Goal: Task Accomplishment & Management: Use online tool/utility

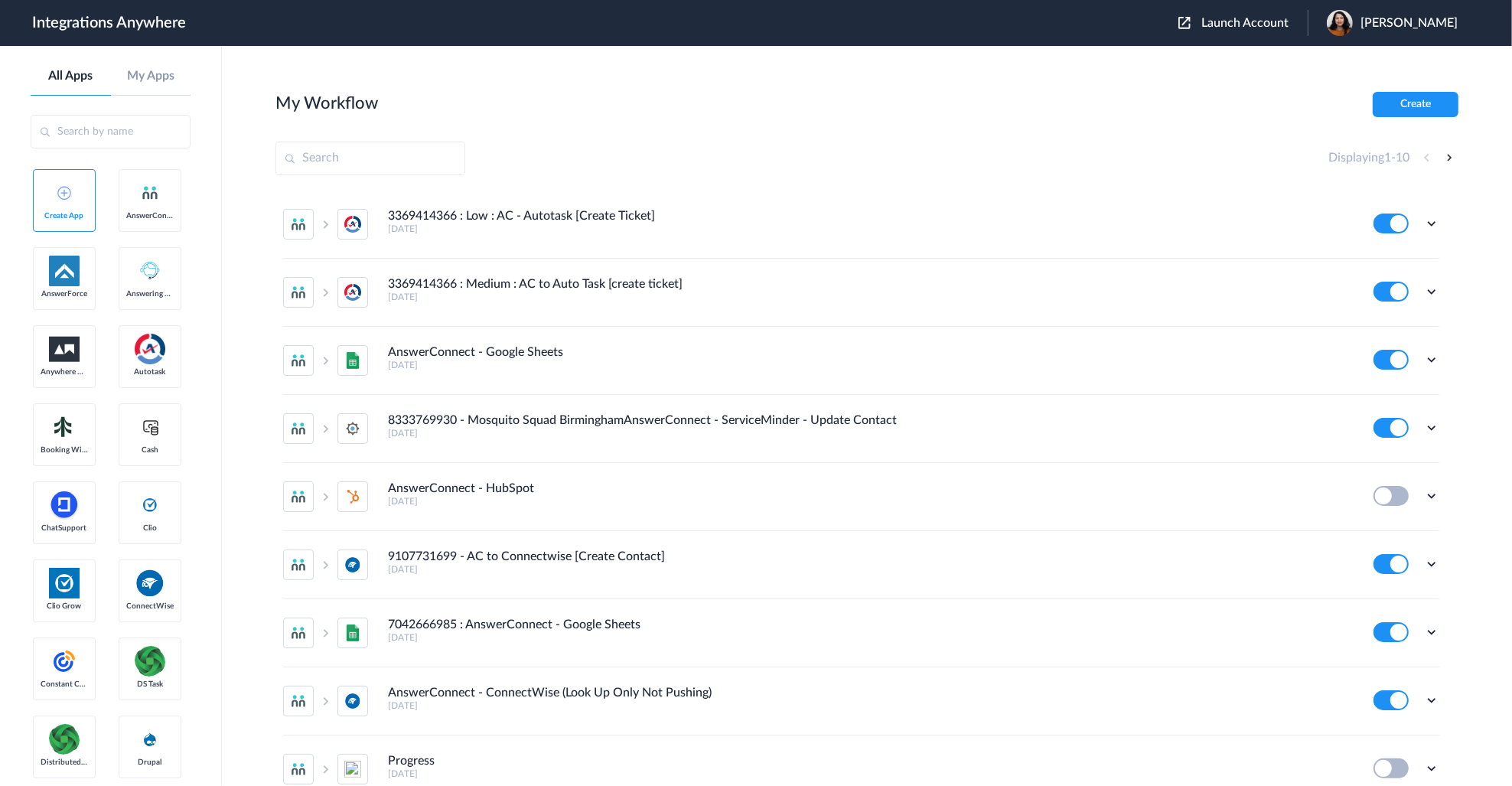
click at [1260, 20] on span "Launch Account" at bounding box center [1245, 22] width 87 height 12
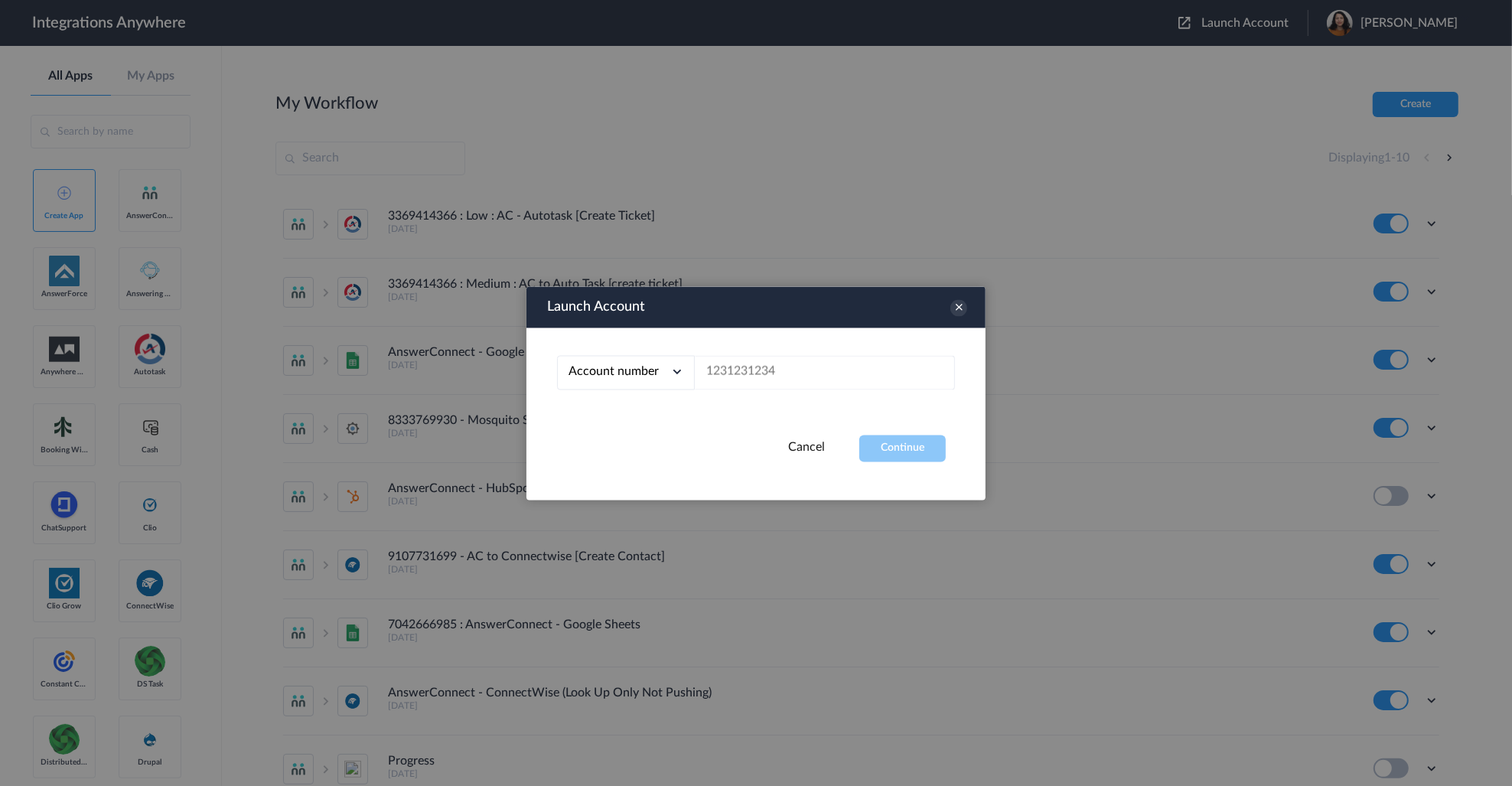
click at [1060, 243] on div at bounding box center [756, 393] width 1512 height 786
drag, startPoint x: 959, startPoint y: 304, endPoint x: 1266, endPoint y: 166, distance: 336.6
click at [960, 304] on icon at bounding box center [958, 308] width 17 height 17
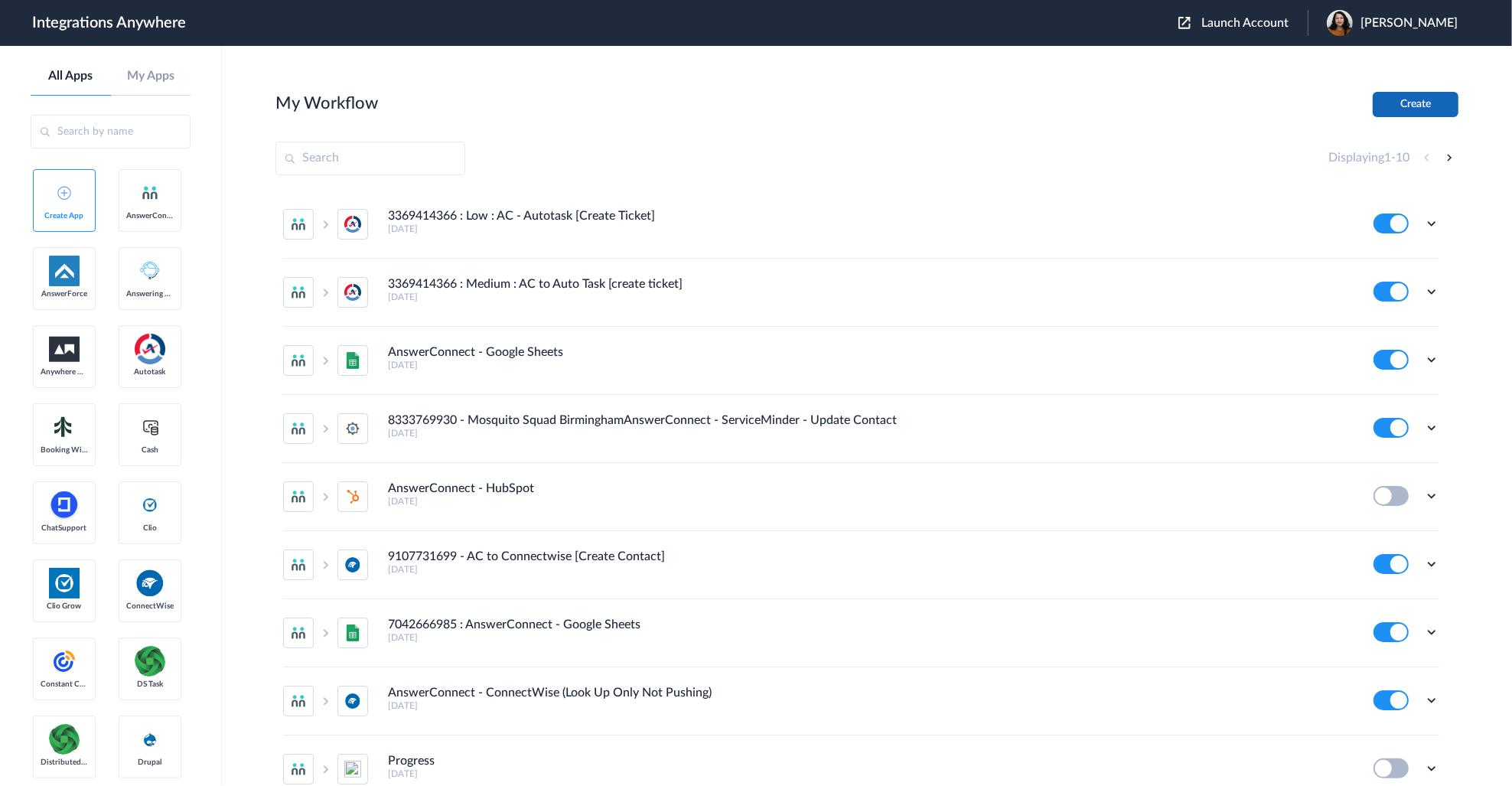
click at [1414, 103] on button "Create" at bounding box center [1416, 104] width 86 height 26
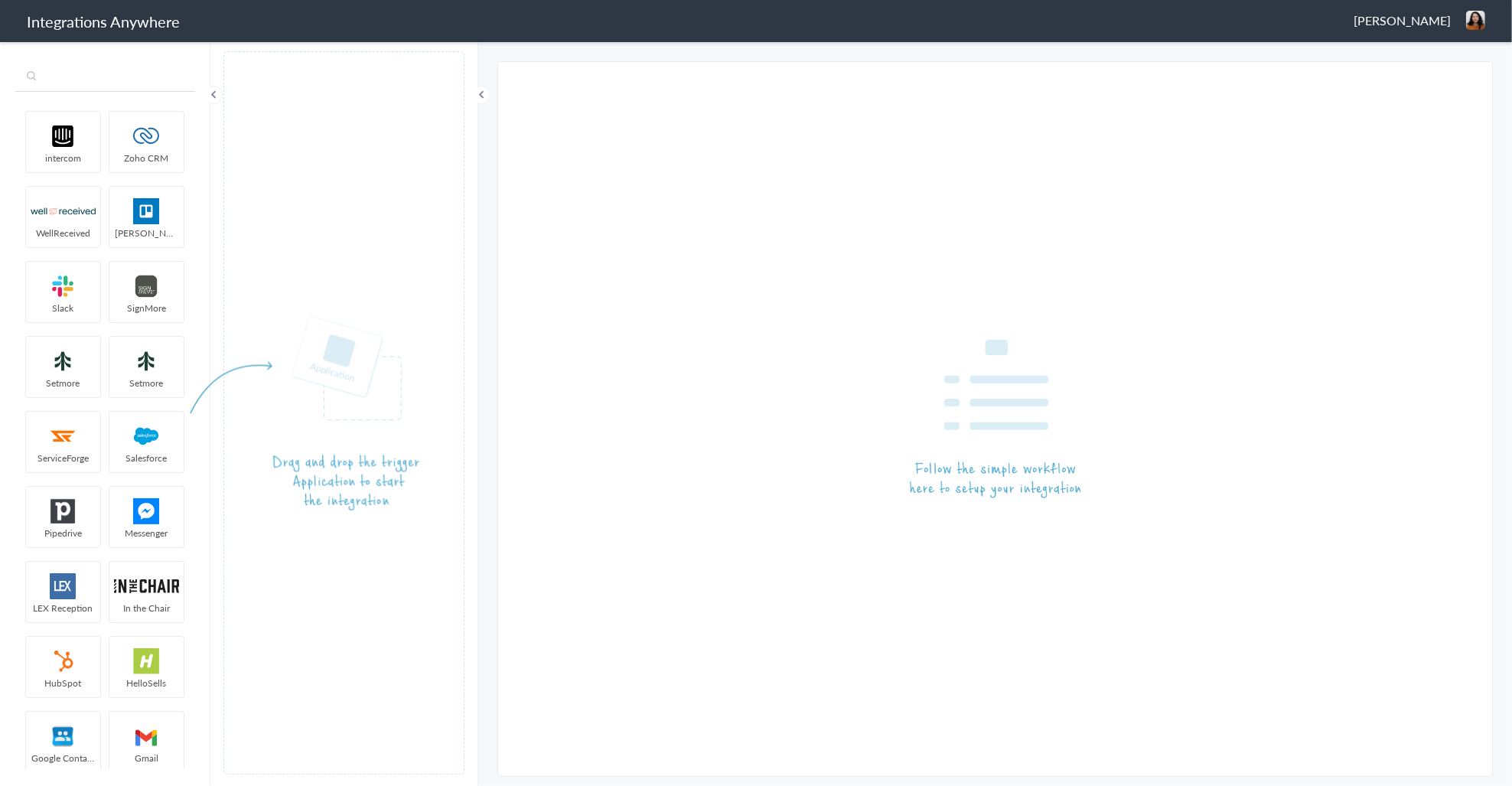
click at [103, 77] on input "text" at bounding box center [104, 77] width 180 height 29
type input "P"
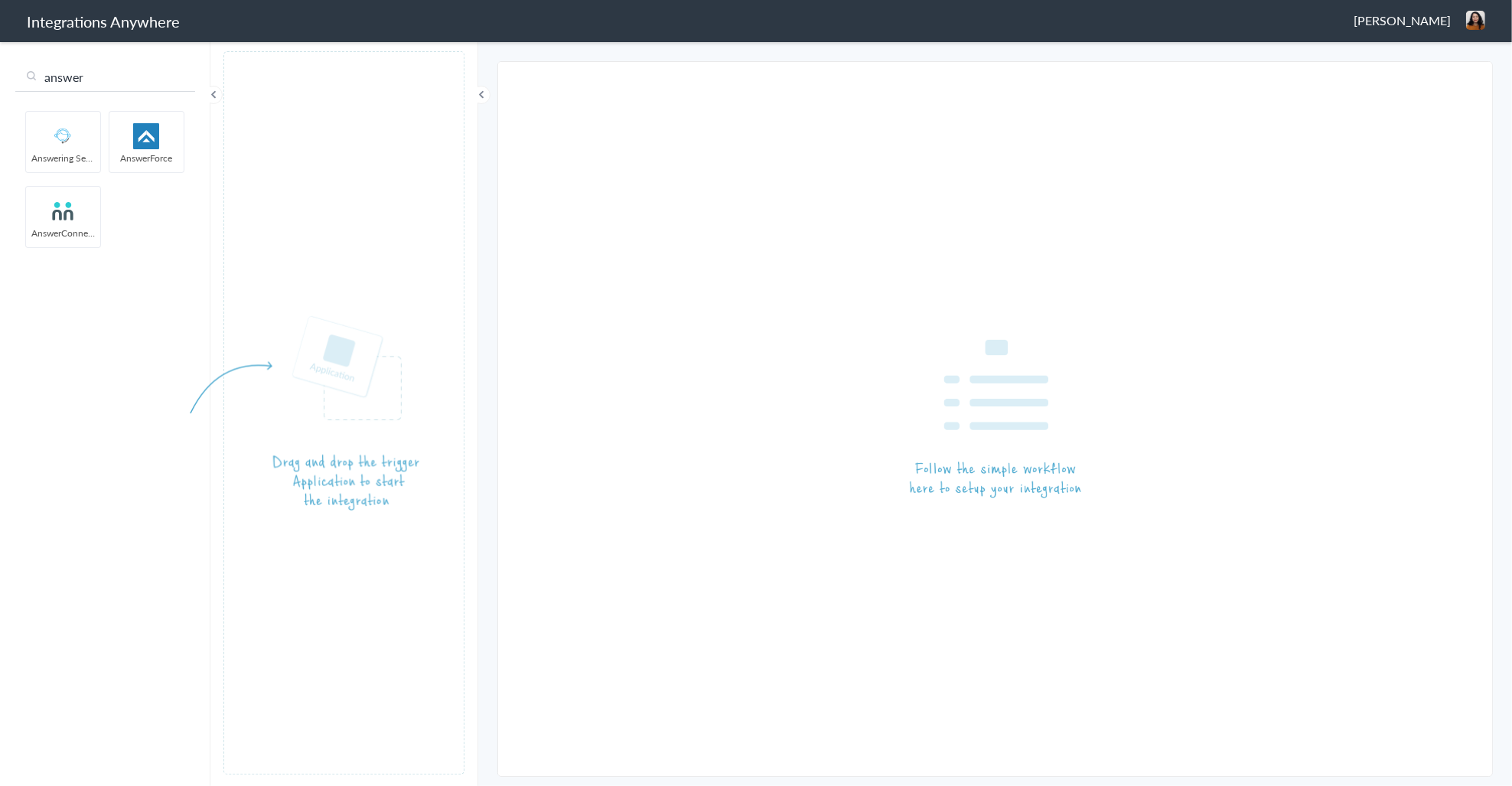
type input "answer"
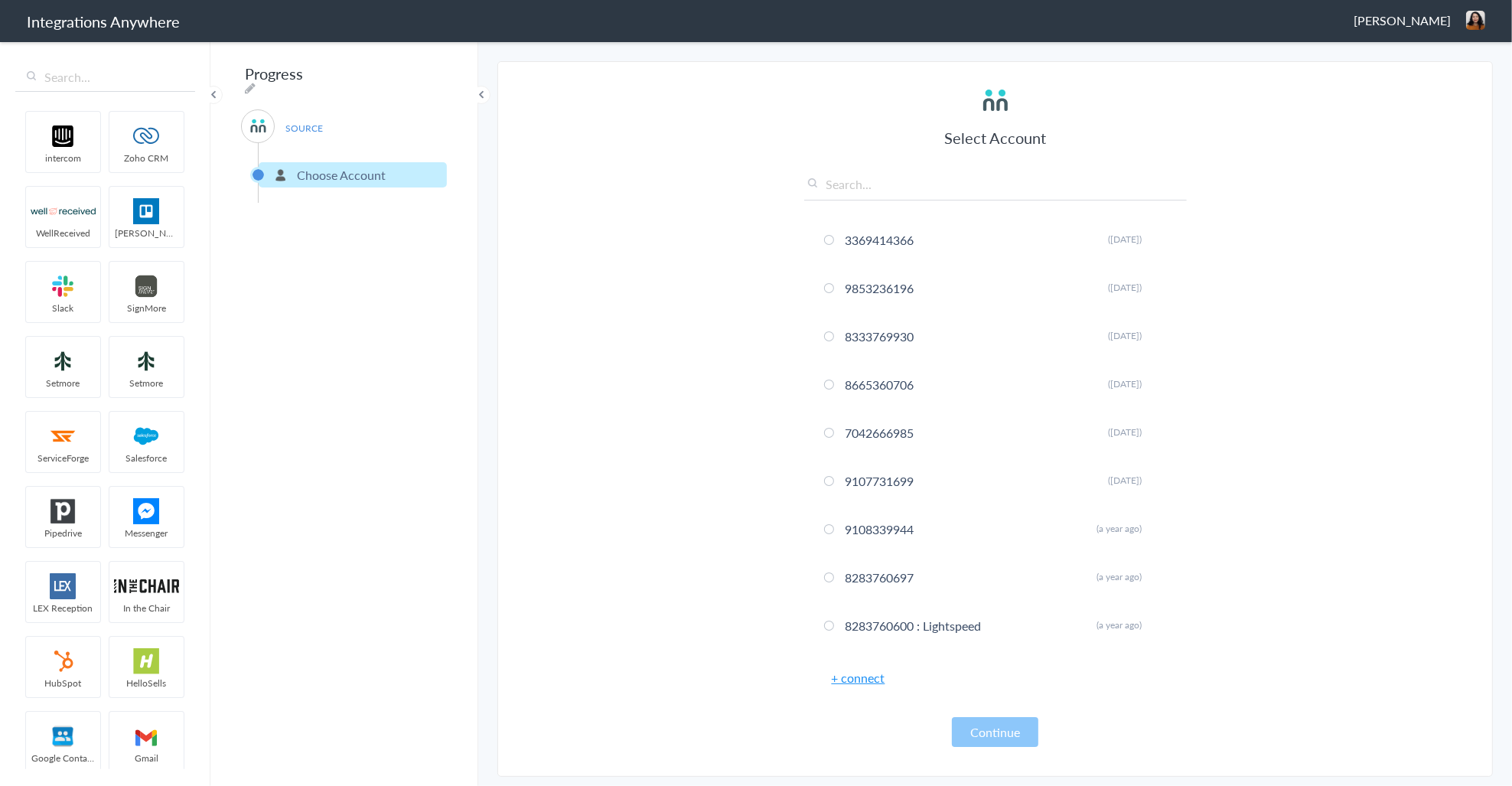
click at [847, 191] on input "text" at bounding box center [996, 188] width 382 height 26
drag, startPoint x: 938, startPoint y: 165, endPoint x: 919, endPoint y: 172, distance: 20.2
click at [938, 165] on div "Select Account 3369414366 Rename Delete (2 months ago) 9853236196 Rename Delete…" at bounding box center [996, 416] width 382 height 662
click at [847, 177] on input "text" at bounding box center [996, 188] width 382 height 26
paste input "8669802775"
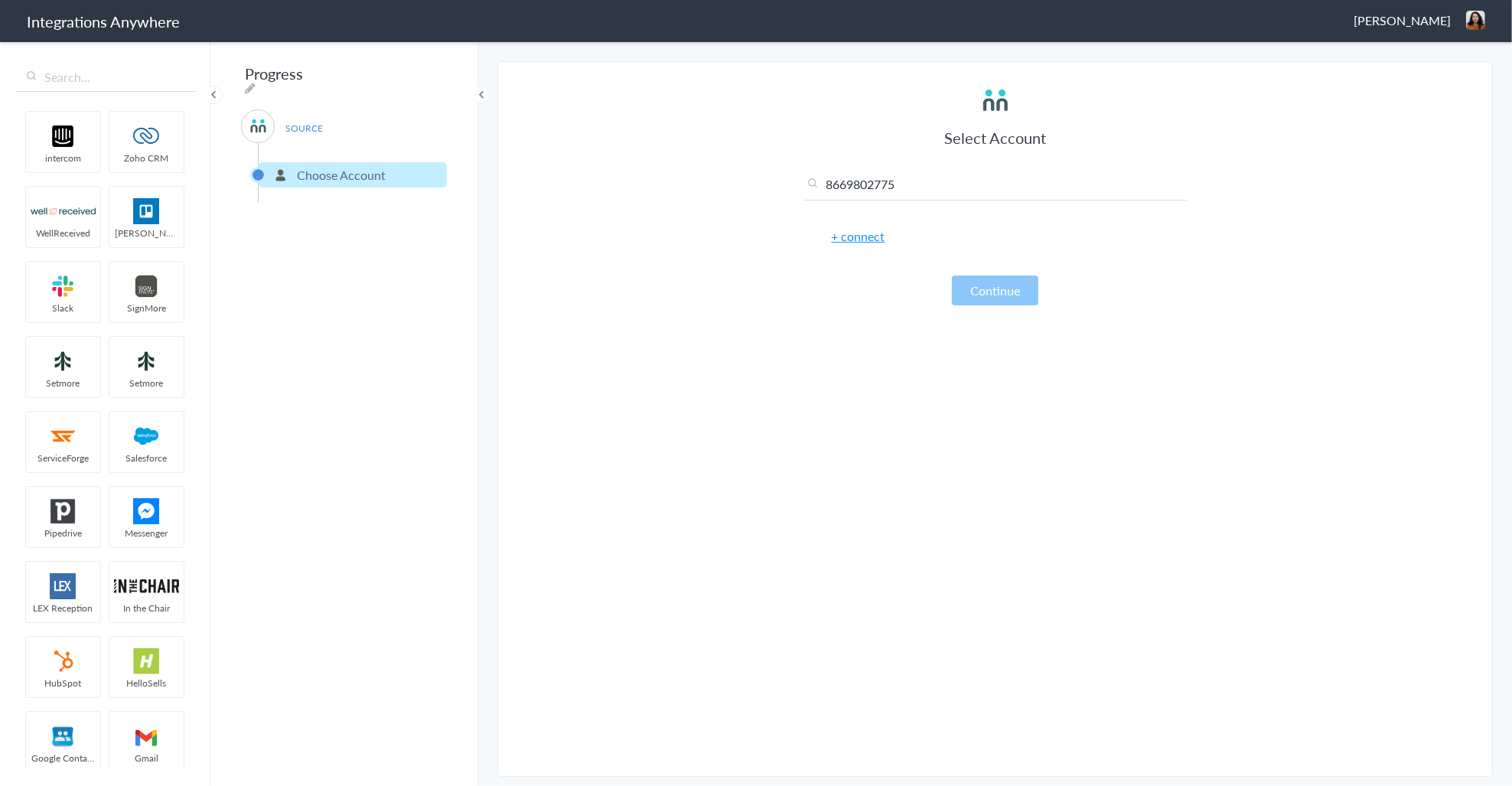
type input "8669802775"
click at [639, 259] on section "Select Account 8669802775 3369414366 Rename Delete (2 months ago) 9853236196 Re…" at bounding box center [995, 419] width 996 height 716
click at [859, 246] on div "Select Account 8669802775 3369414366 Rename Delete (2 months ago) 9853236196 Re…" at bounding box center [996, 195] width 382 height 220
click at [859, 234] on link "+ connect" at bounding box center [858, 236] width 54 height 17
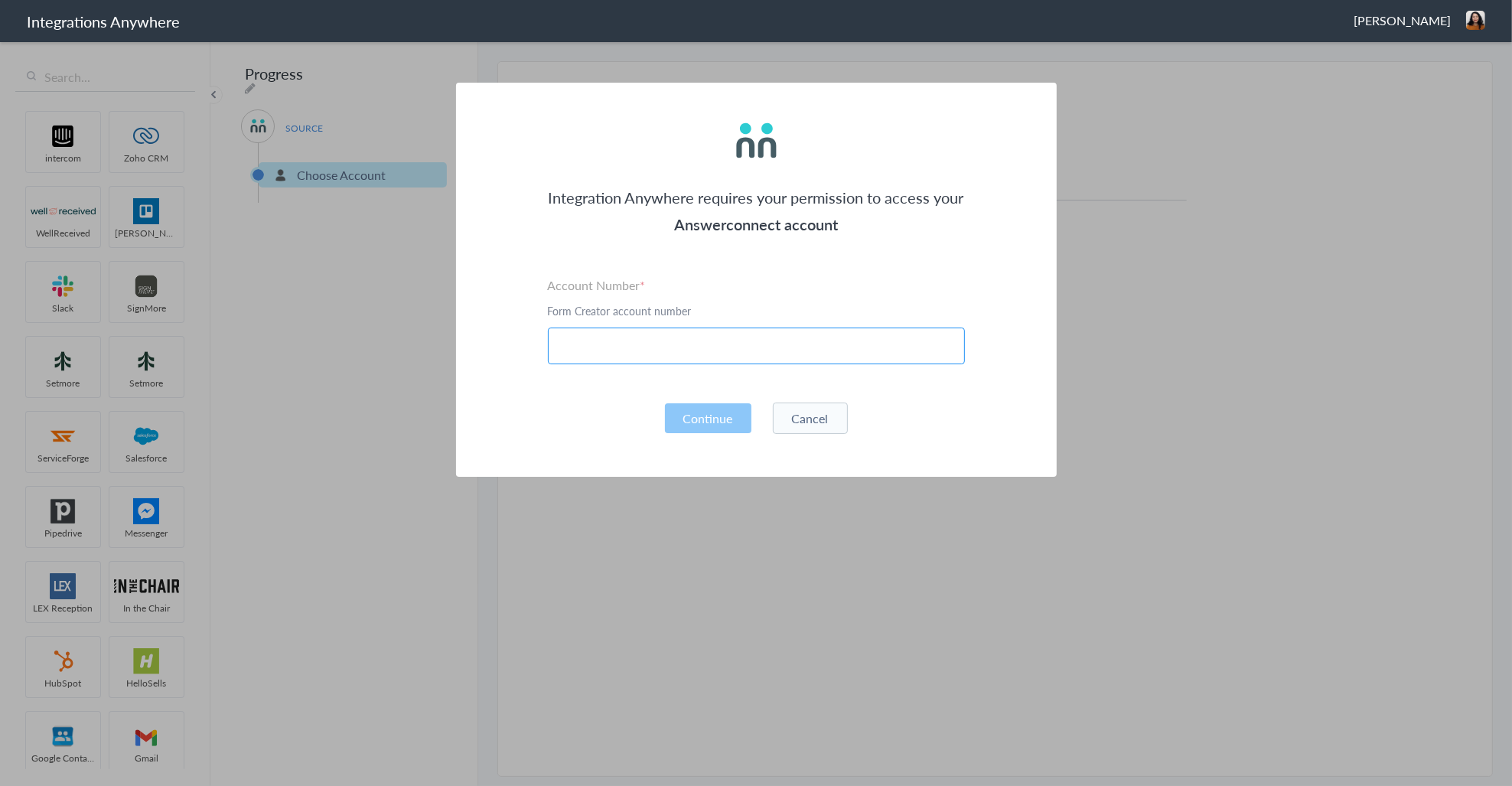
click at [593, 342] on input "text" at bounding box center [756, 346] width 417 height 36
paste input "8669802775"
type input "8669802775"
click at [695, 413] on button "Continue" at bounding box center [708, 418] width 86 height 30
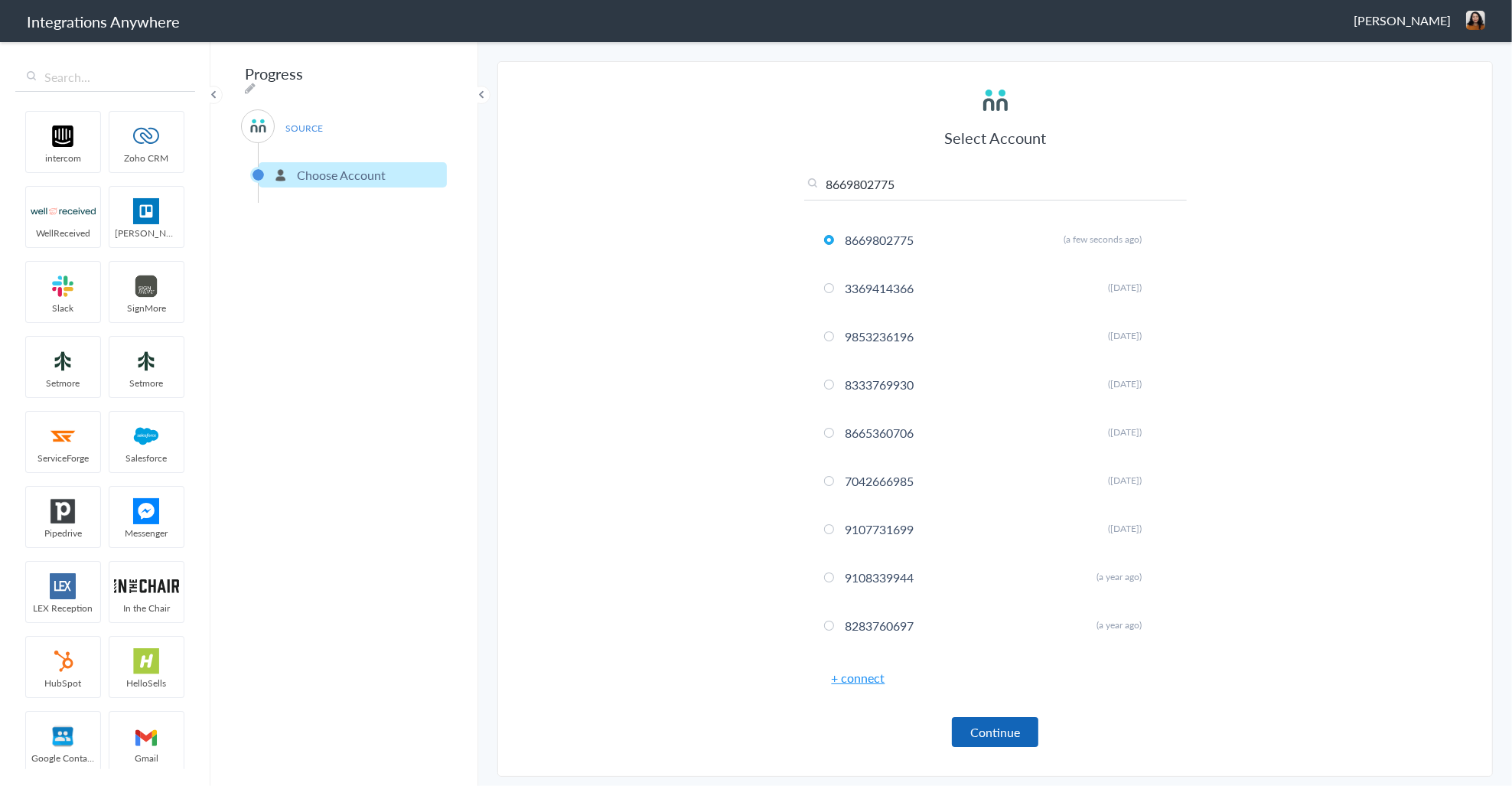
click at [1023, 731] on button "Continue" at bounding box center [995, 731] width 86 height 30
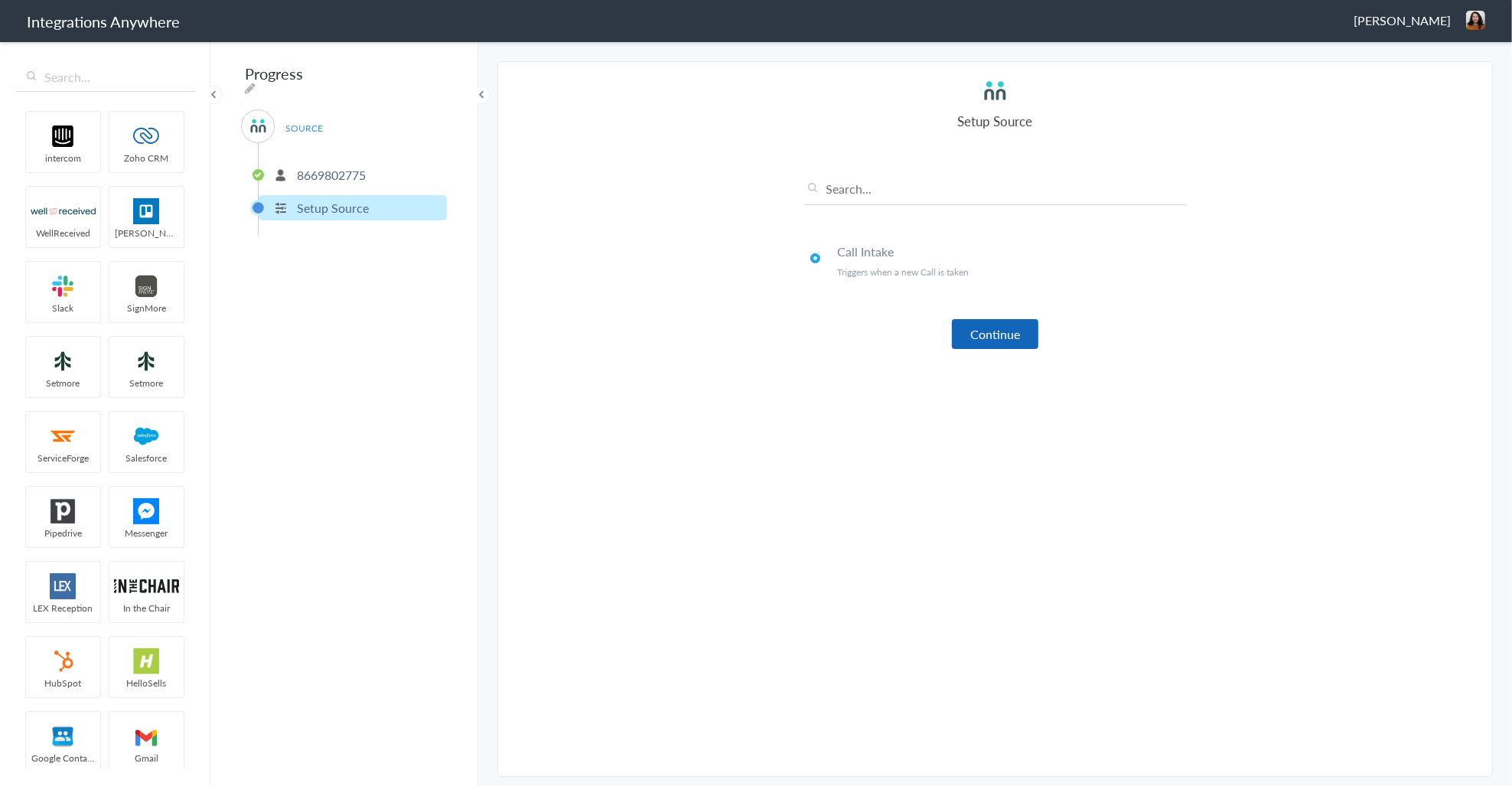
click at [1019, 323] on button "Continue" at bounding box center [995, 334] width 86 height 30
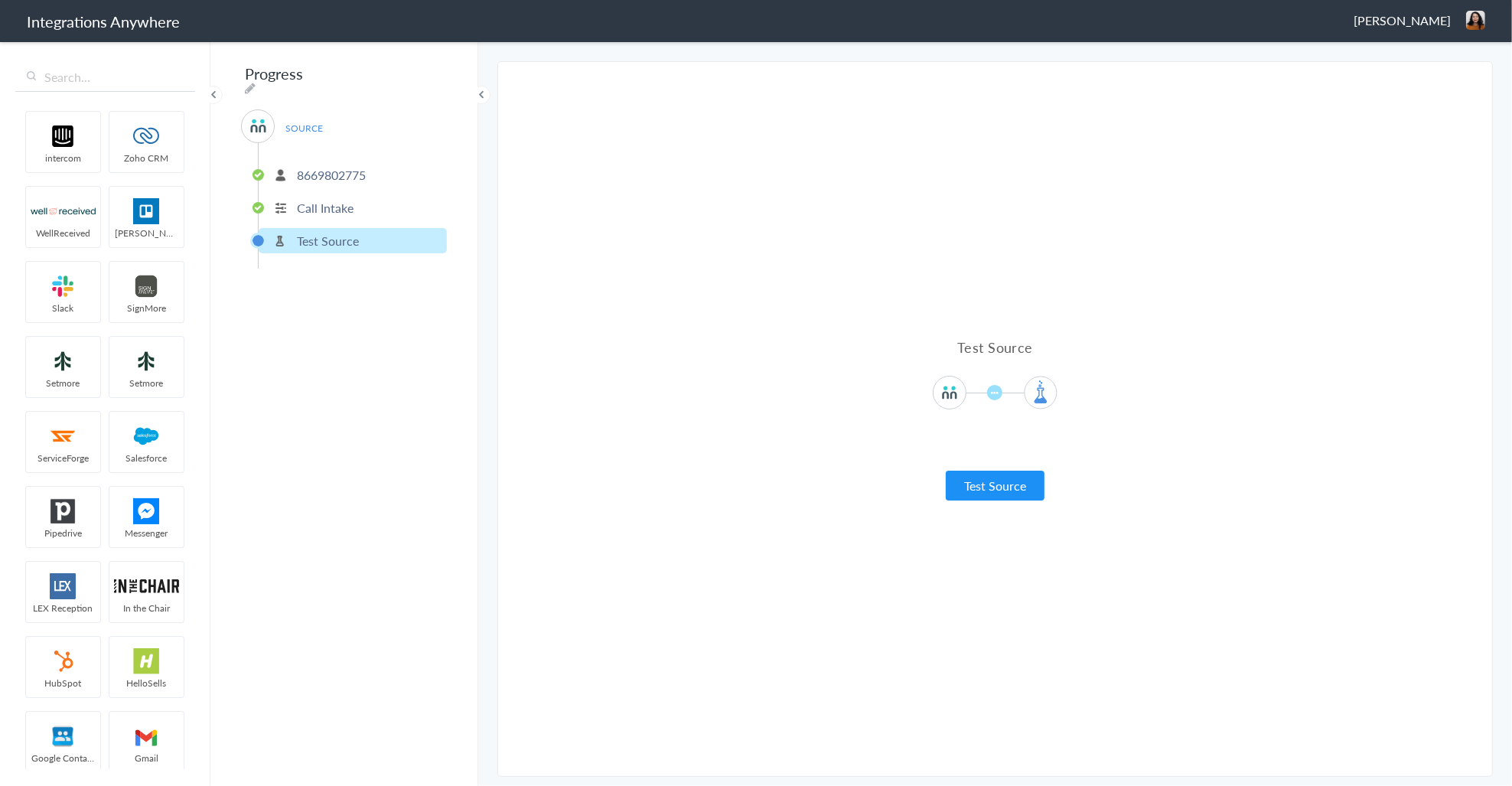
click at [984, 494] on button "Test Source" at bounding box center [995, 486] width 98 height 30
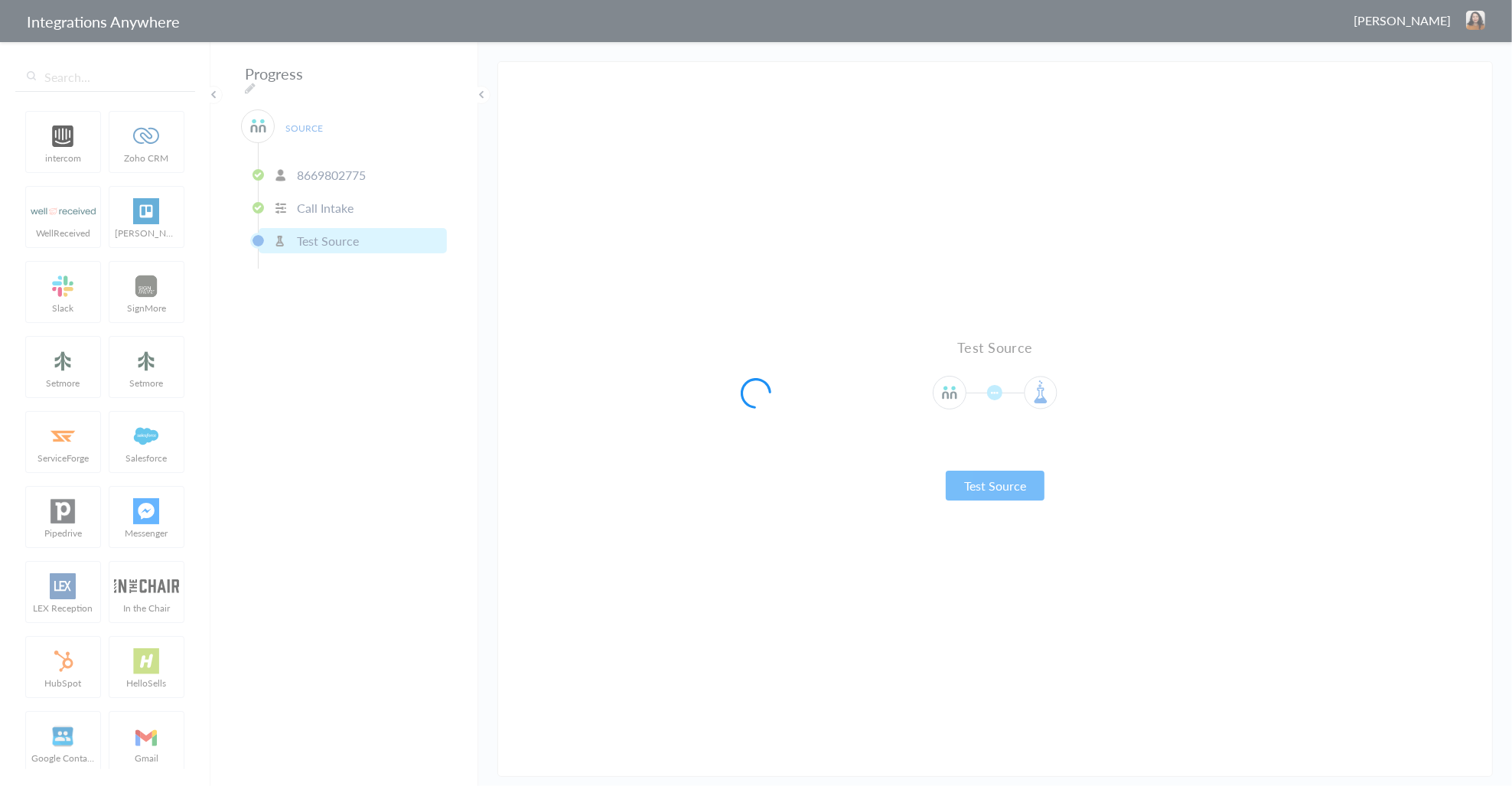
click at [989, 482] on div at bounding box center [756, 393] width 1512 height 786
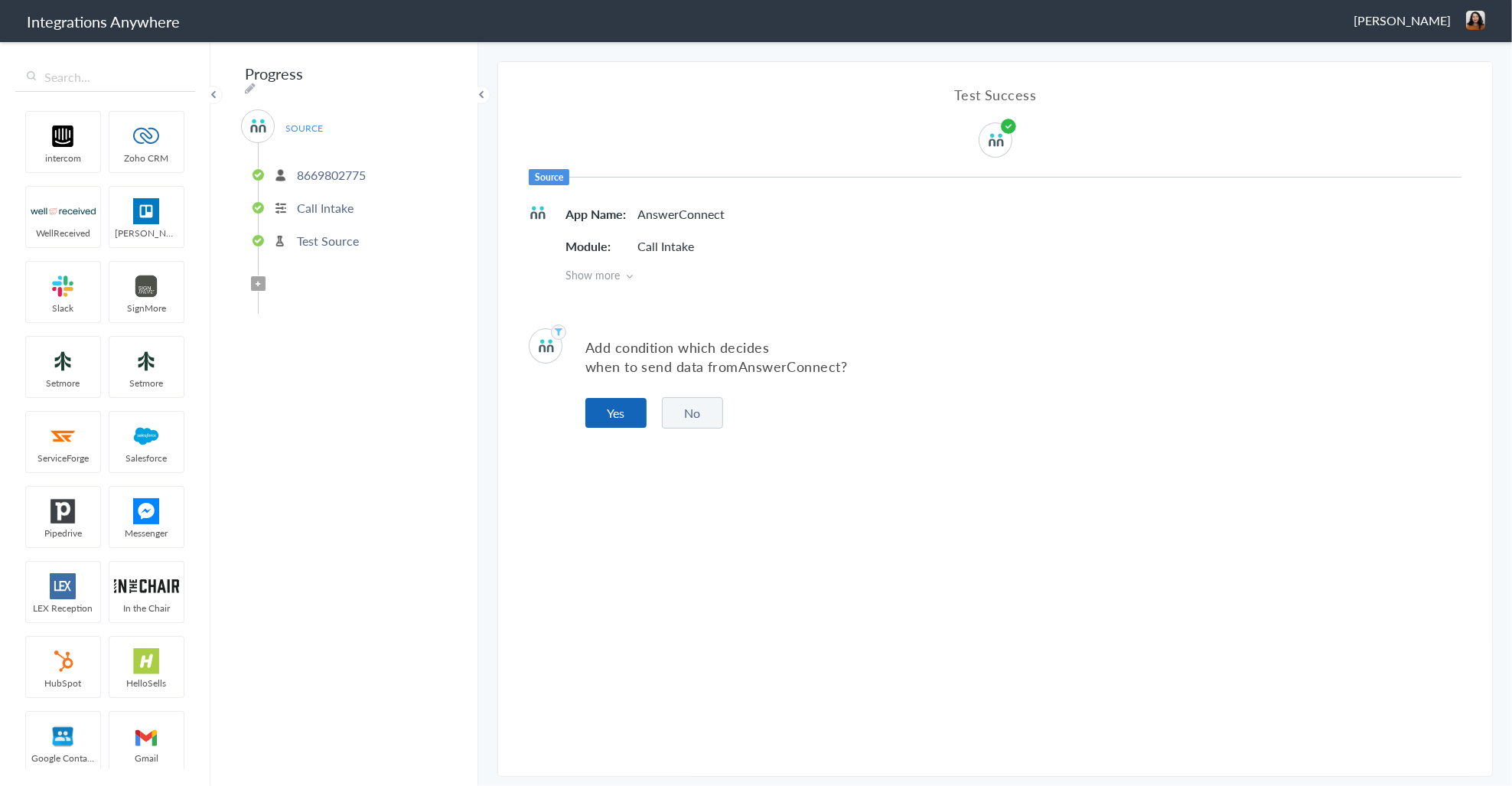
click at [631, 411] on button "Yes" at bounding box center [616, 413] width 61 height 30
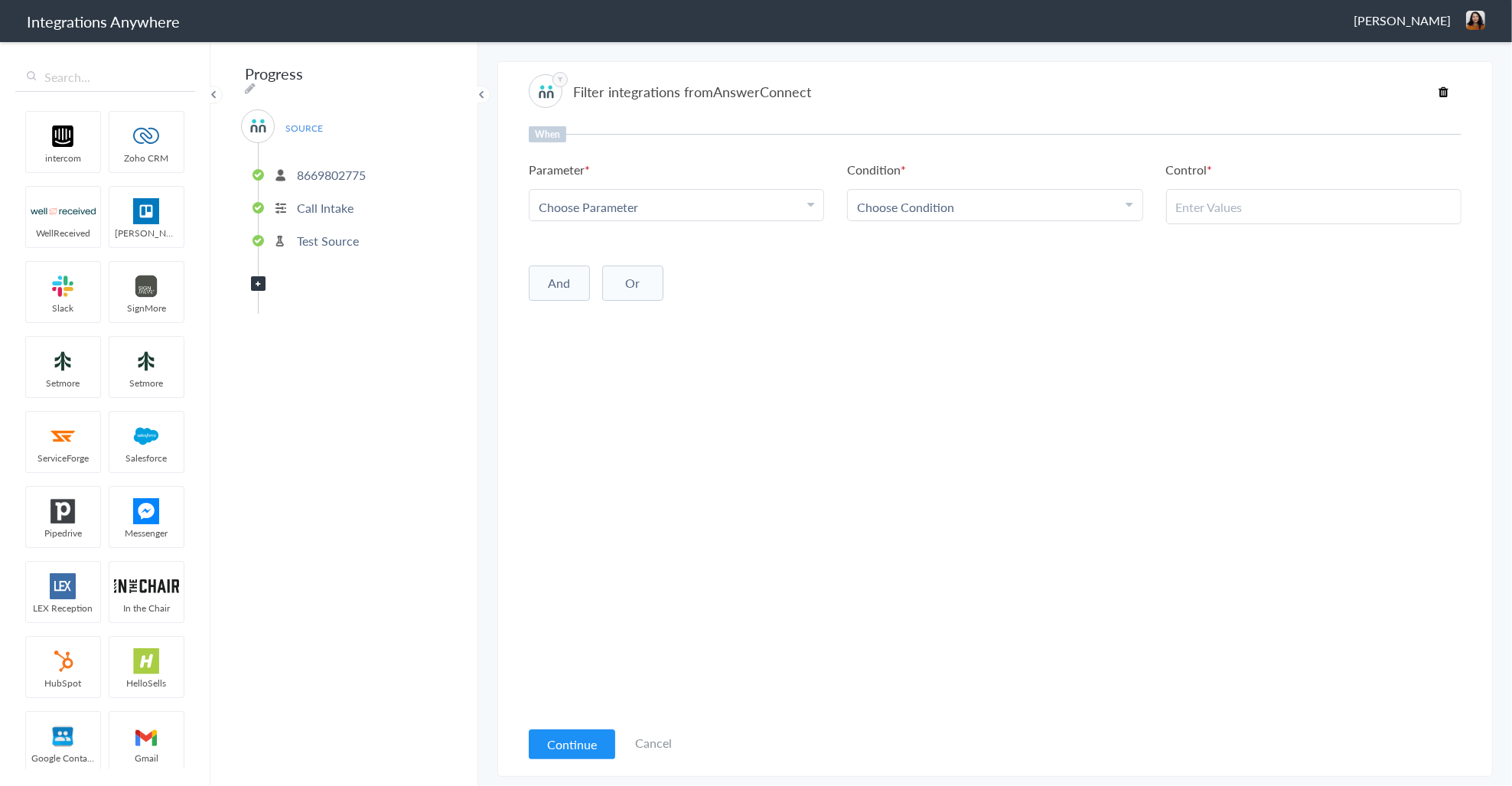
click at [689, 210] on div "Choose Parameter" at bounding box center [676, 206] width 276 height 17
drag, startPoint x: 636, startPoint y: 246, endPoint x: 632, endPoint y: 238, distance: 8.9
click at [634, 242] on input "text" at bounding box center [676, 249] width 294 height 33
type input "call clo"
click at [668, 269] on link "Call Closing Note" at bounding box center [676, 282] width 294 height 33
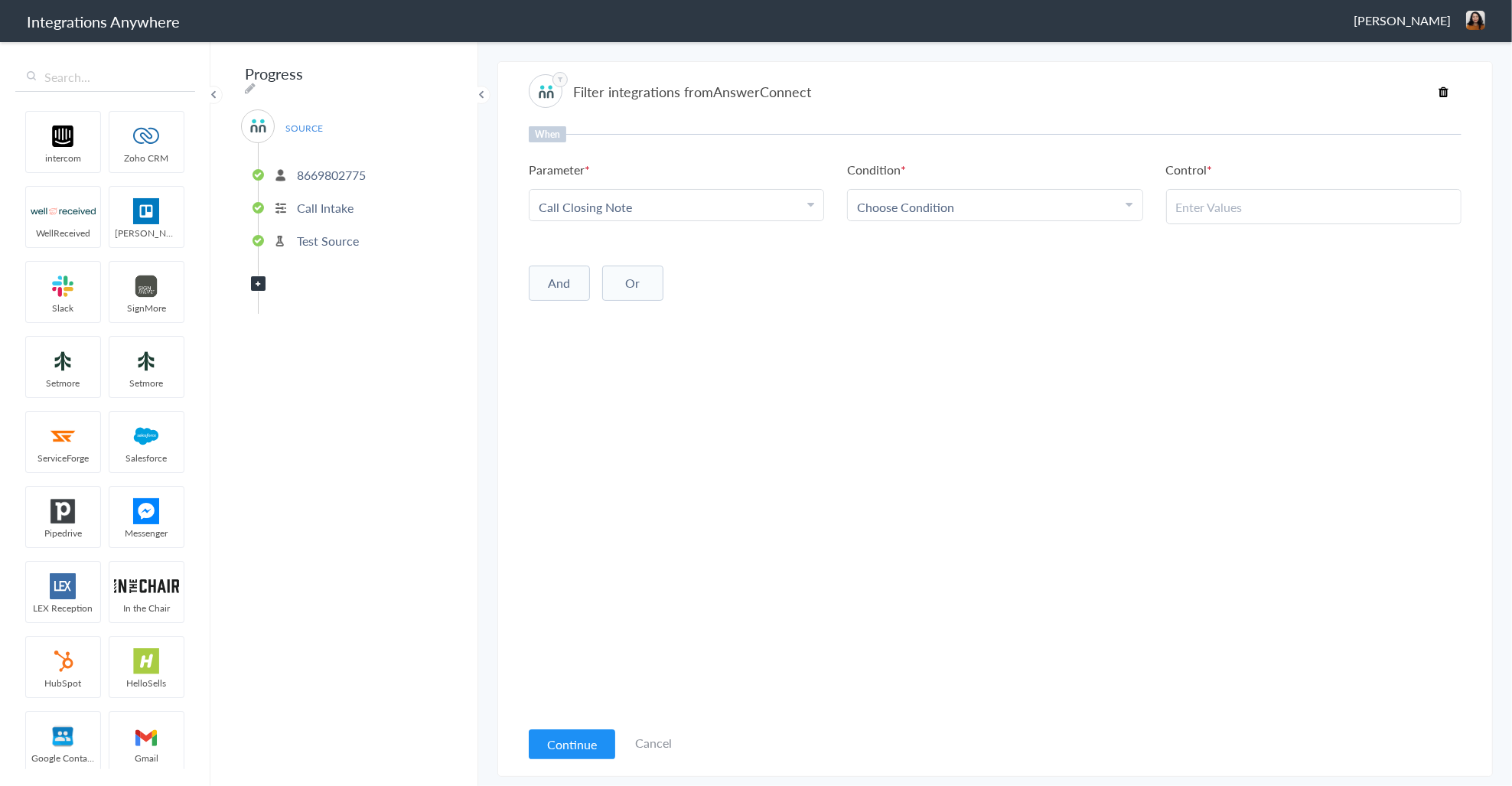
click at [945, 205] on span "Choose Condition" at bounding box center [905, 206] width 97 height 17
click at [997, 270] on link "Does Not Exists" at bounding box center [994, 270] width 294 height 33
drag, startPoint x: 945, startPoint y: 338, endPoint x: 732, endPoint y: 534, distance: 289.5
click at [945, 339] on div "When Parameter Choose Parameter Call Closing Note First Name Last Name Phone Da…" at bounding box center [995, 422] width 933 height 592
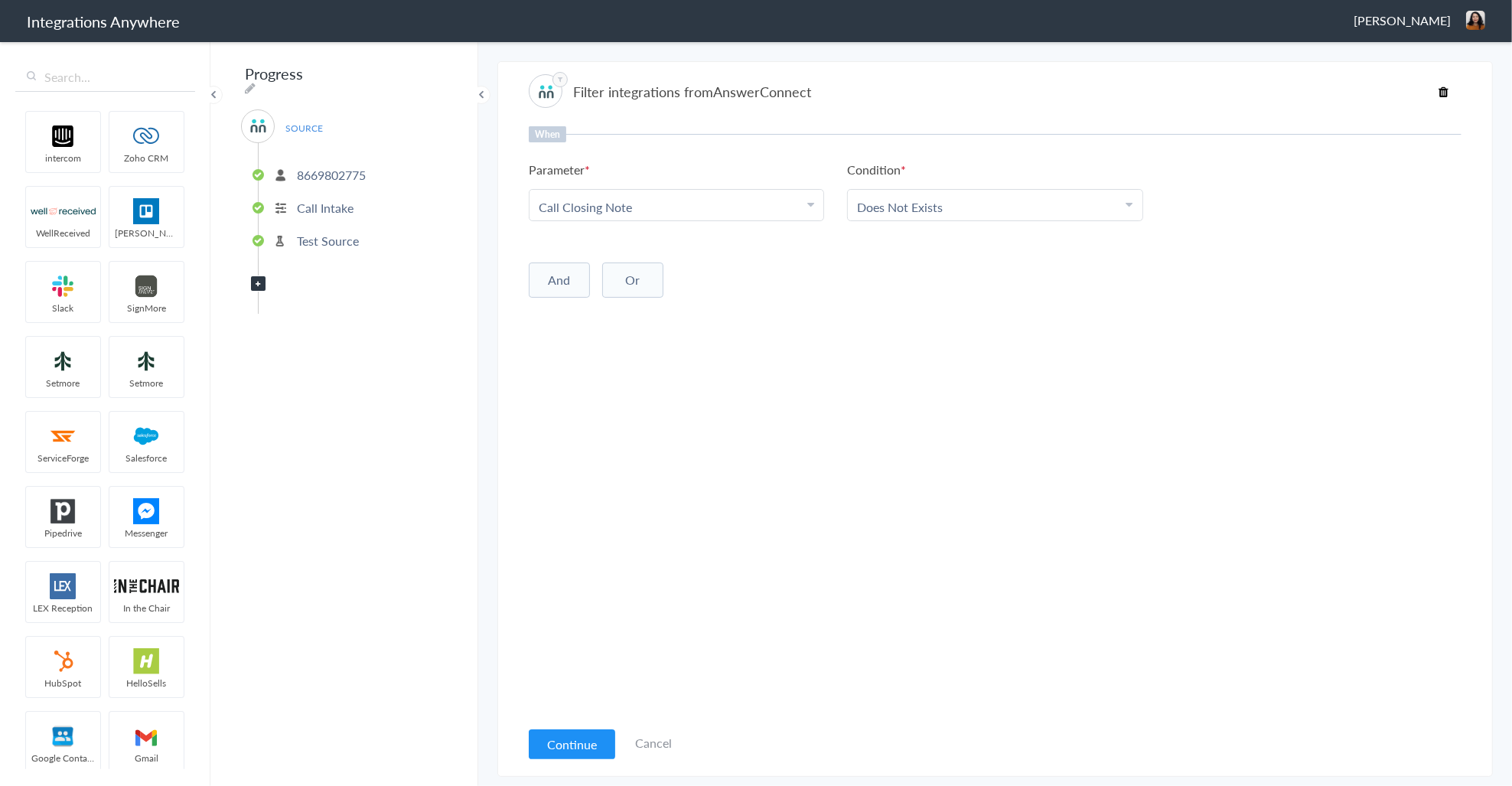
click at [538, 745] on button "Continue" at bounding box center [572, 744] width 86 height 30
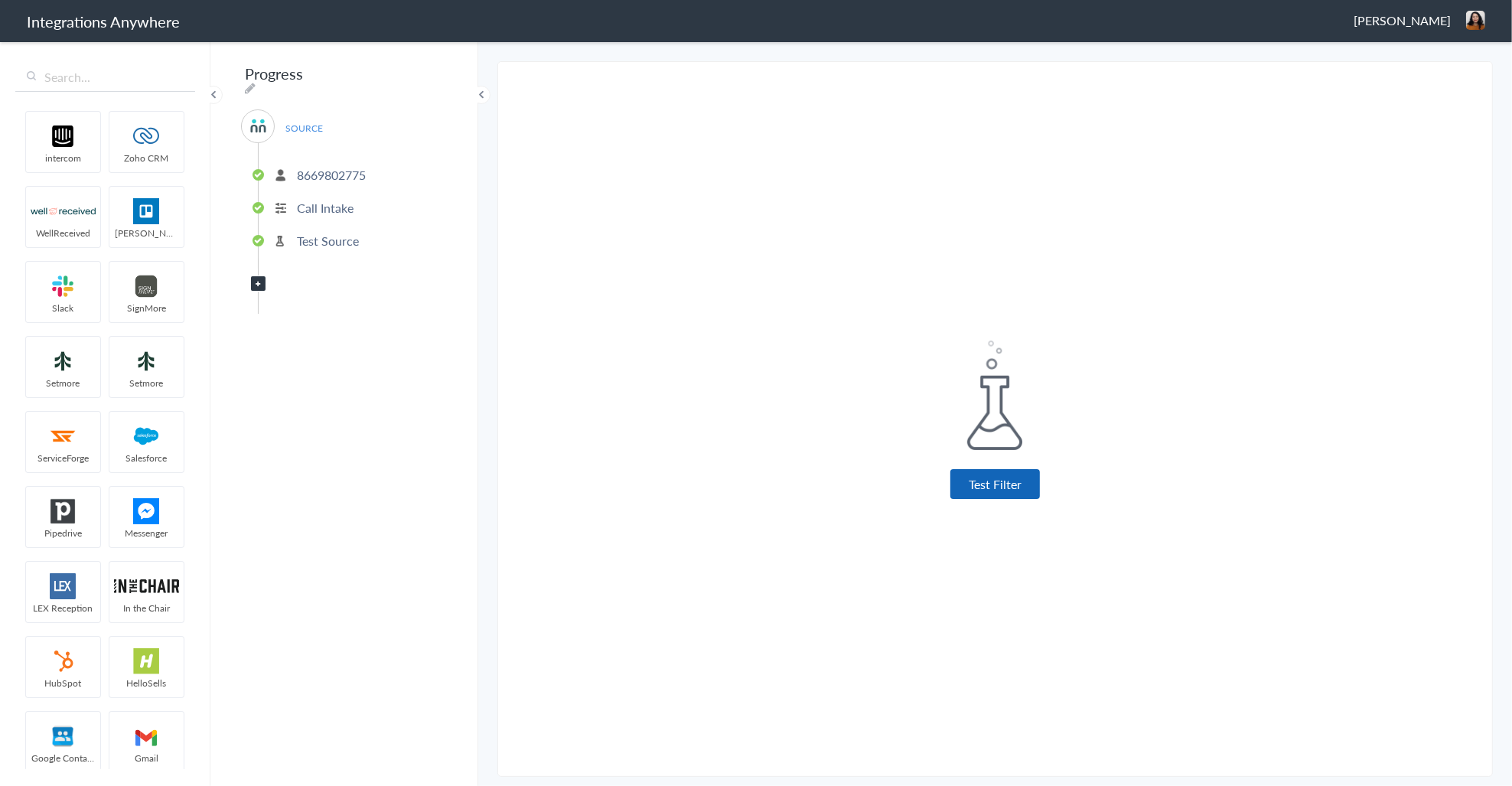
click at [1008, 482] on button "Test Filter" at bounding box center [995, 484] width 89 height 30
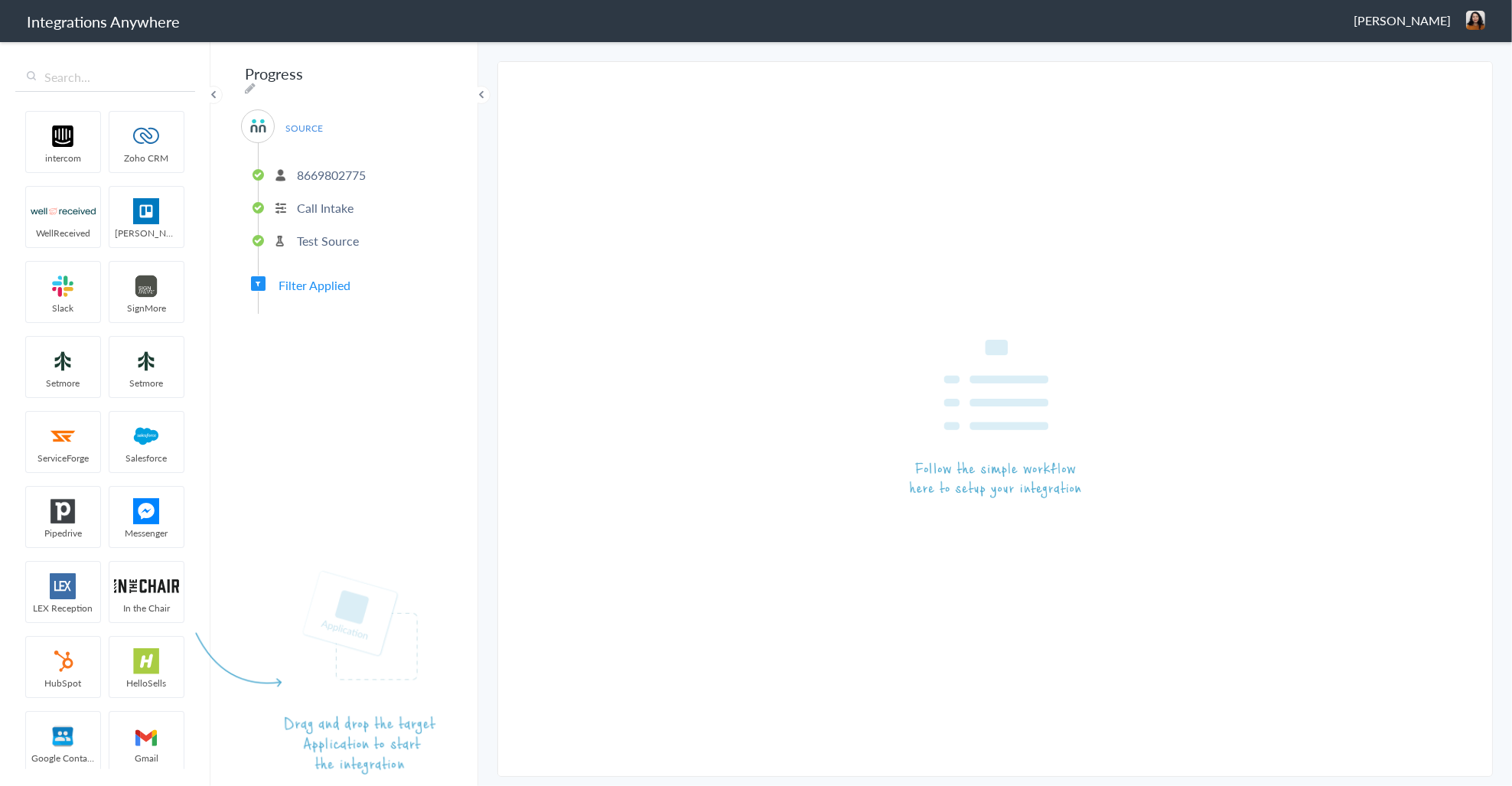
click at [330, 281] on article at bounding box center [343, 413] width 241 height 723
click at [94, 77] on input "text" at bounding box center [104, 77] width 180 height 29
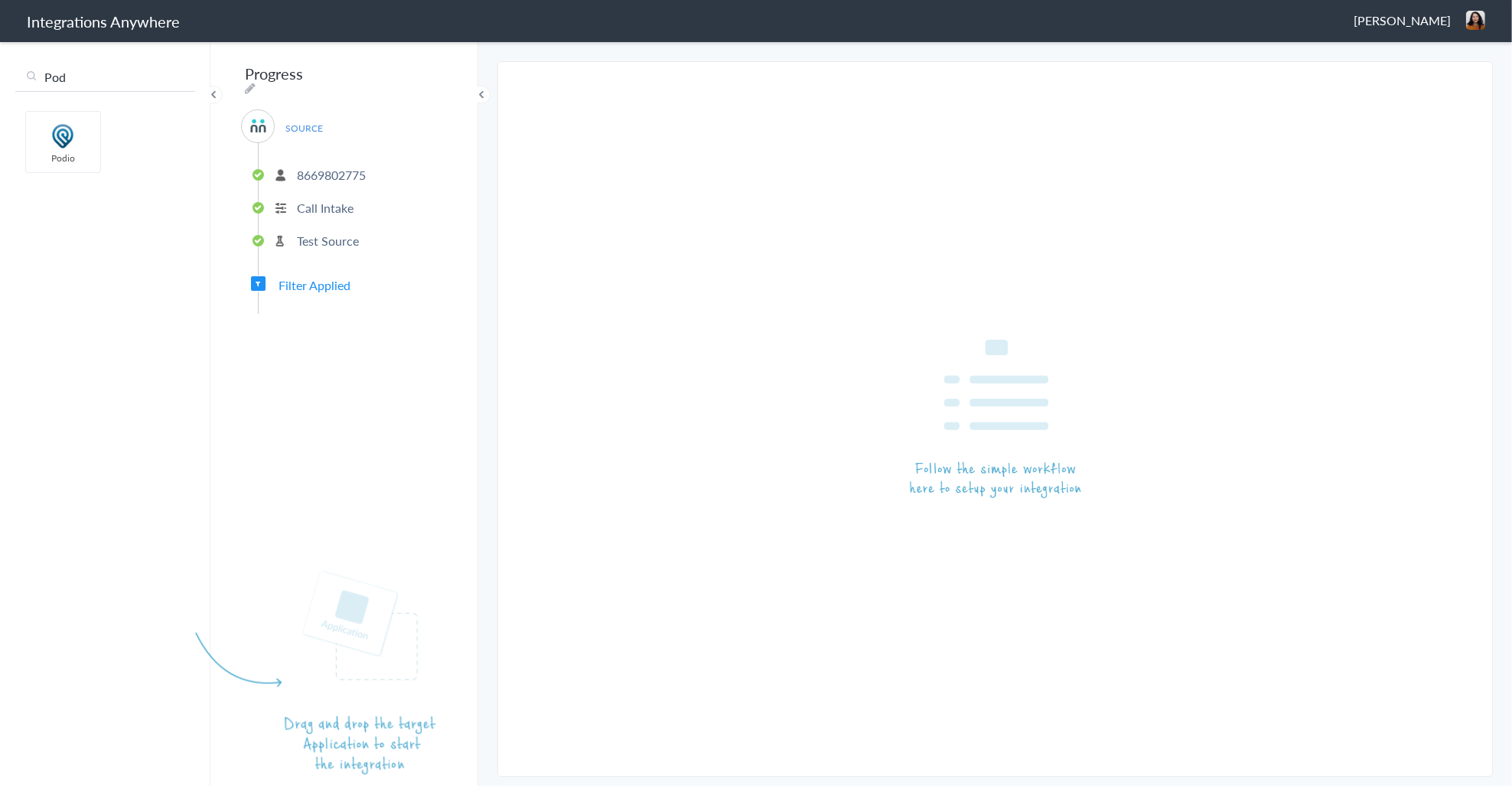
type input "Pod"
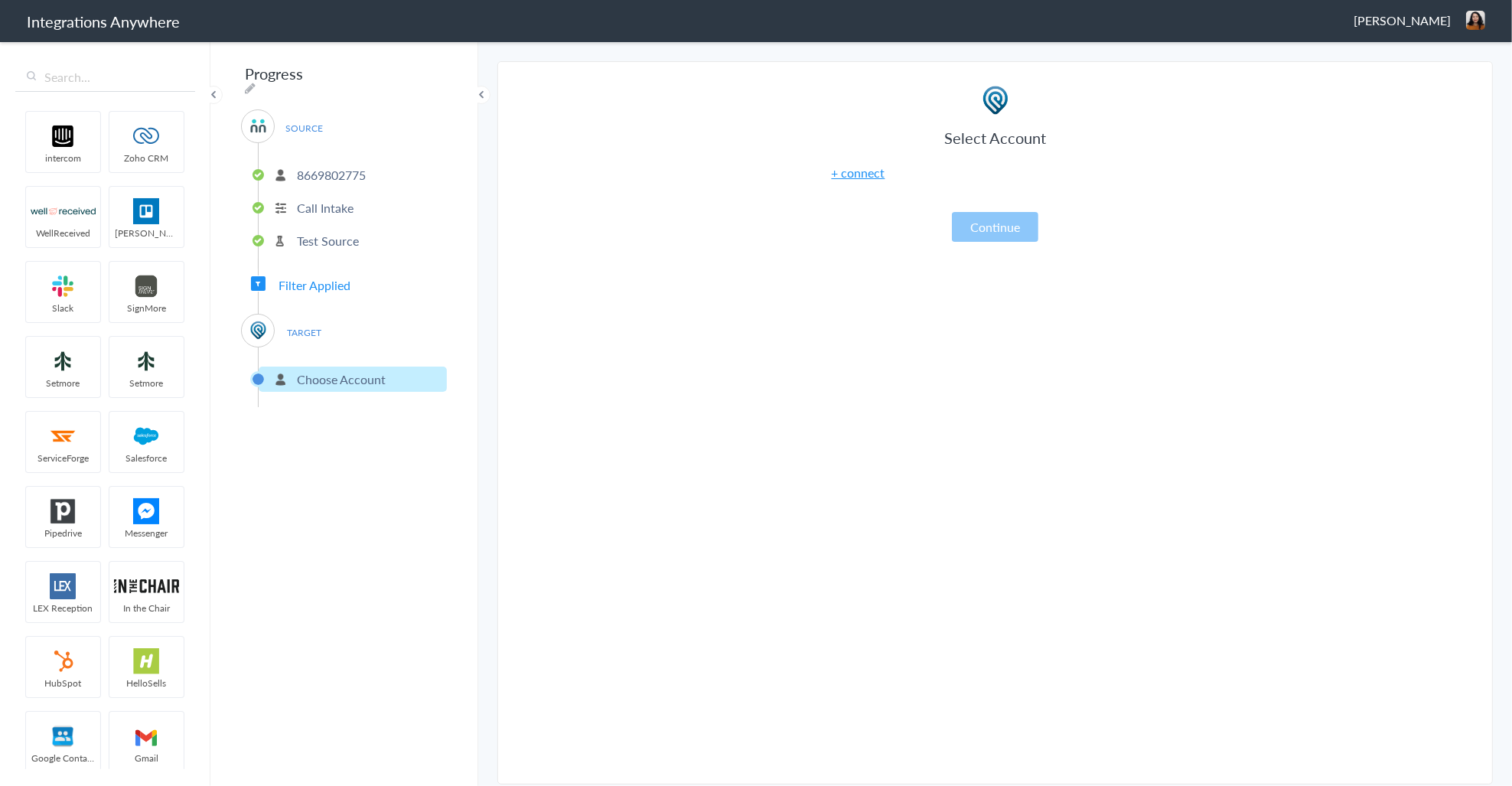
drag, startPoint x: 1075, startPoint y: 27, endPoint x: 1034, endPoint y: 55, distance: 49.6
click at [1075, 27] on header "Integrations Anywhere Emily Marquez Logout Dashboard" at bounding box center [756, 21] width 1512 height 42
drag, startPoint x: 1005, startPoint y: 118, endPoint x: 977, endPoint y: 111, distance: 28.9
click at [1005, 118] on div "Select Account + connect Continue" at bounding box center [996, 164] width 382 height 157
click at [871, 175] on link "+ connect" at bounding box center [858, 172] width 54 height 17
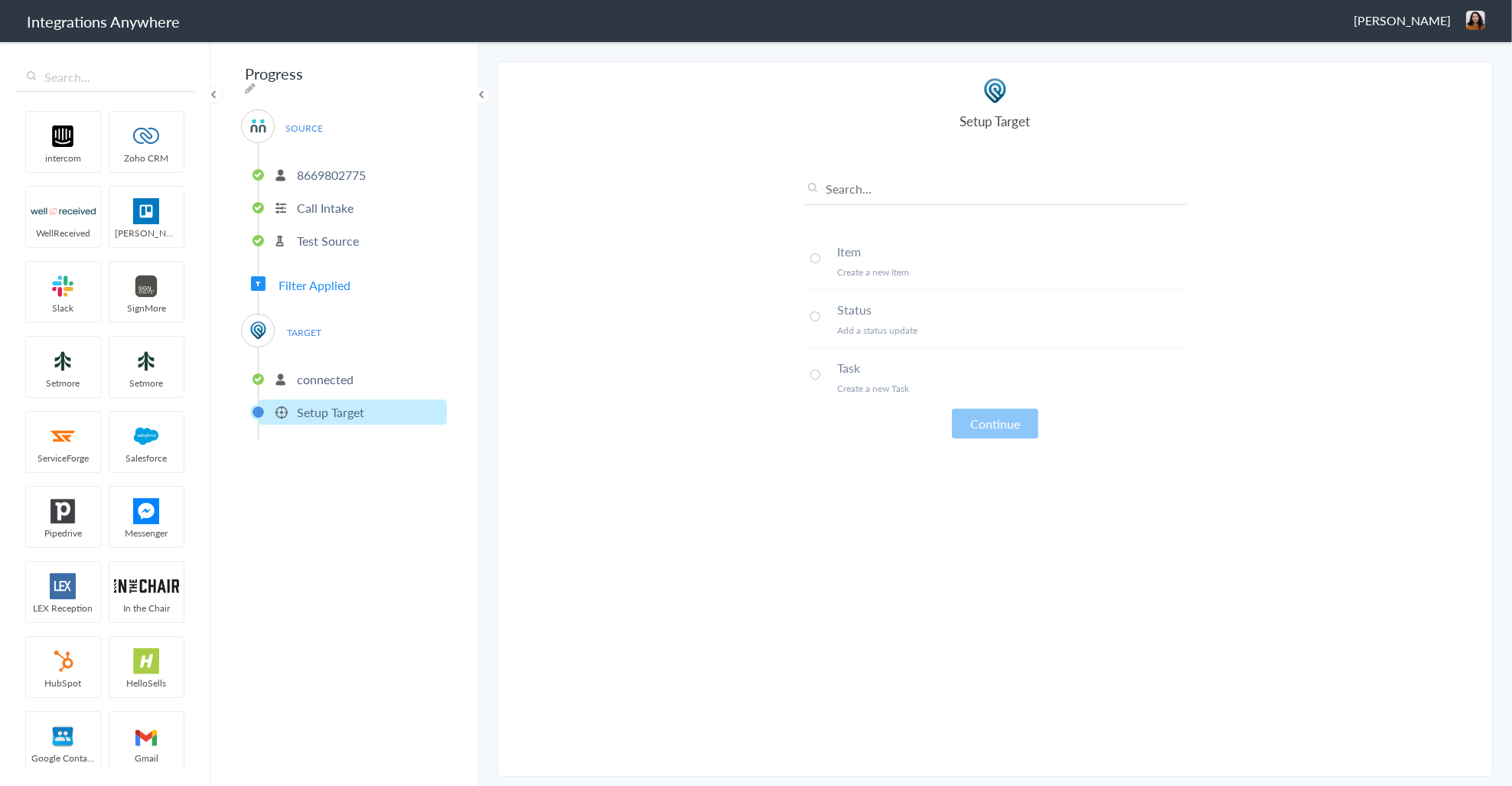
click at [855, 271] on p "Create a new Item" at bounding box center [1012, 272] width 349 height 13
click at [1006, 423] on button "Continue" at bounding box center [995, 424] width 86 height 30
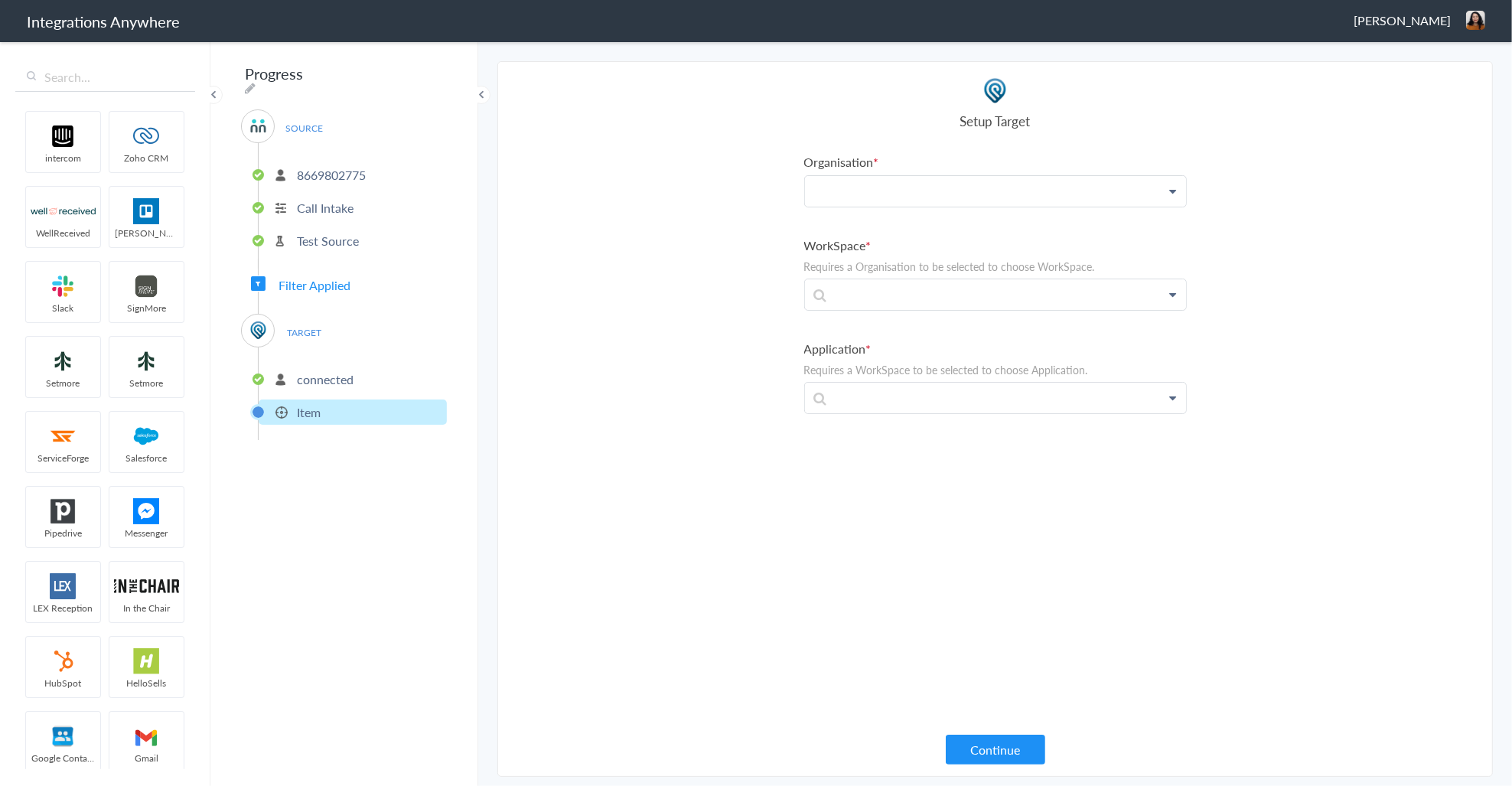
click at [915, 191] on p at bounding box center [996, 191] width 381 height 31
click at [888, 234] on link "HomeVestors" at bounding box center [996, 235] width 381 height 33
click at [895, 295] on p at bounding box center [996, 302] width 381 height 31
click at [736, 319] on section "Select Account 8669802775 Rename Delete (a few seconds ago) 3369414366 Rename D…" at bounding box center [995, 419] width 996 height 716
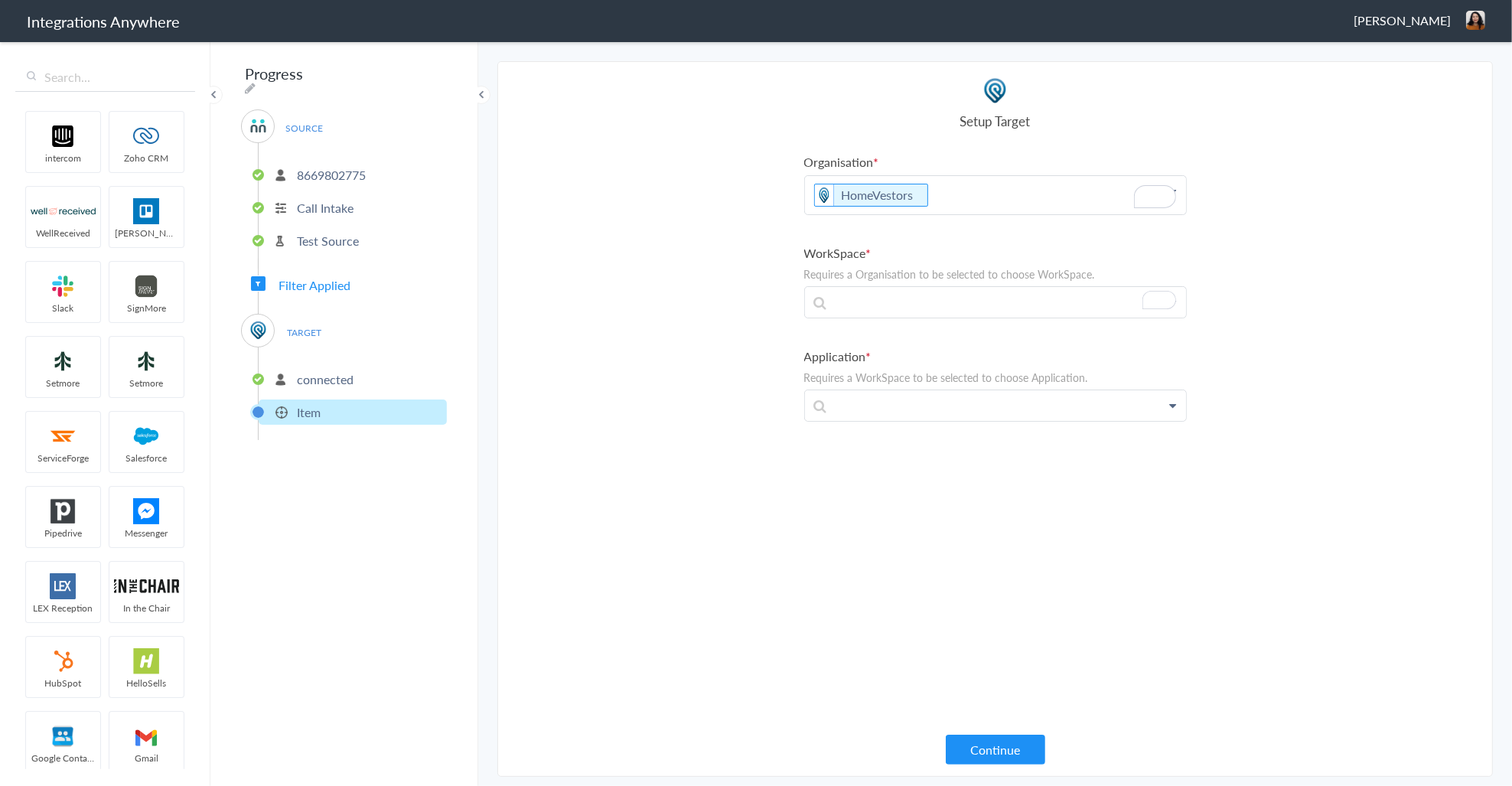
click at [897, 284] on li "WorkSpace Requires a Organisation to be selected to choose WorkSpace. Automatio…" at bounding box center [996, 281] width 382 height 74
click at [869, 295] on p "To enrich screen reader interactions, please activate Accessibility in Grammarl…" at bounding box center [996, 302] width 381 height 31
click at [880, 304] on p "To enrich screen reader interactions, please activate Accessibility in Grammarl…" at bounding box center [996, 302] width 381 height 31
click at [891, 343] on link "Seller Leads" at bounding box center [996, 347] width 381 height 33
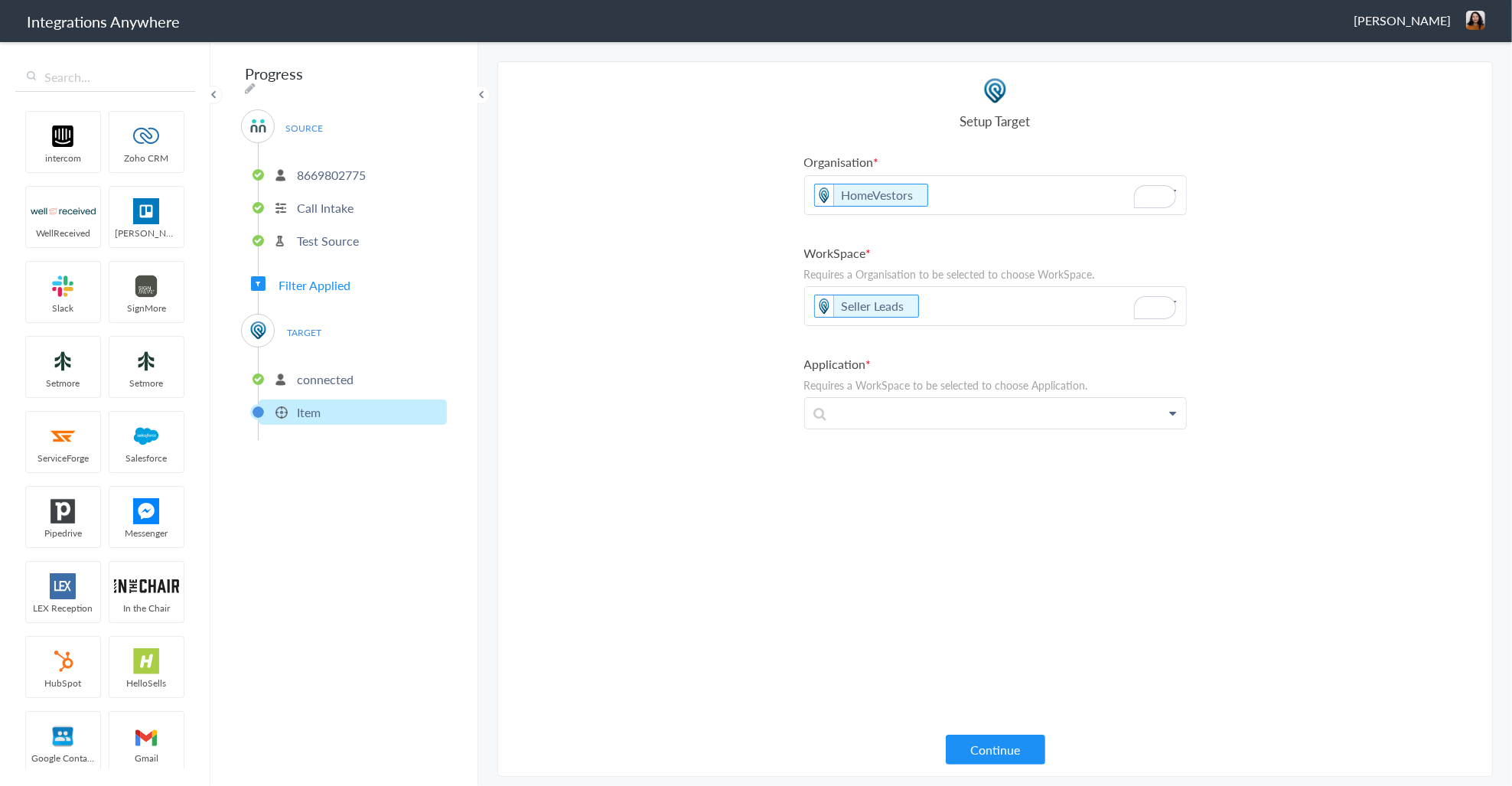
click at [891, 394] on li "Application Requires a WorkSpace to be selected to choose Application." at bounding box center [996, 392] width 382 height 74
click at [890, 407] on p "To enrich screen reader interactions, please activate Accessibility in Grammarl…" at bounding box center [996, 413] width 381 height 31
click at [911, 464] on link "answer-connect-import-app" at bounding box center [996, 458] width 381 height 33
click at [855, 512] on p at bounding box center [996, 504] width 381 height 31
click at [777, 505] on section "Select Account 8669802775 Rename Delete (a few seconds ago) 3369414366 Rename D…" at bounding box center [995, 419] width 996 height 716
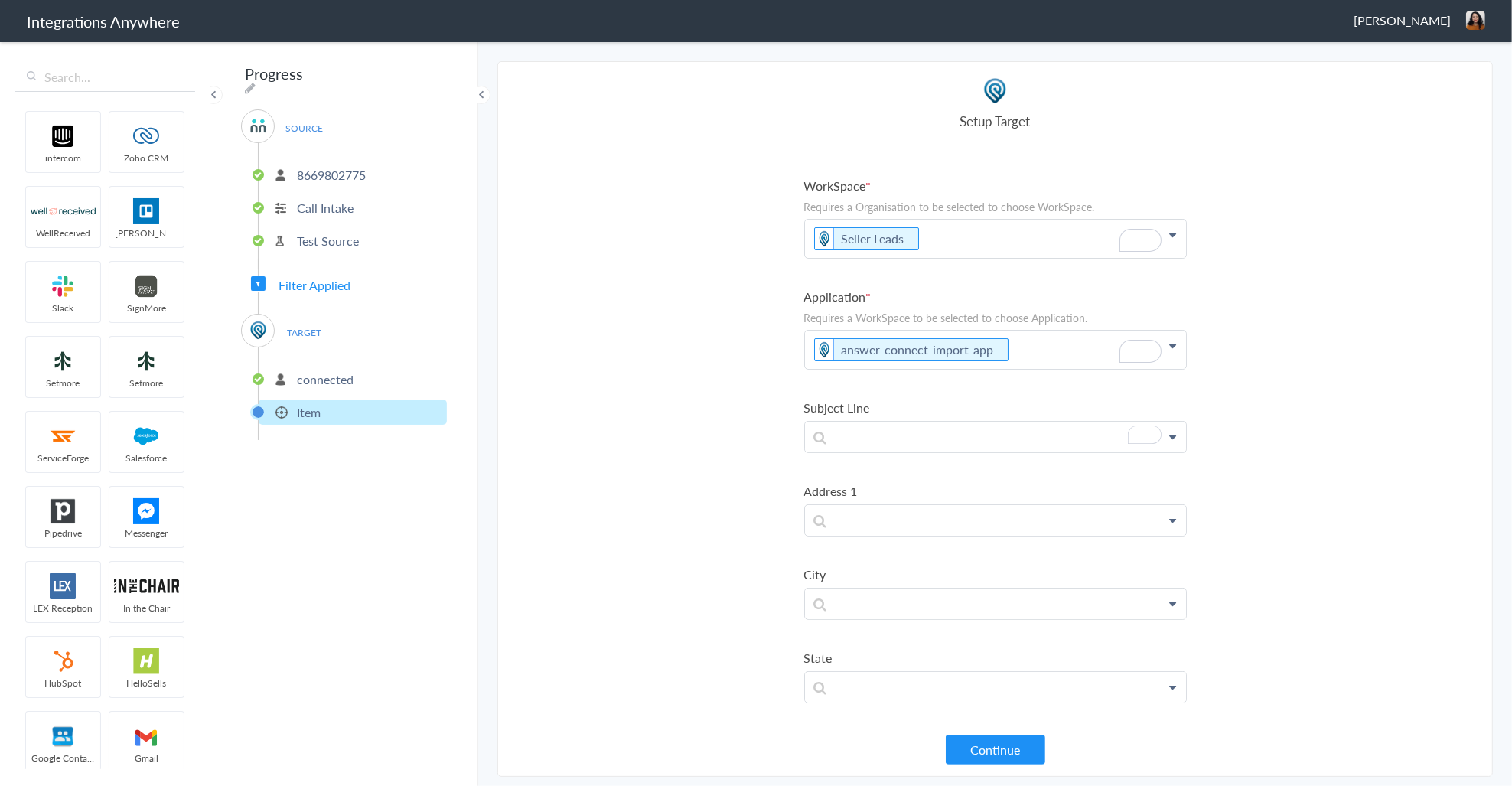
scroll to position [96, 0]
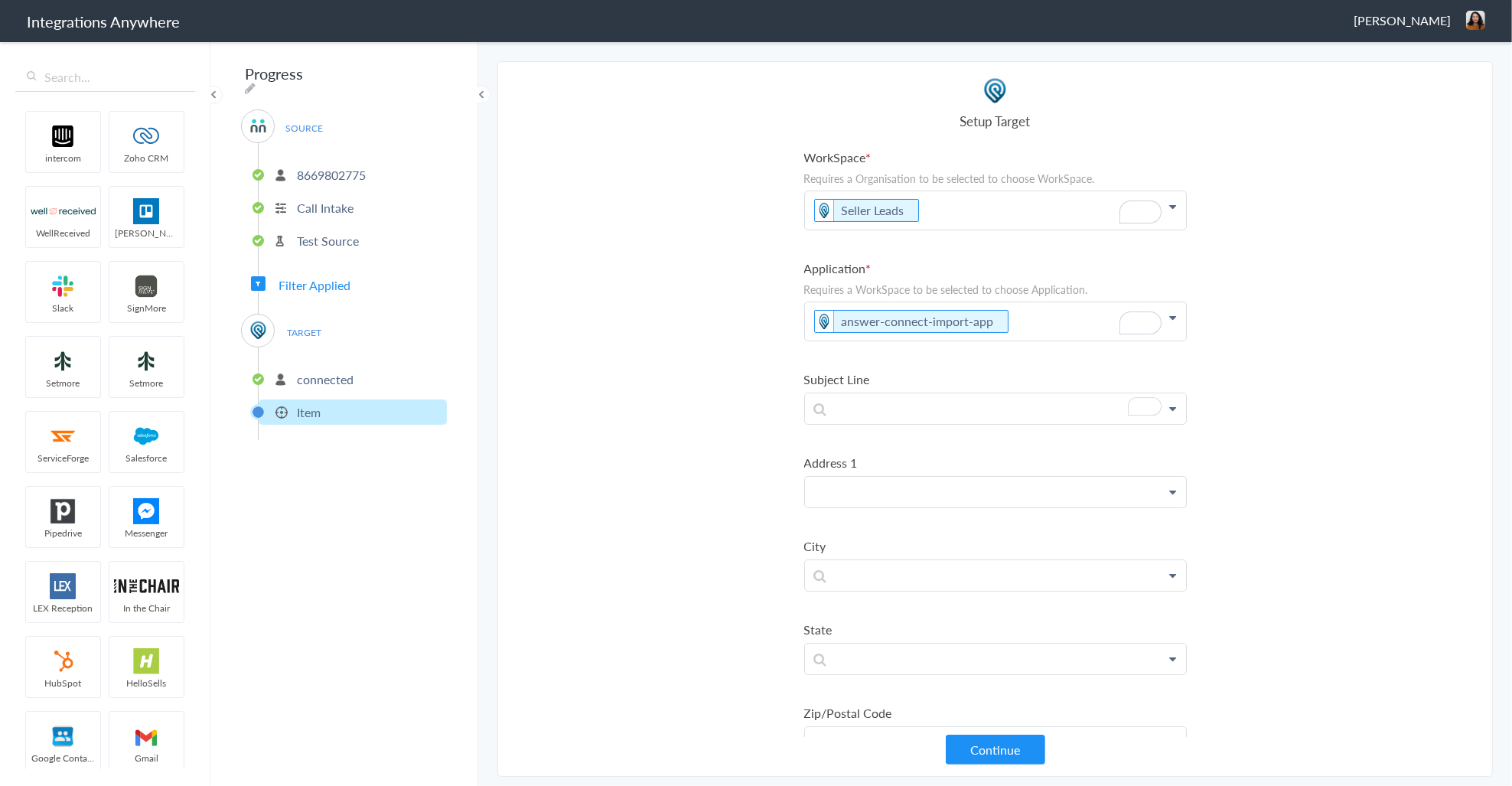
click at [881, 480] on p at bounding box center [996, 491] width 381 height 31
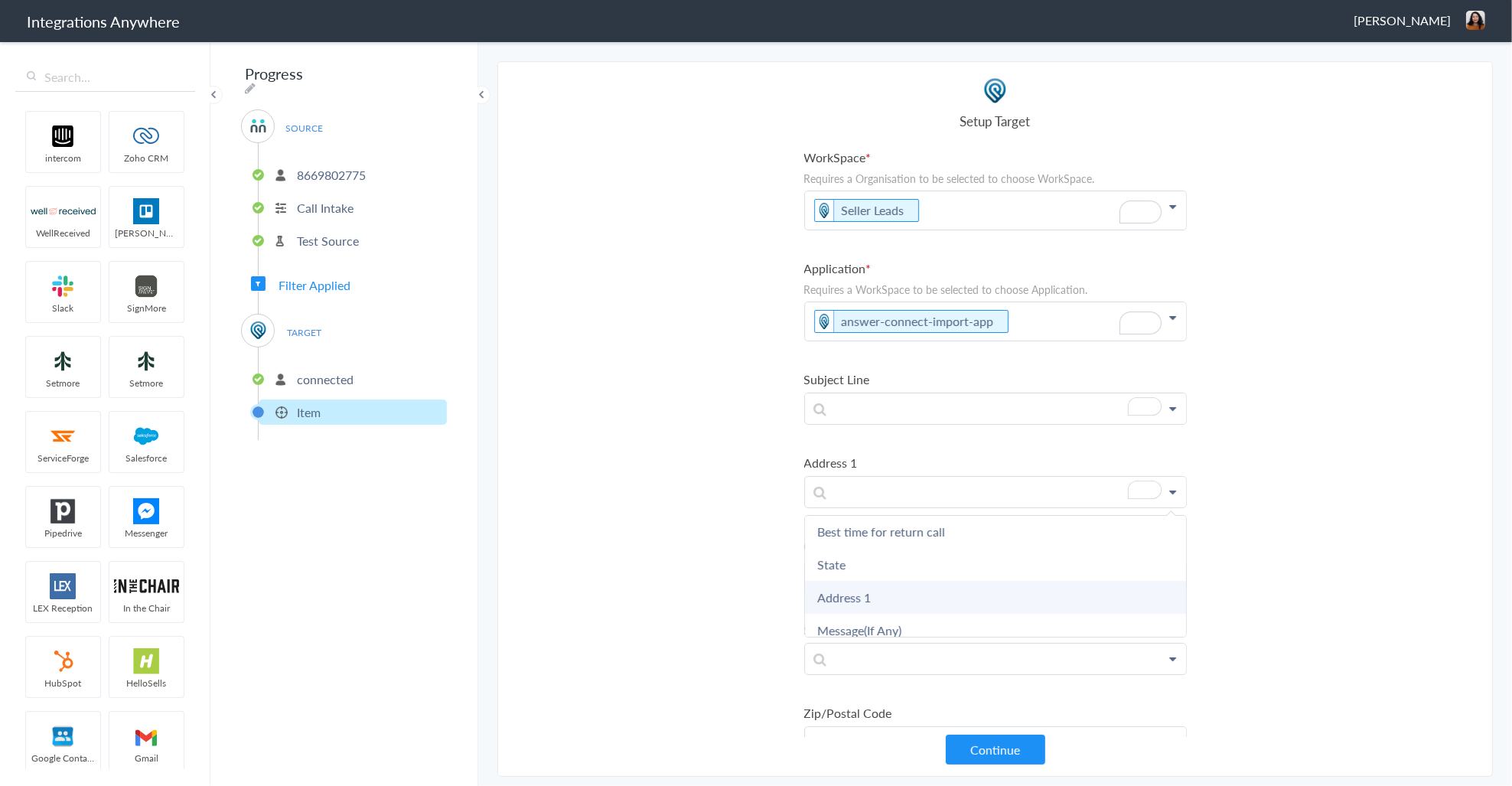
click at [880, 582] on link "Address 1" at bounding box center [996, 597] width 381 height 33
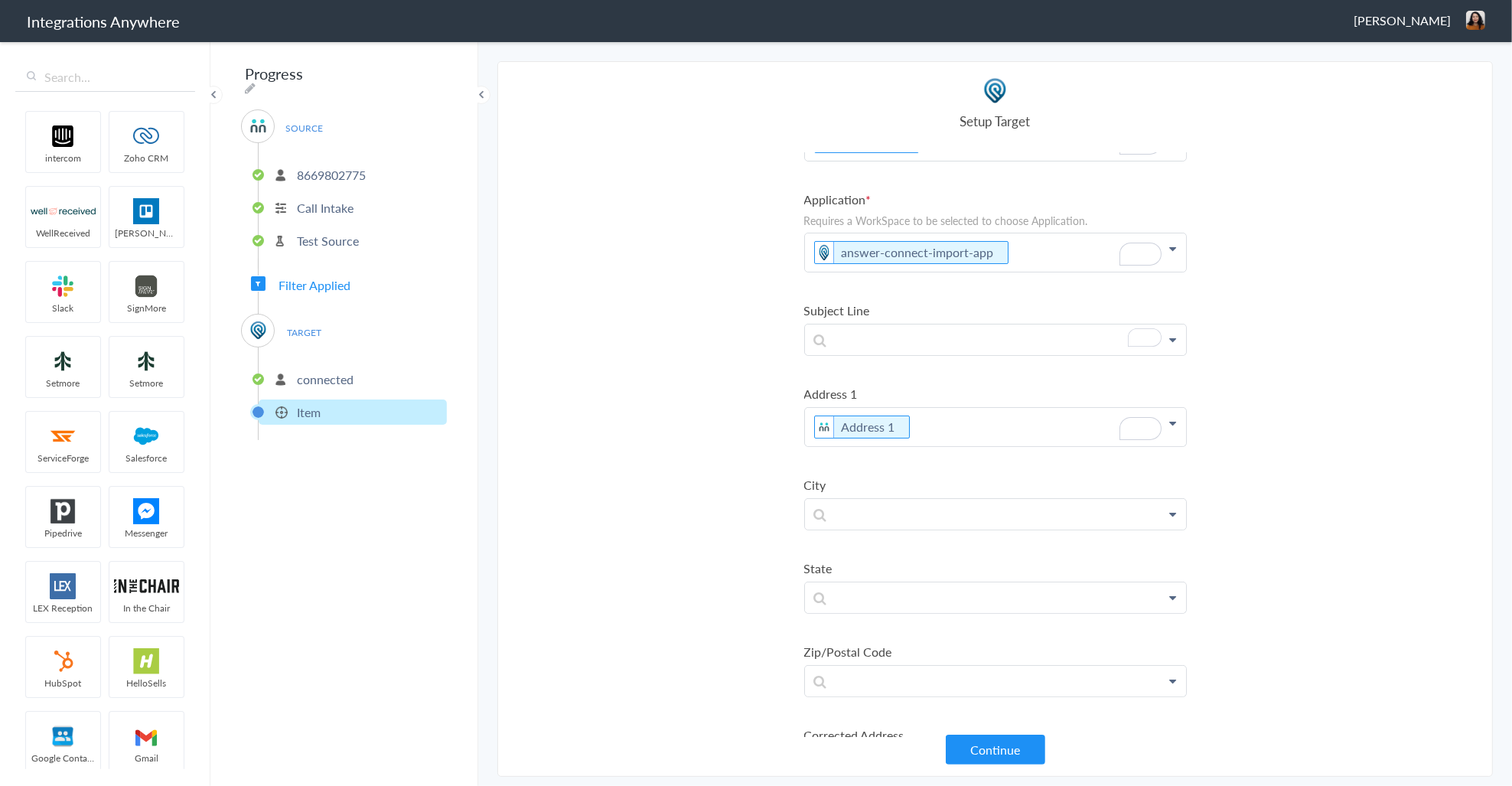
scroll to position [0, 0]
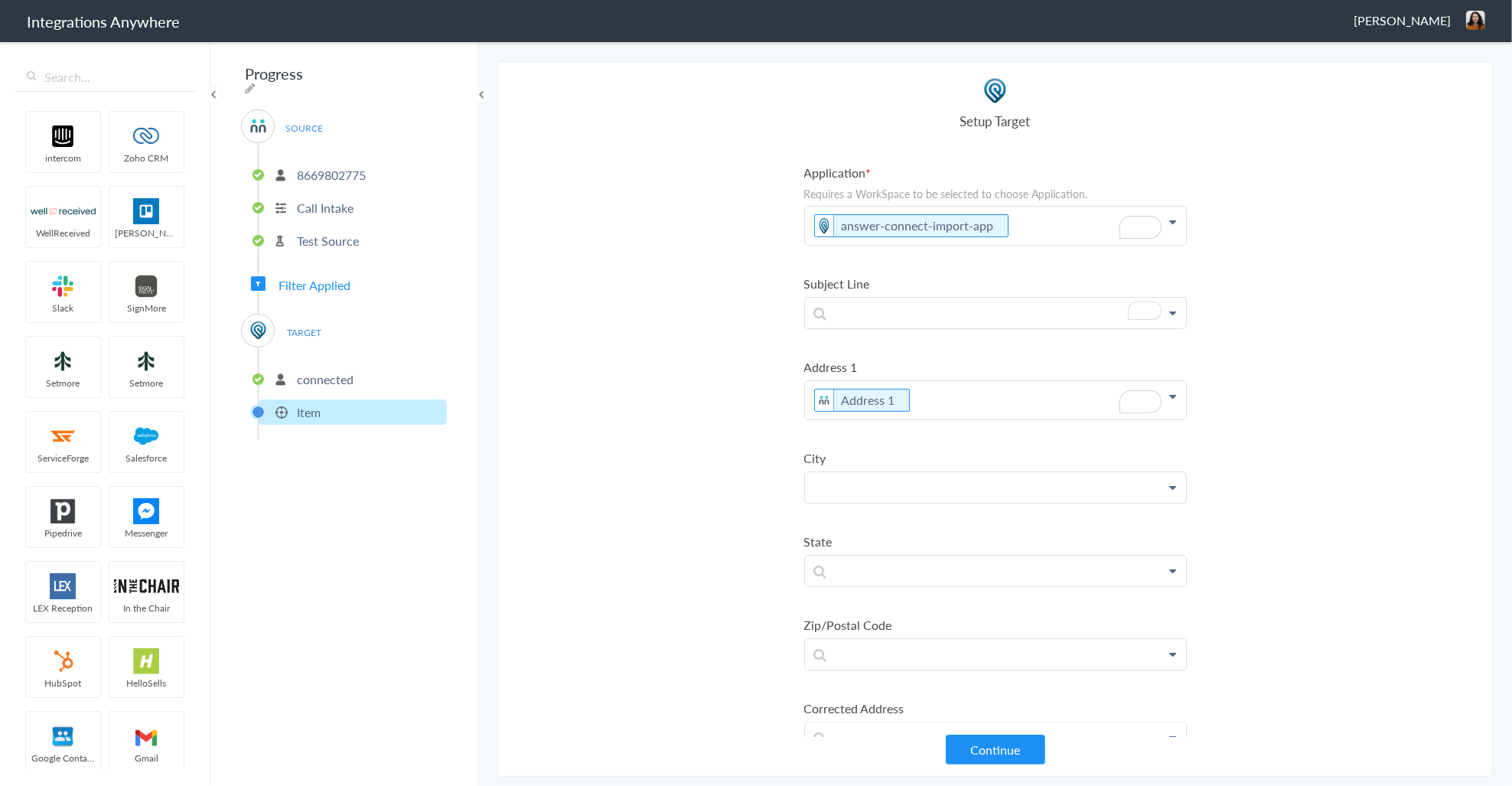
click at [878, 483] on p at bounding box center [996, 486] width 381 height 31
click at [878, 568] on link "City" at bounding box center [996, 585] width 381 height 33
click at [856, 583] on p "To enrich screen reader interactions, please activate Accessibility in Grammarl…" at bounding box center [996, 578] width 381 height 31
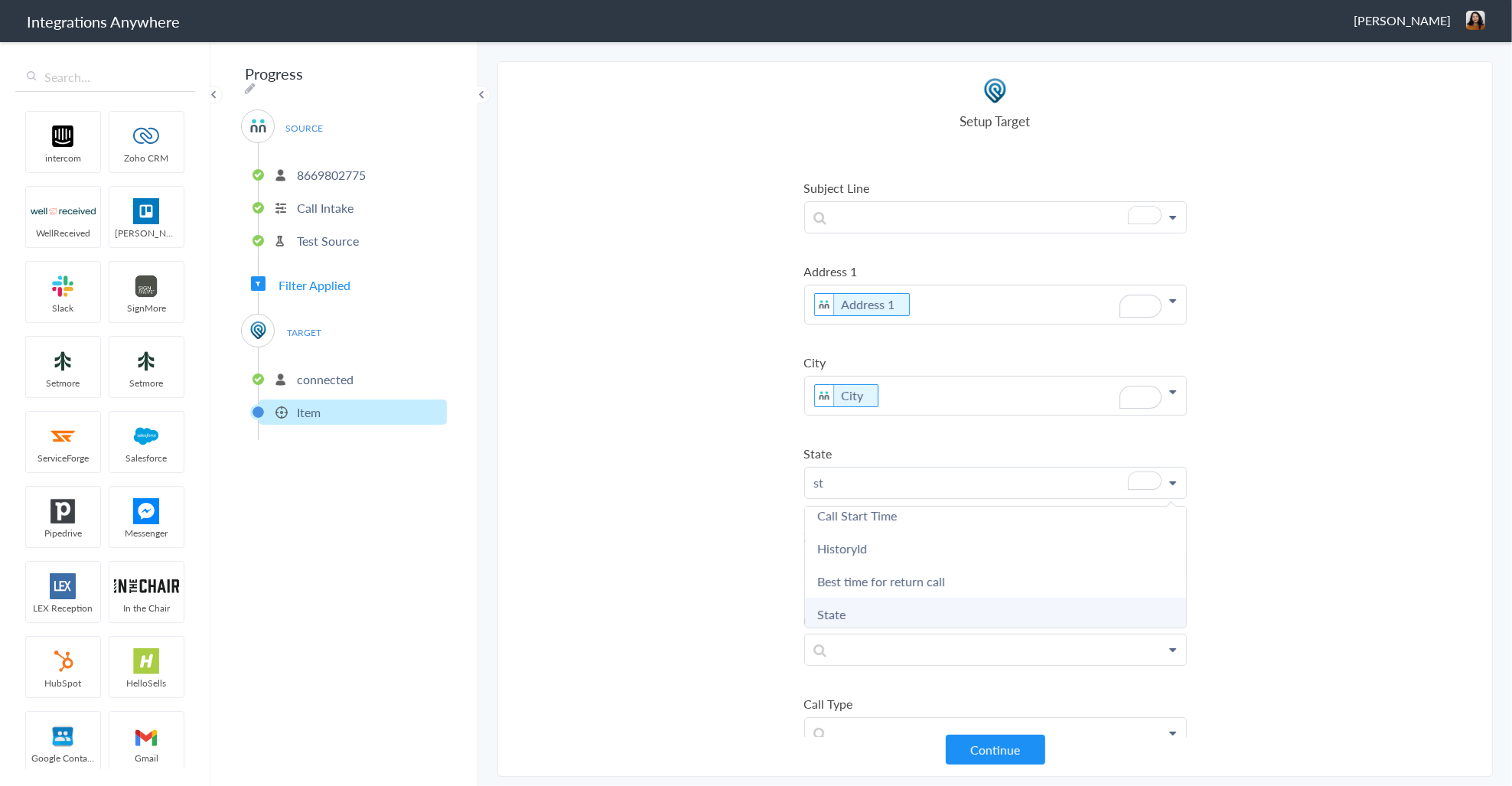
click at [872, 601] on link "State" at bounding box center [996, 614] width 381 height 33
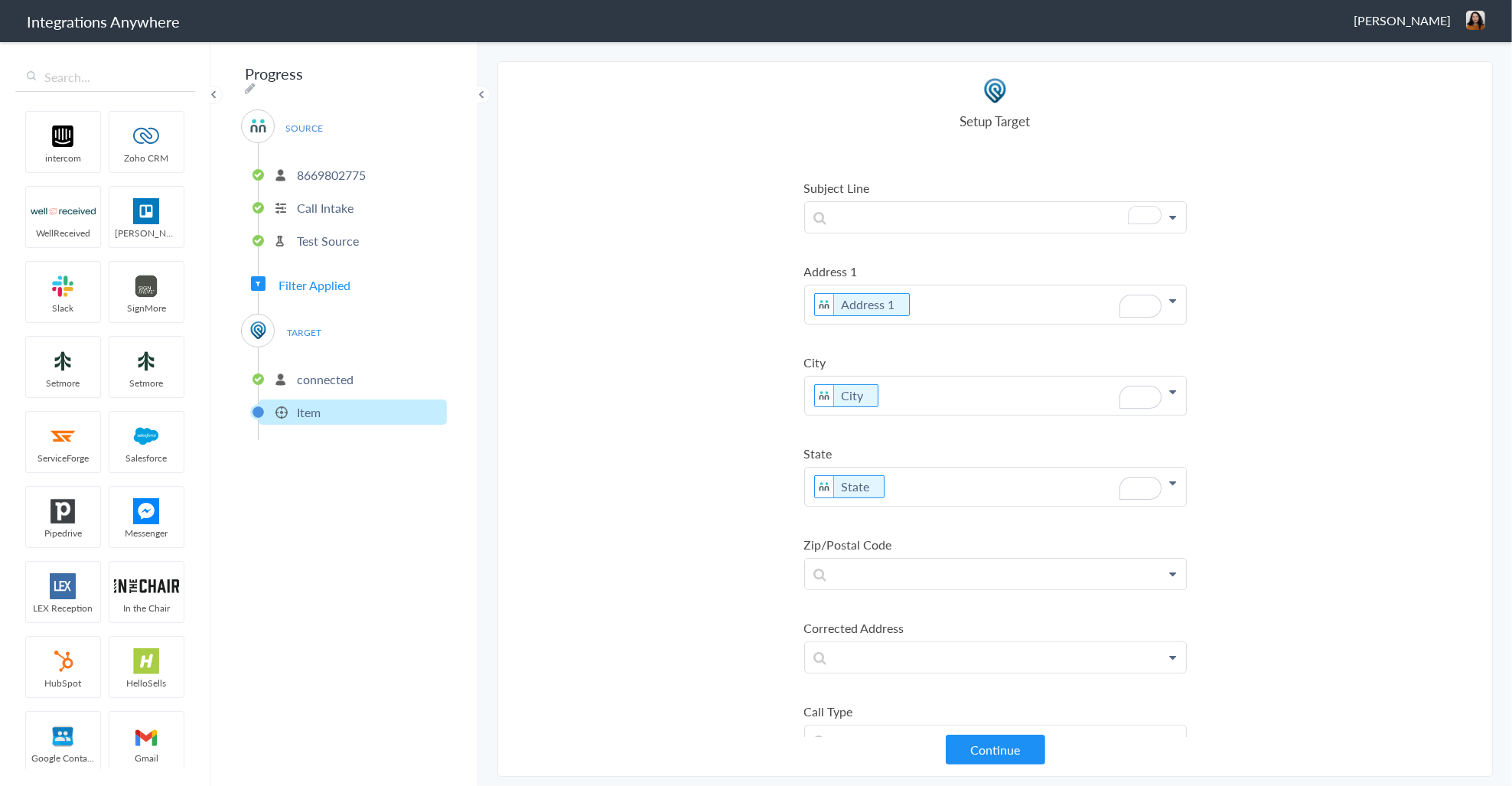
click at [770, 544] on section "Select Account 8669802775 Rename Delete (a few seconds ago) 3369414366 Rename D…" at bounding box center [995, 419] width 996 height 716
click at [854, 573] on p at bounding box center [996, 573] width 381 height 31
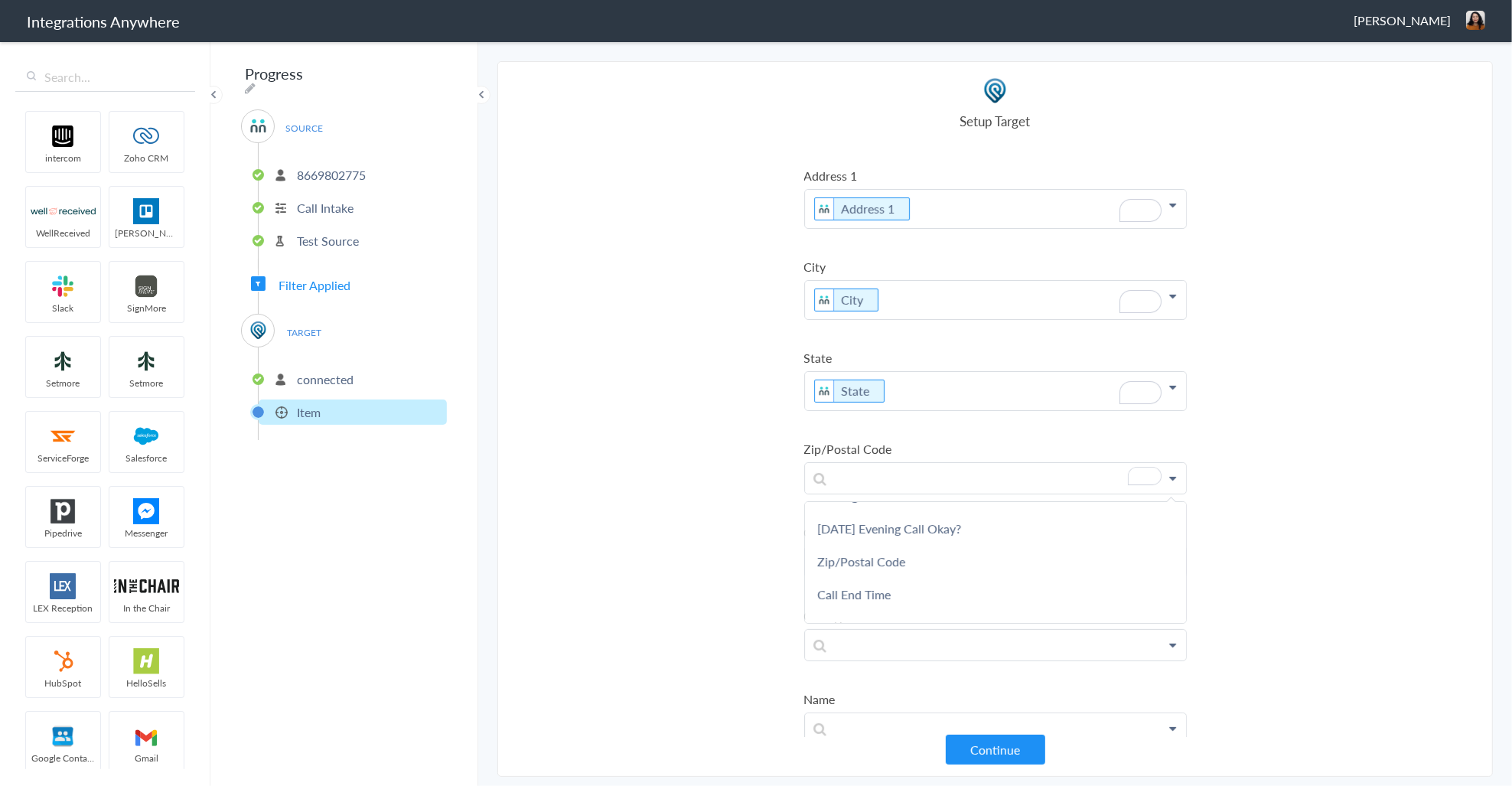
click at [869, 570] on link "Zip/Postal Code" at bounding box center [996, 561] width 381 height 33
click at [856, 578] on p at bounding box center [996, 568] width 381 height 31
click at [716, 543] on section "Select Account 8669802775 Rename Delete (a few seconds ago) 3369414366 Rename D…" at bounding box center [995, 419] width 996 height 716
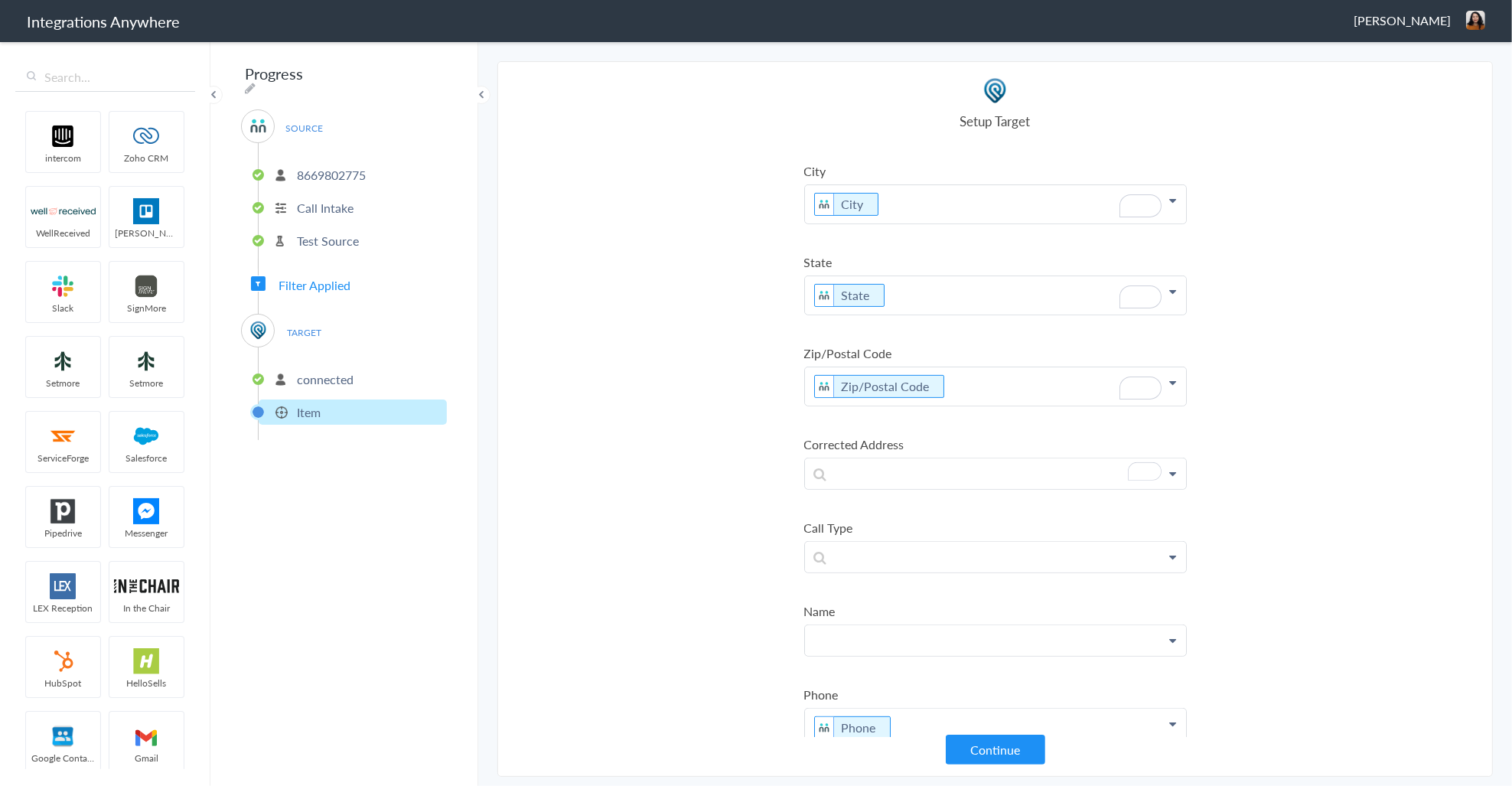
click at [869, 633] on p at bounding box center [996, 640] width 381 height 31
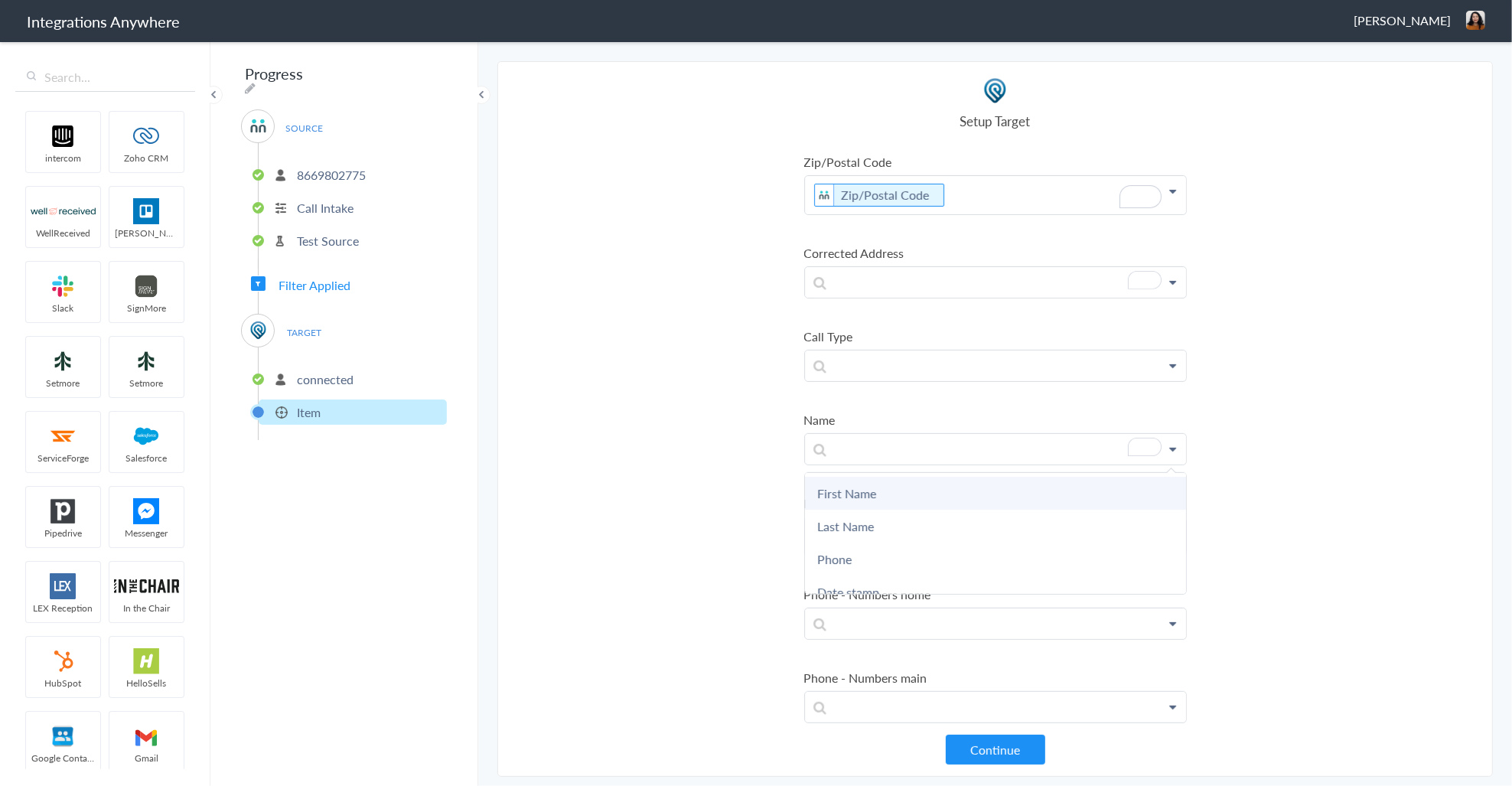
click at [866, 492] on link "First Name" at bounding box center [996, 493] width 381 height 33
drag, startPoint x: 948, startPoint y: 456, endPoint x: 947, endPoint y: 467, distance: 11.0
click at [948, 456] on p "First Name" at bounding box center [996, 453] width 381 height 38
drag, startPoint x: 900, startPoint y: 540, endPoint x: 889, endPoint y: 535, distance: 12.1
click at [900, 538] on link "Last Name" at bounding box center [996, 534] width 381 height 33
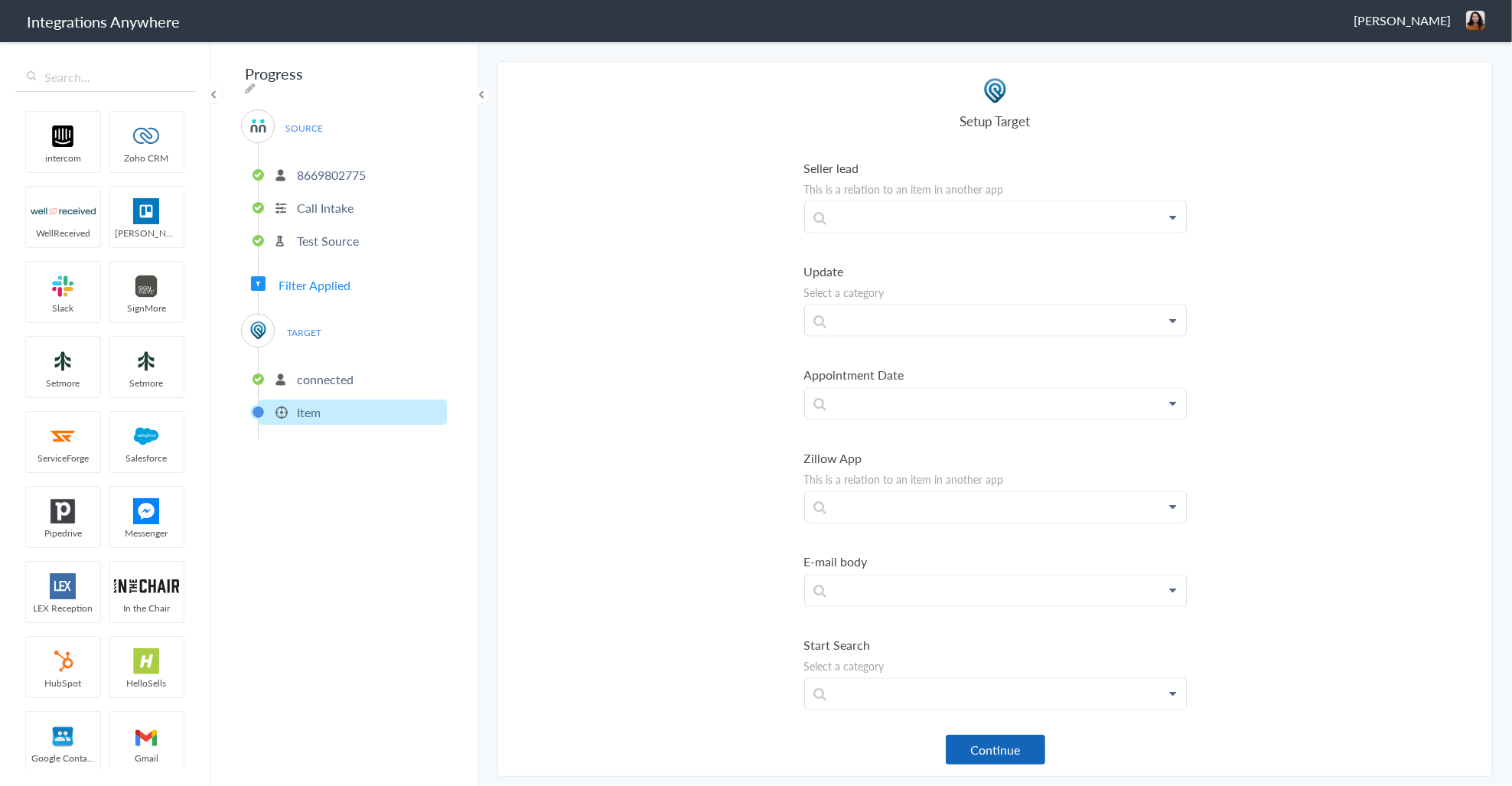
click at [1001, 747] on button "Continue" at bounding box center [996, 750] width 99 height 30
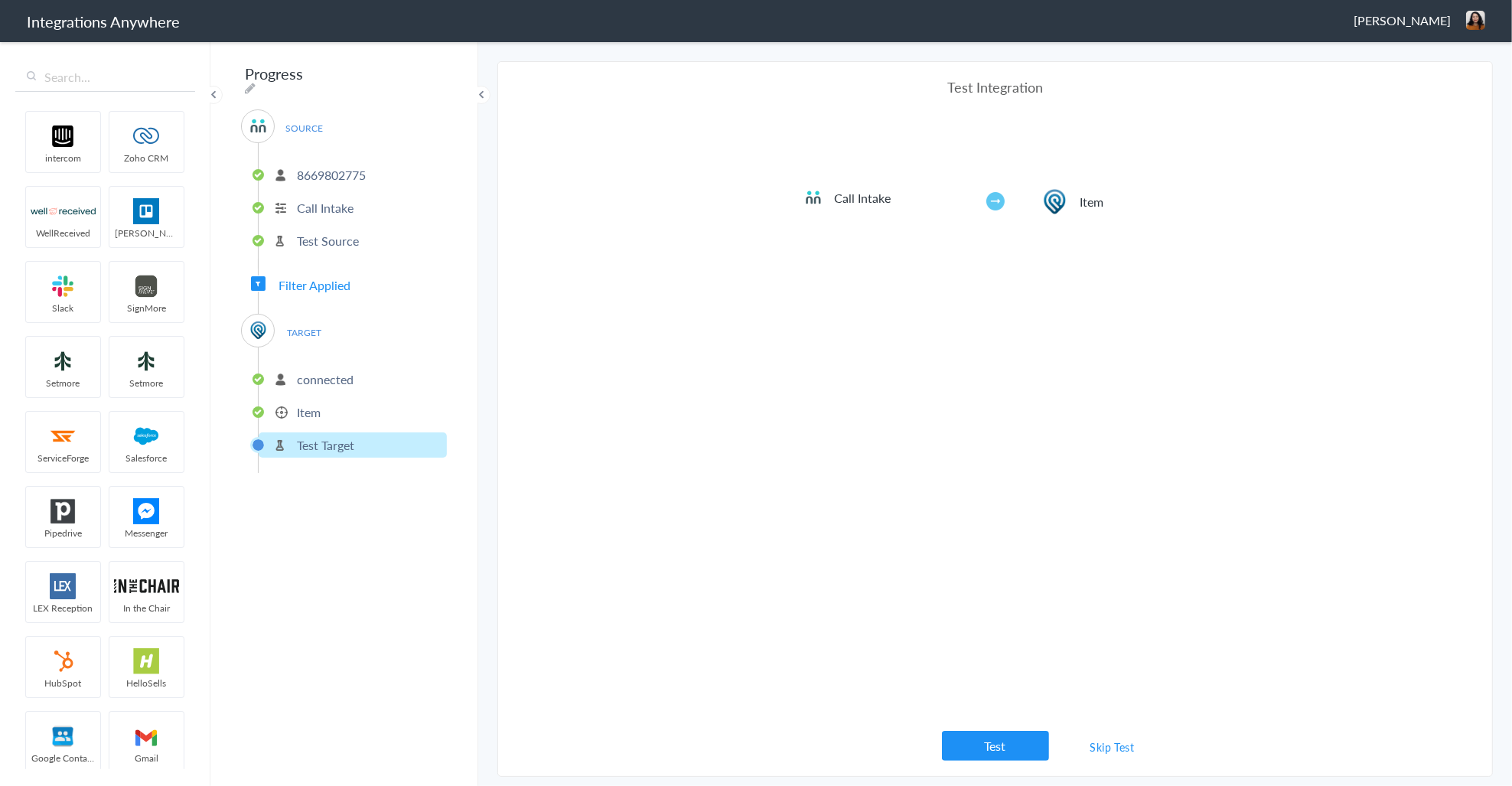
click at [988, 743] on button "Test" at bounding box center [995, 745] width 107 height 30
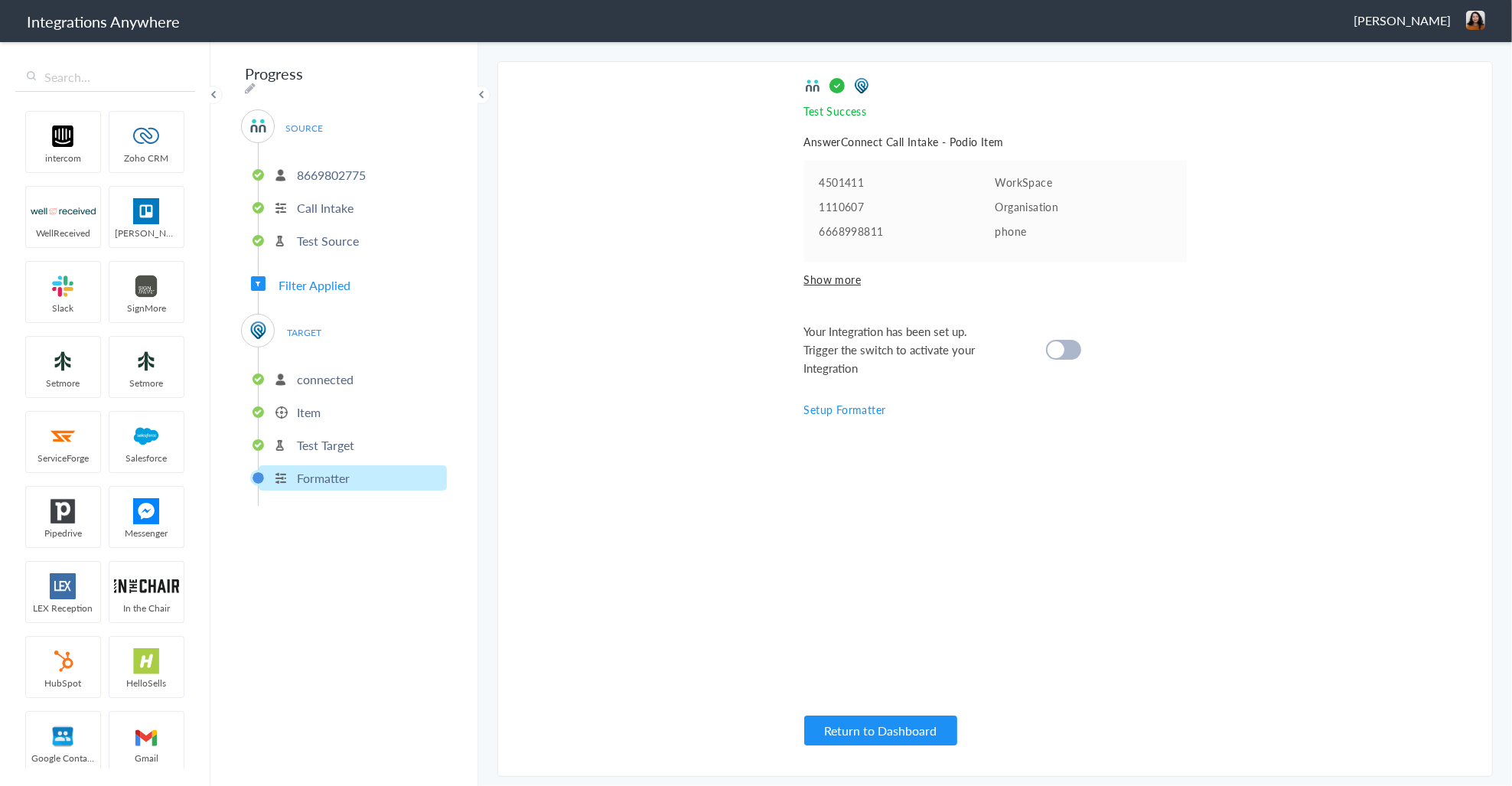
click at [1061, 347] on cite at bounding box center [1056, 349] width 17 height 17
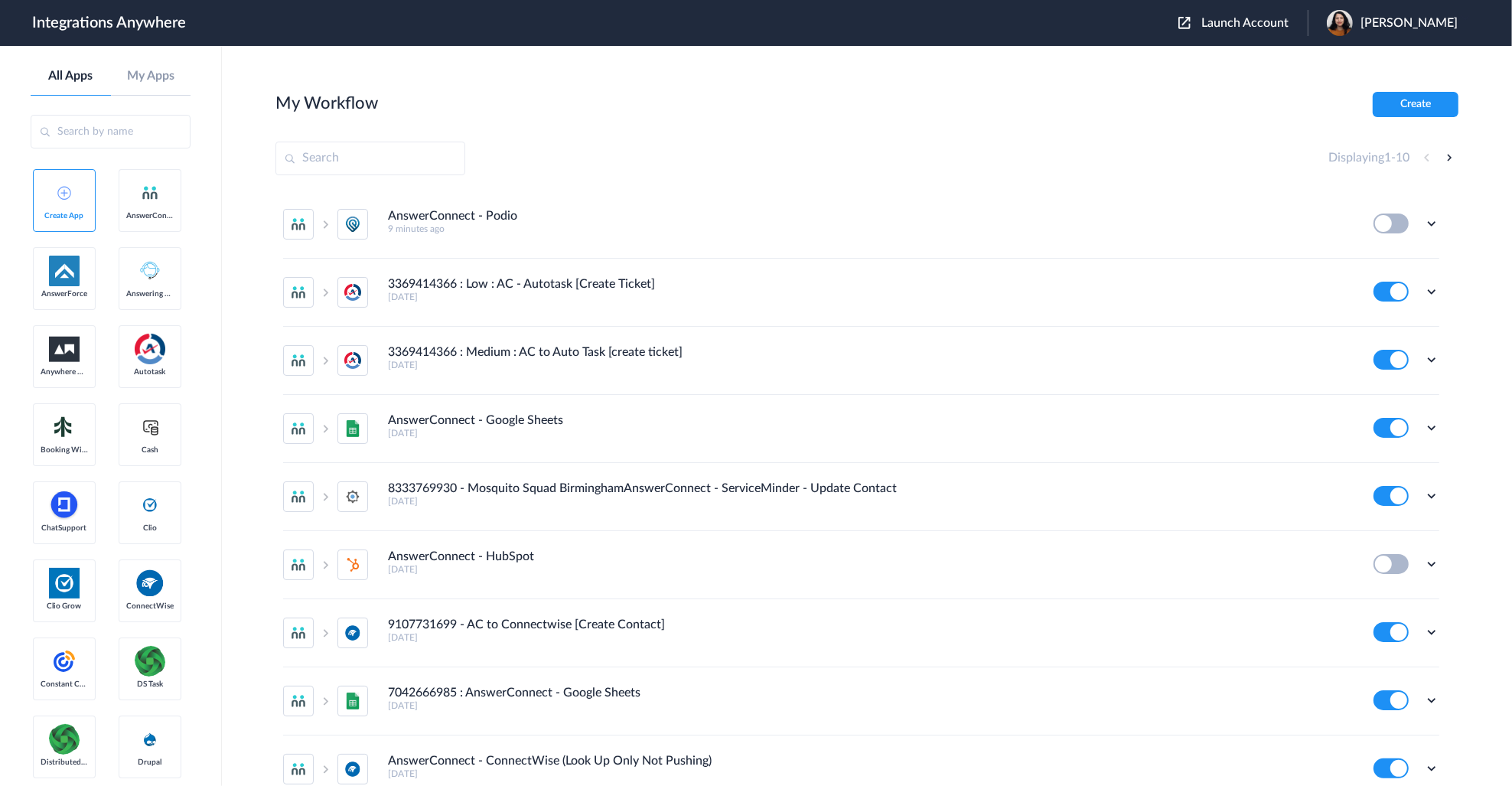
drag, startPoint x: 1246, startPoint y: 21, endPoint x: 1198, endPoint y: 50, distance: 56.1
click at [1246, 21] on span "Launch Account" at bounding box center [1245, 22] width 87 height 12
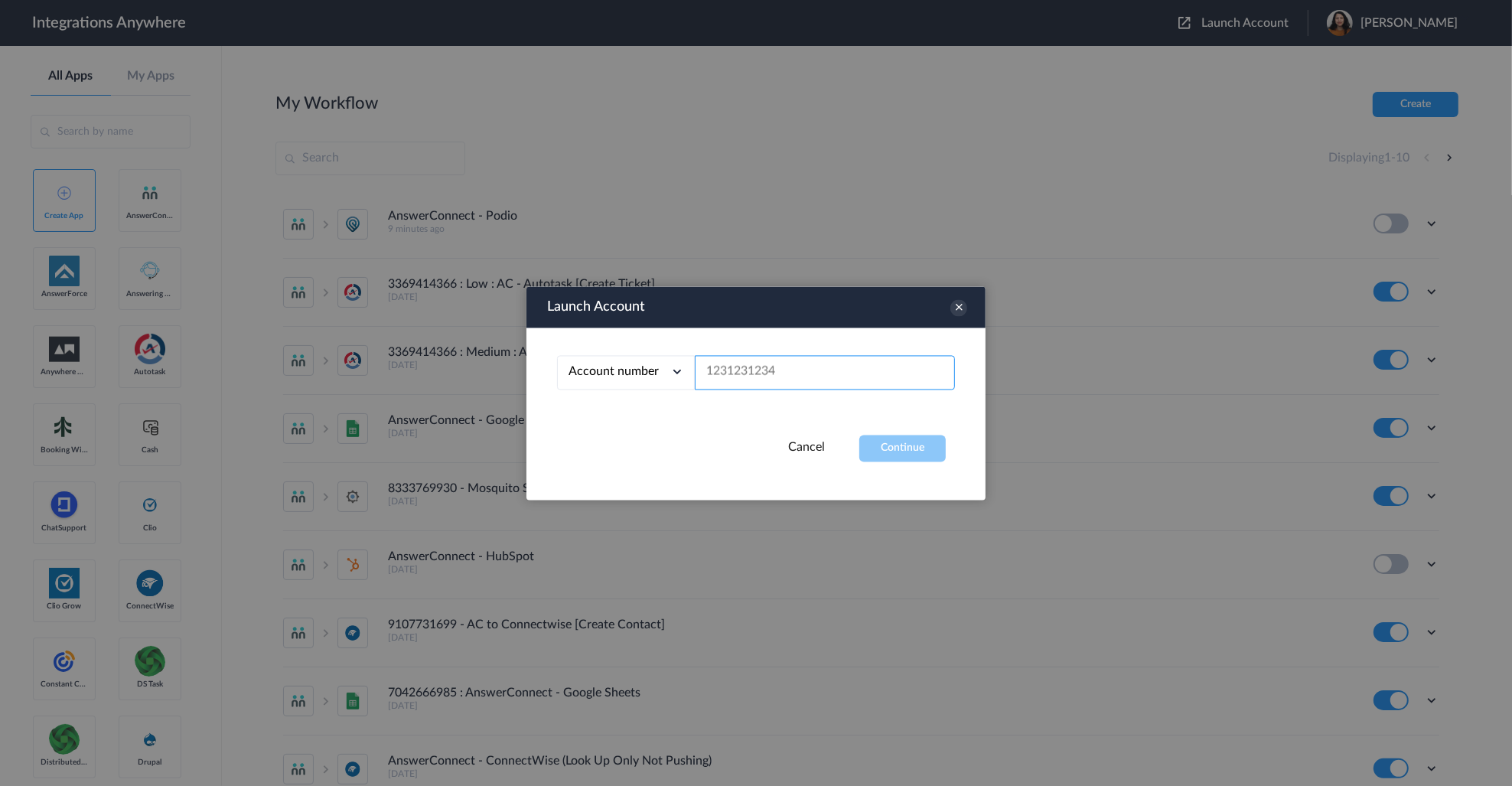
paste input "9103757772"
type input "9103757772"
click at [869, 439] on button "Continue" at bounding box center [902, 448] width 86 height 26
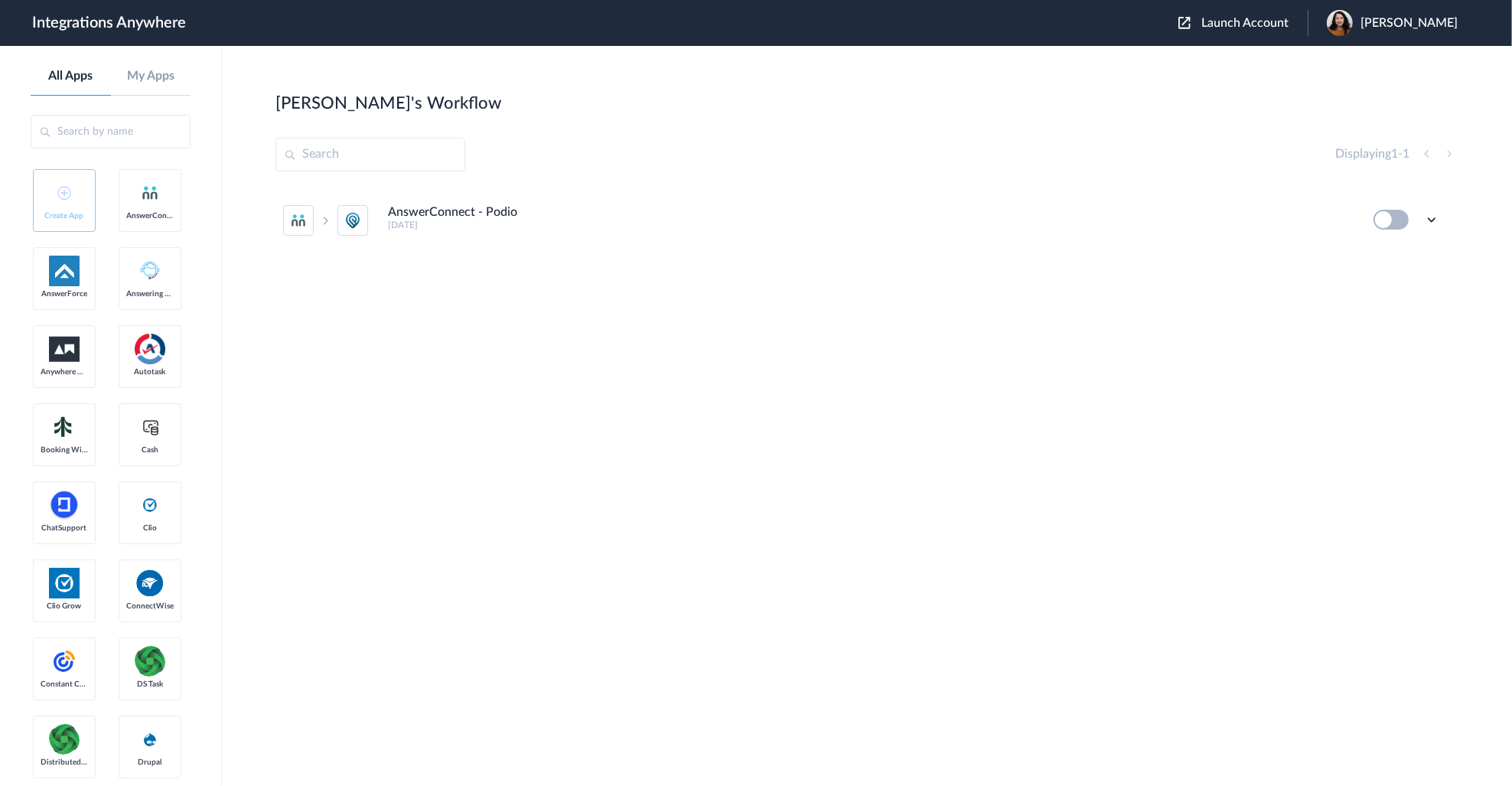
click at [1390, 218] on button at bounding box center [1391, 219] width 36 height 20
click at [1417, 217] on div "Edit Task history Delete" at bounding box center [1407, 219] width 66 height 20
click at [1428, 217] on icon at bounding box center [1432, 219] width 15 height 15
click at [1390, 278] on link "Task history" at bounding box center [1388, 283] width 74 height 11
drag, startPoint x: 1380, startPoint y: 220, endPoint x: 1425, endPoint y: 216, distance: 45.2
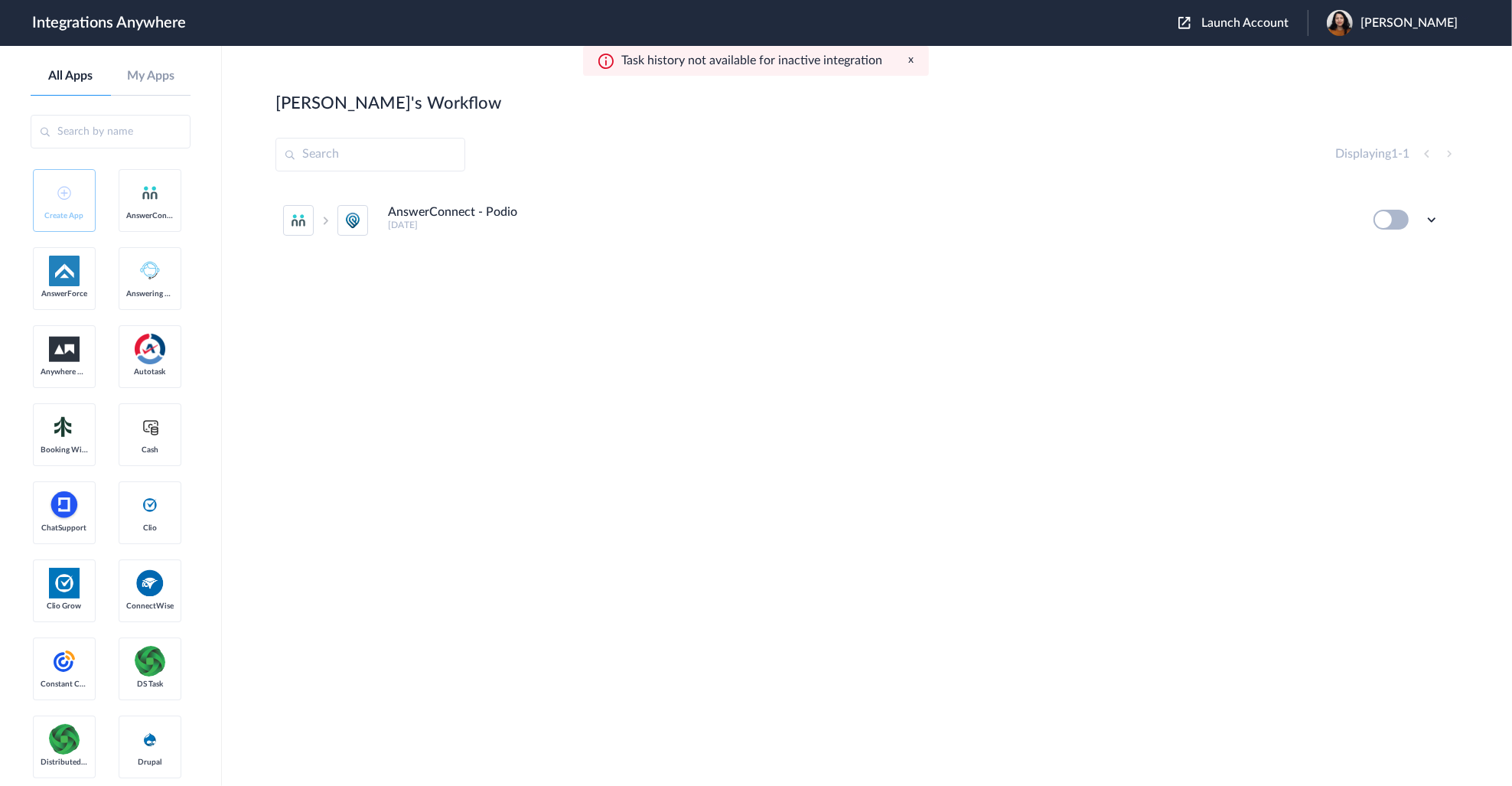
click at [1381, 219] on button at bounding box center [1391, 219] width 36 height 20
click at [1427, 215] on icon at bounding box center [1432, 219] width 15 height 15
click at [1386, 264] on li "Edit" at bounding box center [1390, 255] width 99 height 28
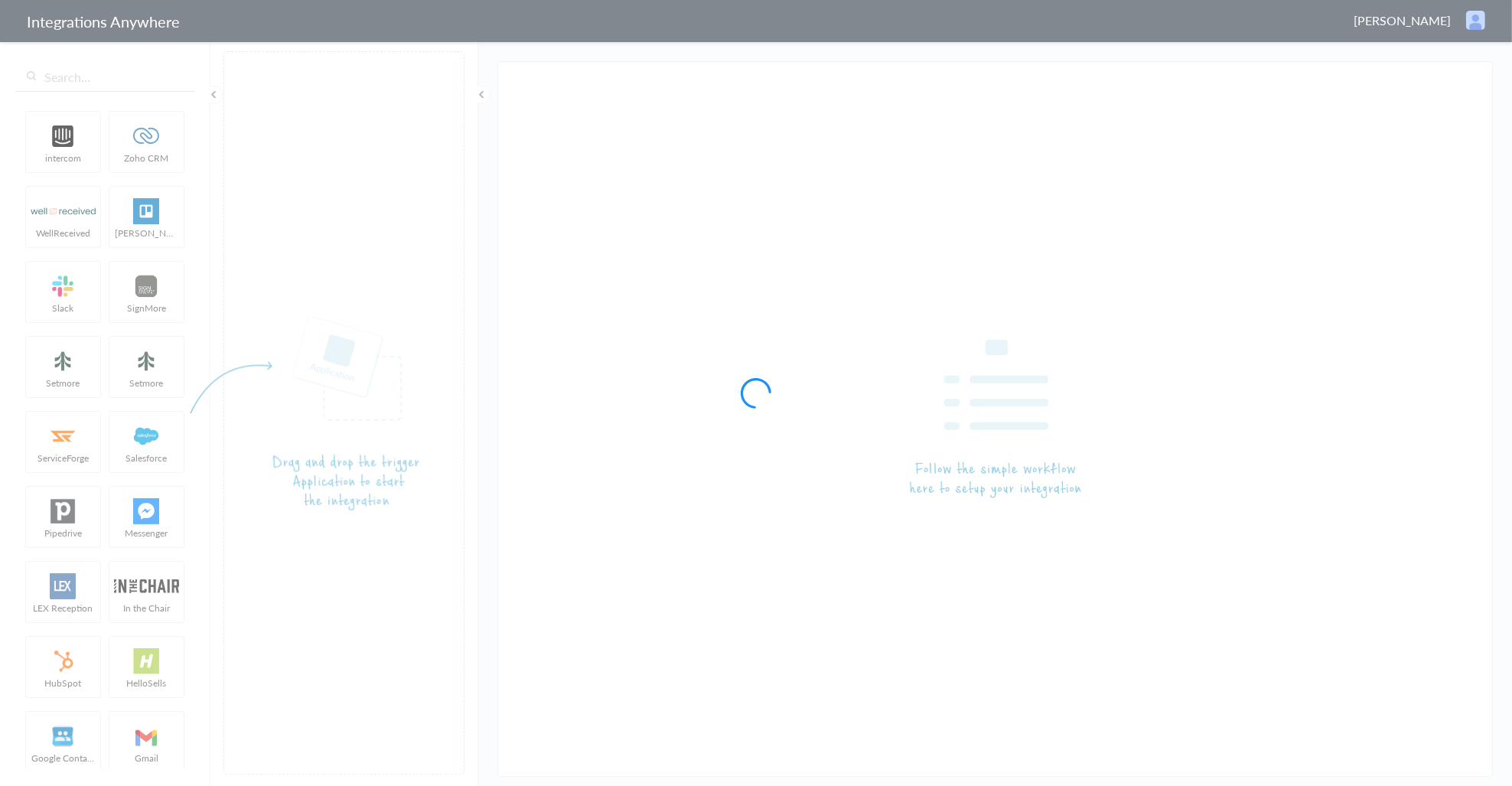
type input "AnswerConnect - Podio"
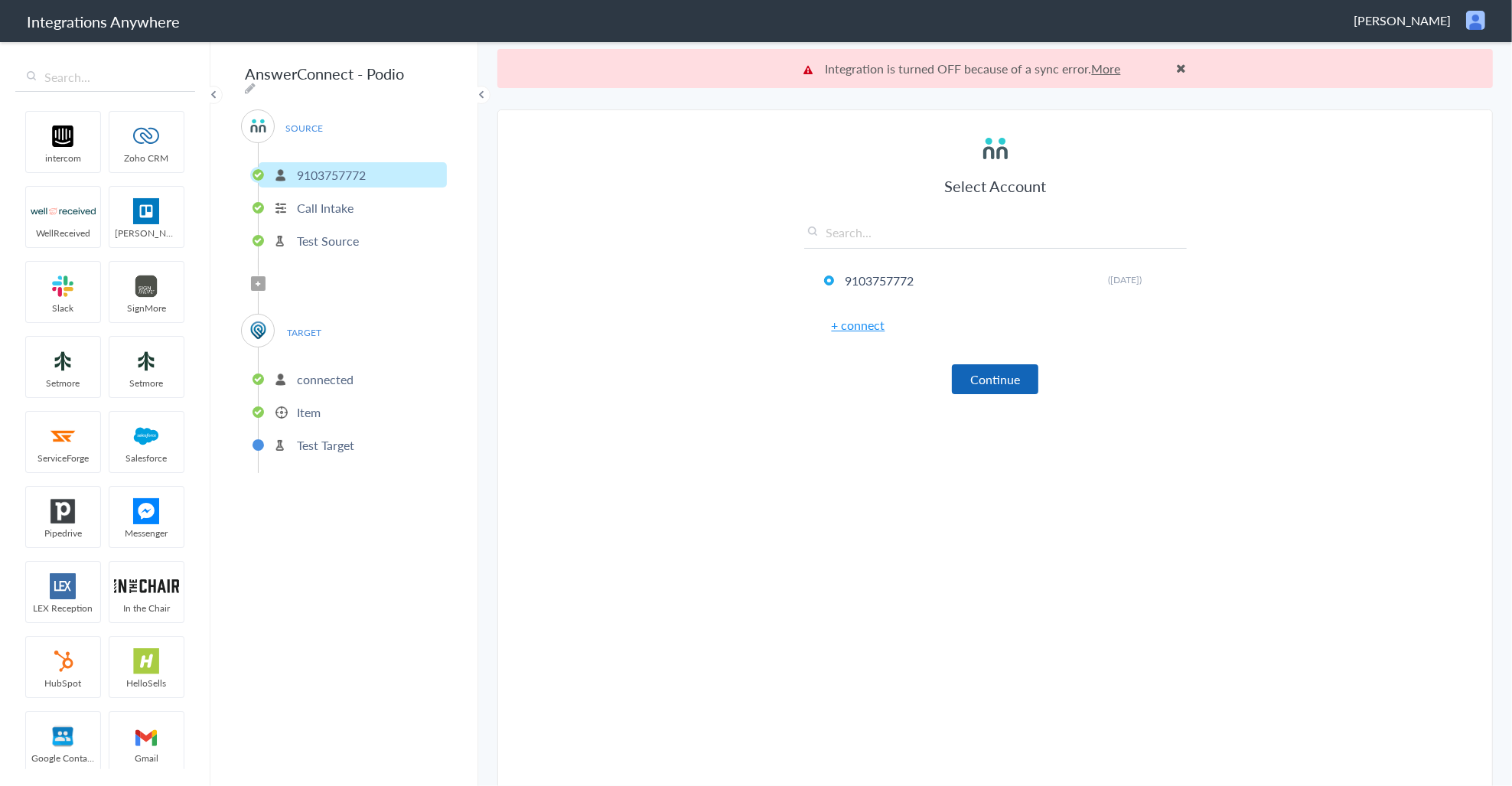
click at [982, 384] on button "Continue" at bounding box center [995, 379] width 86 height 30
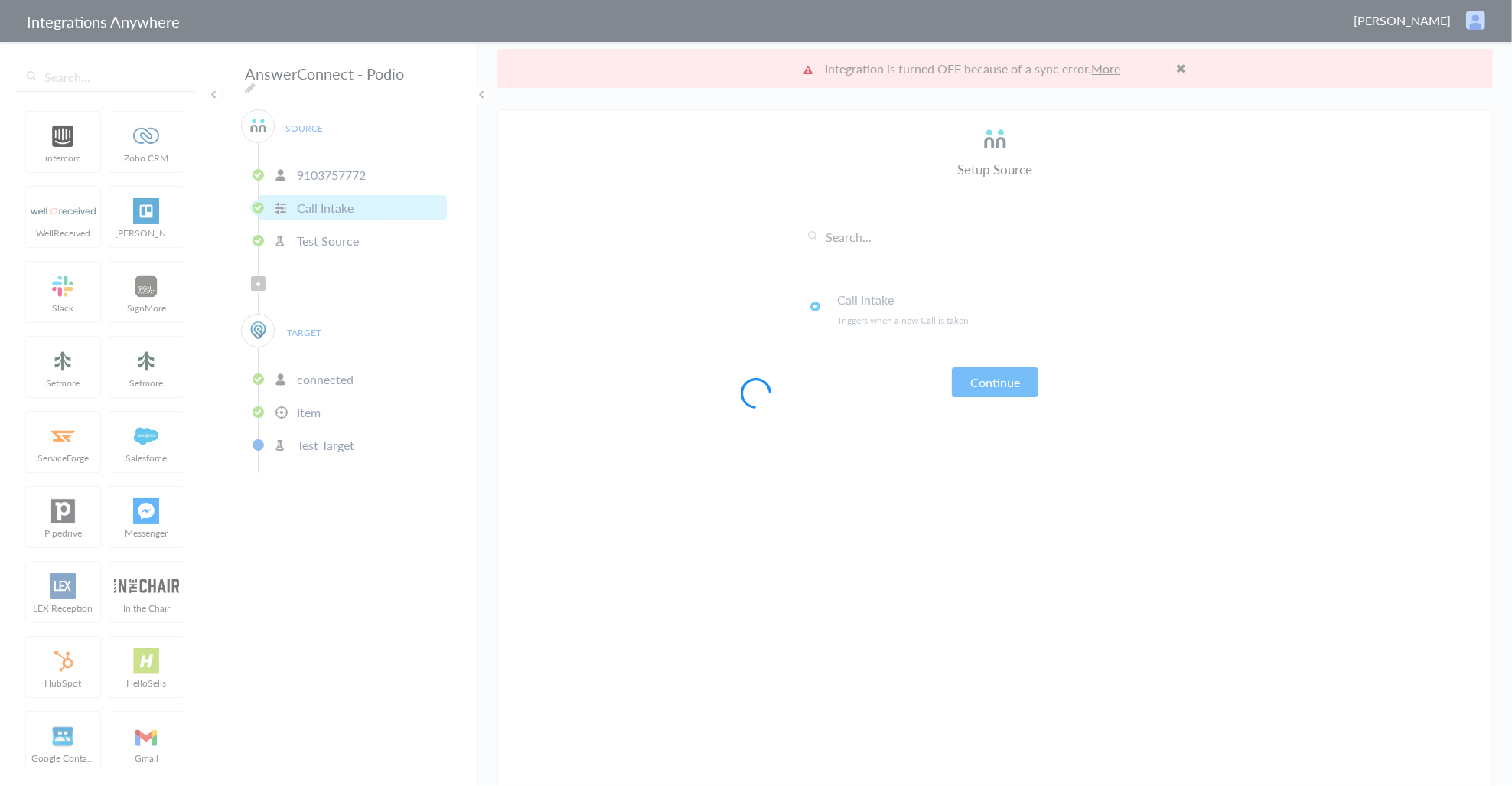
click at [982, 384] on div at bounding box center [756, 393] width 1512 height 786
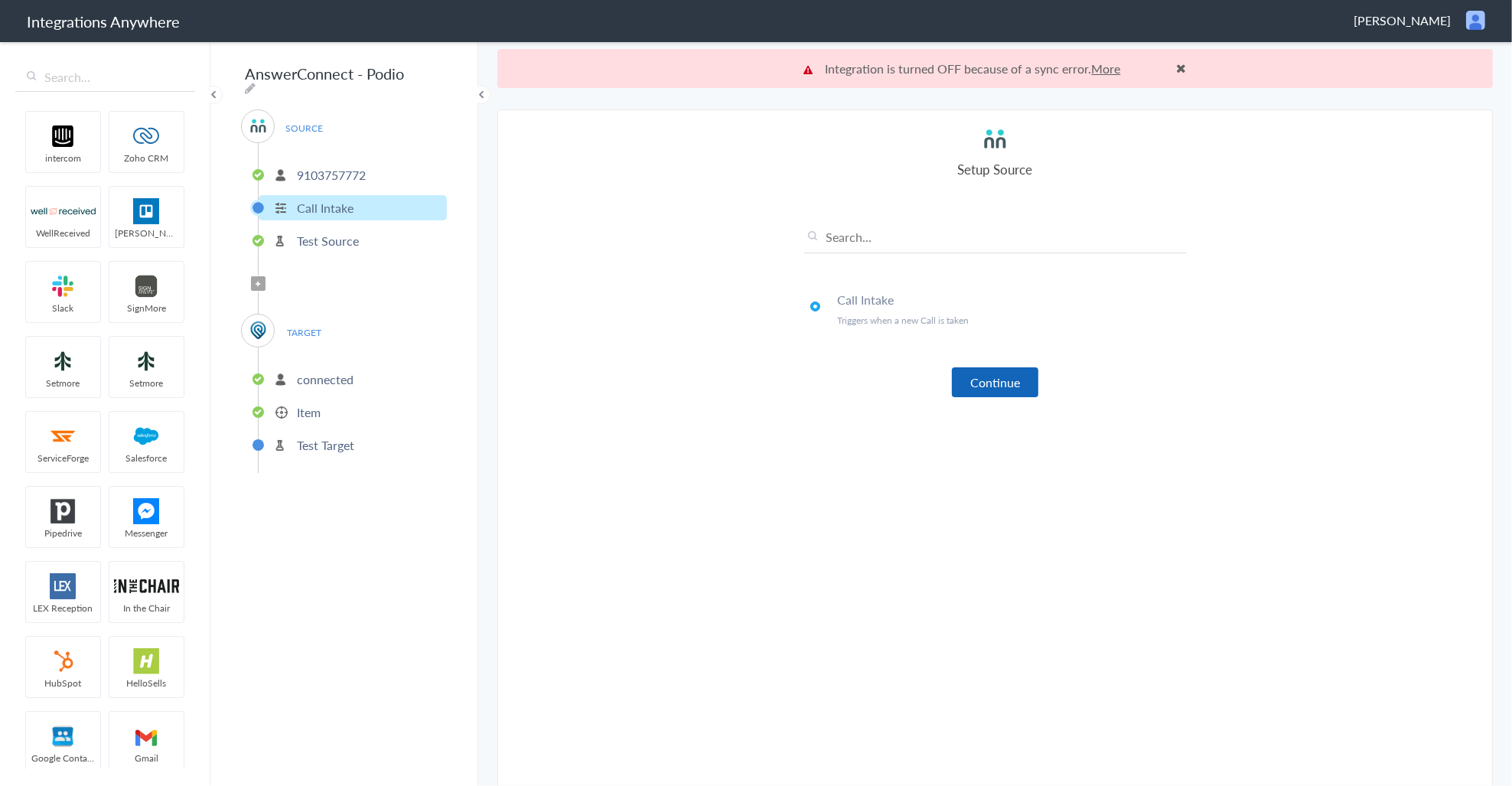
click at [984, 387] on button "Continue" at bounding box center [995, 382] width 86 height 30
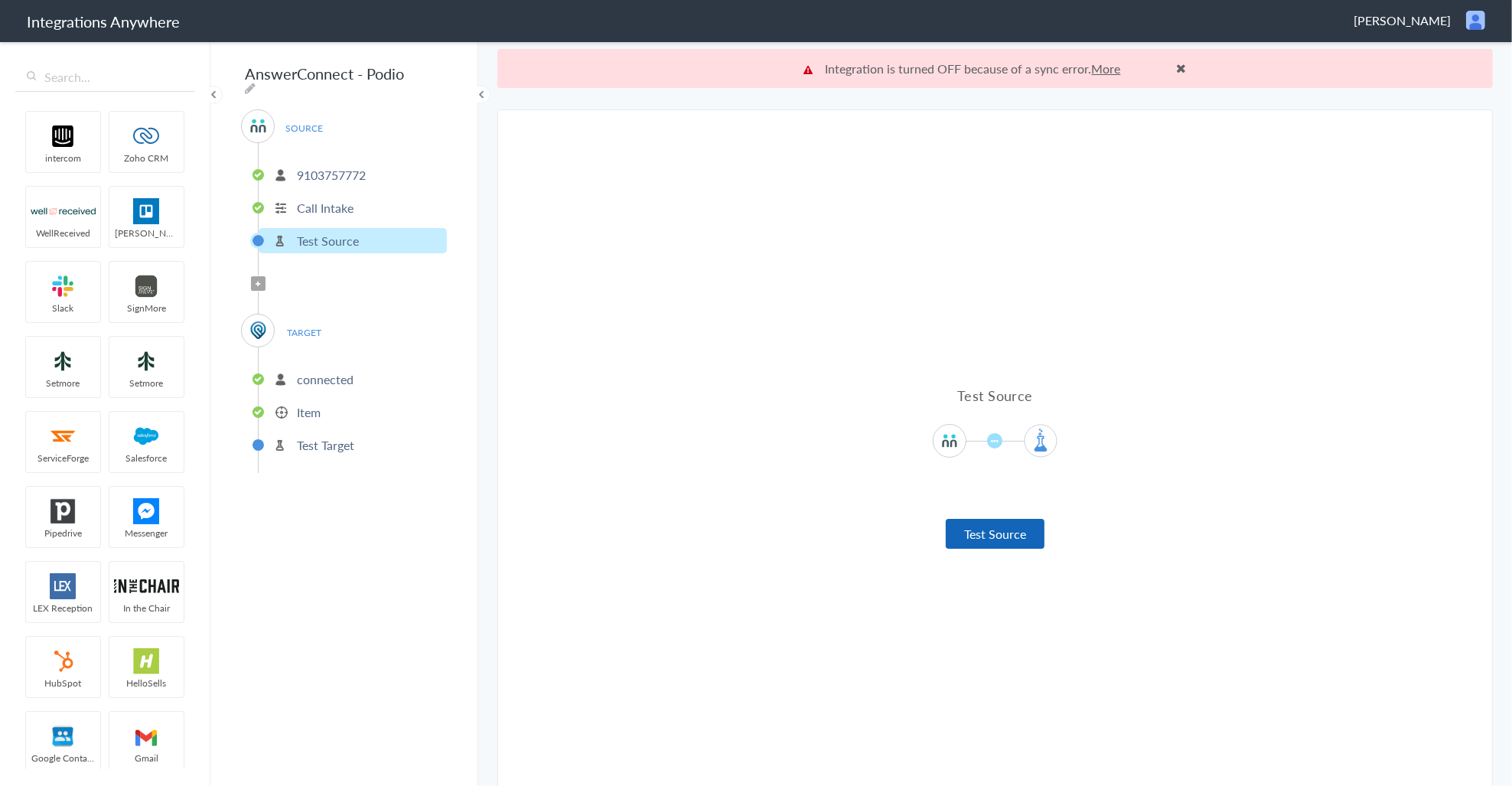
click at [964, 533] on button "Test Source" at bounding box center [995, 534] width 98 height 30
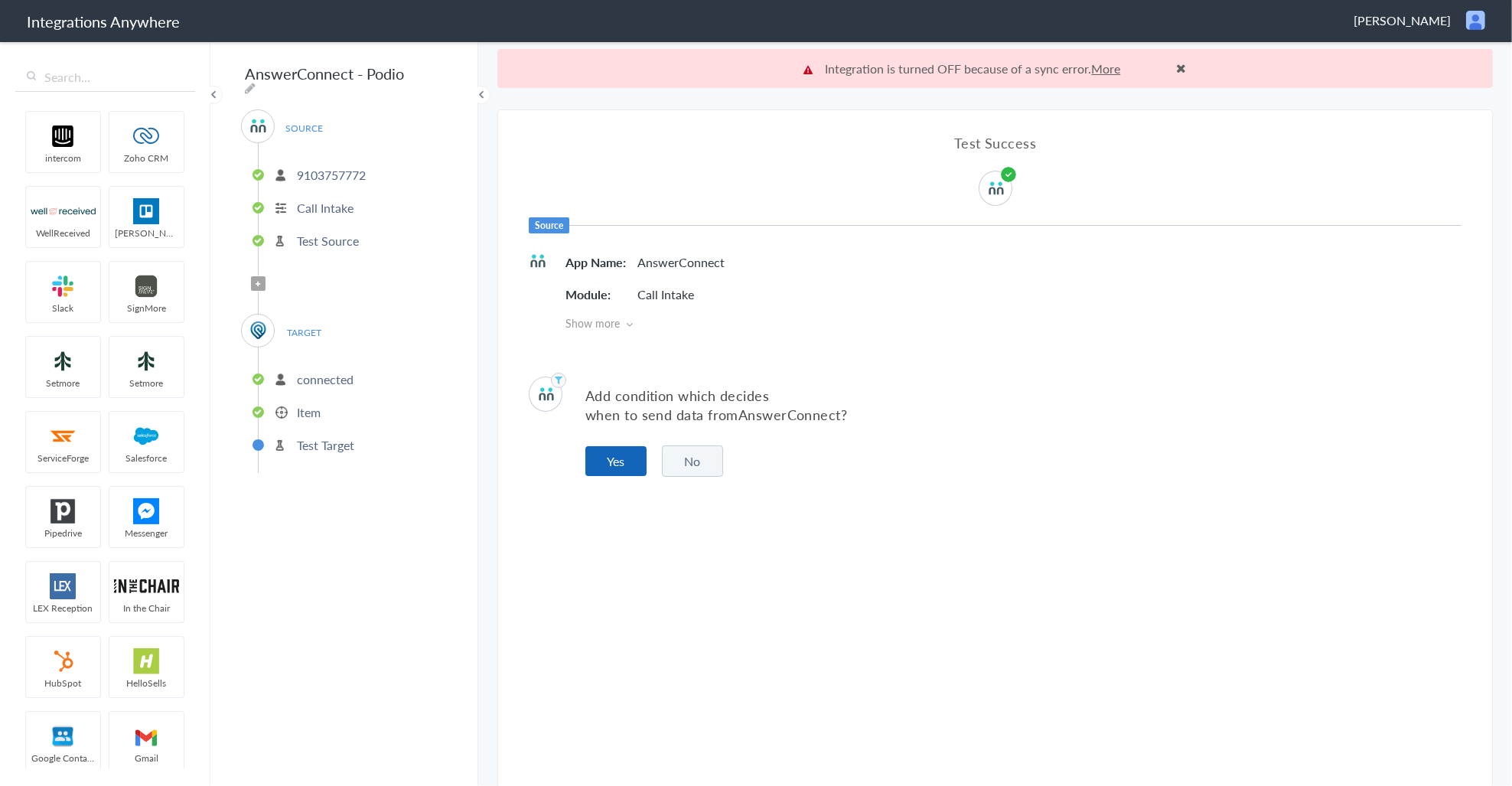
click at [624, 464] on button "Yes" at bounding box center [616, 461] width 61 height 30
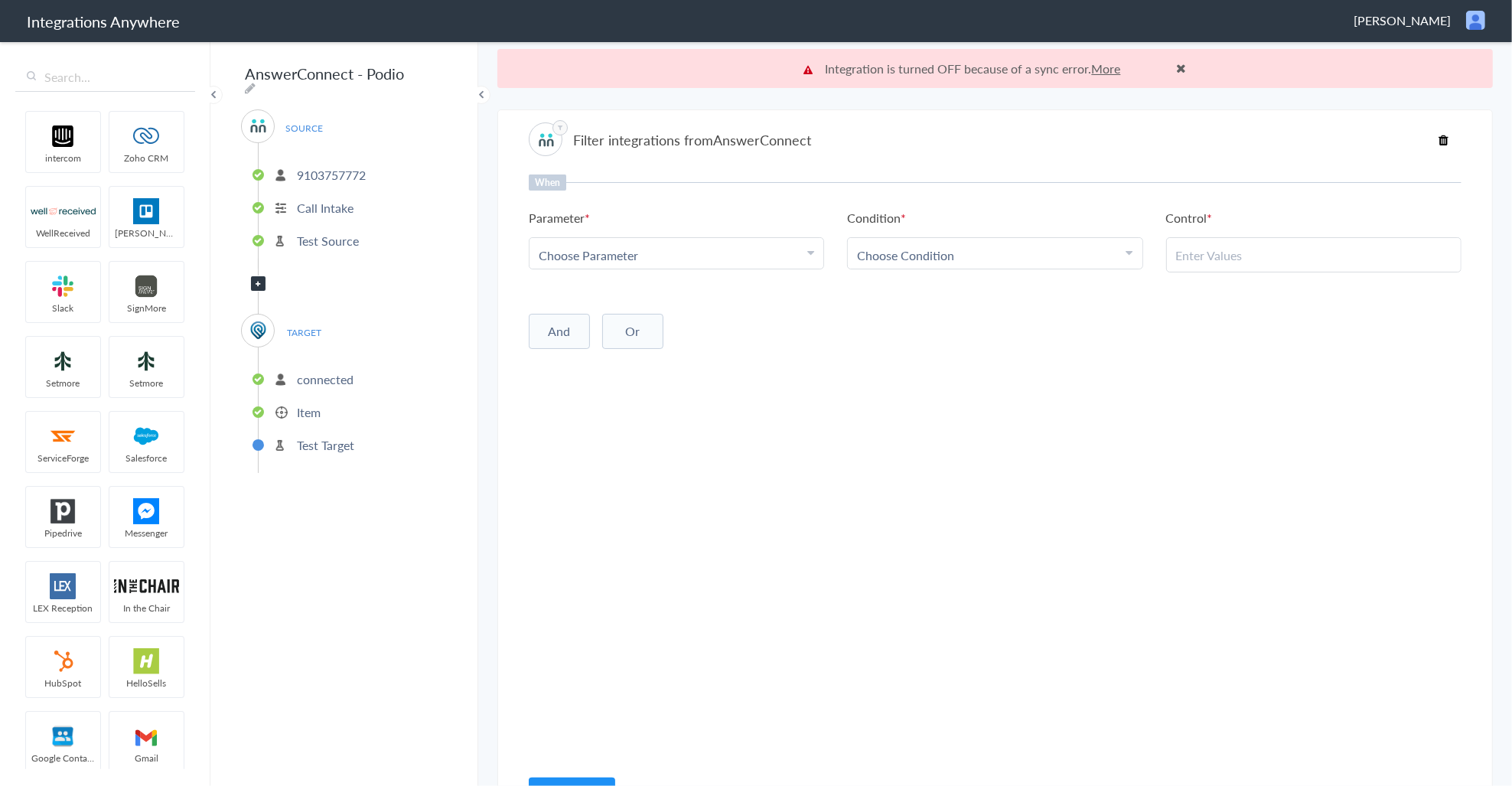
click at [651, 254] on div "Choose Parameter" at bounding box center [676, 255] width 276 height 17
drag, startPoint x: 631, startPoint y: 279, endPoint x: 622, endPoint y: 304, distance: 26.6
click at [629, 289] on ul "First Name Last Name Phone Date stamp Message Time of Day Sunday Evening Call O…" at bounding box center [676, 338] width 295 height 122
click at [622, 304] on input "text" at bounding box center [676, 297] width 294 height 33
type input "call cl"
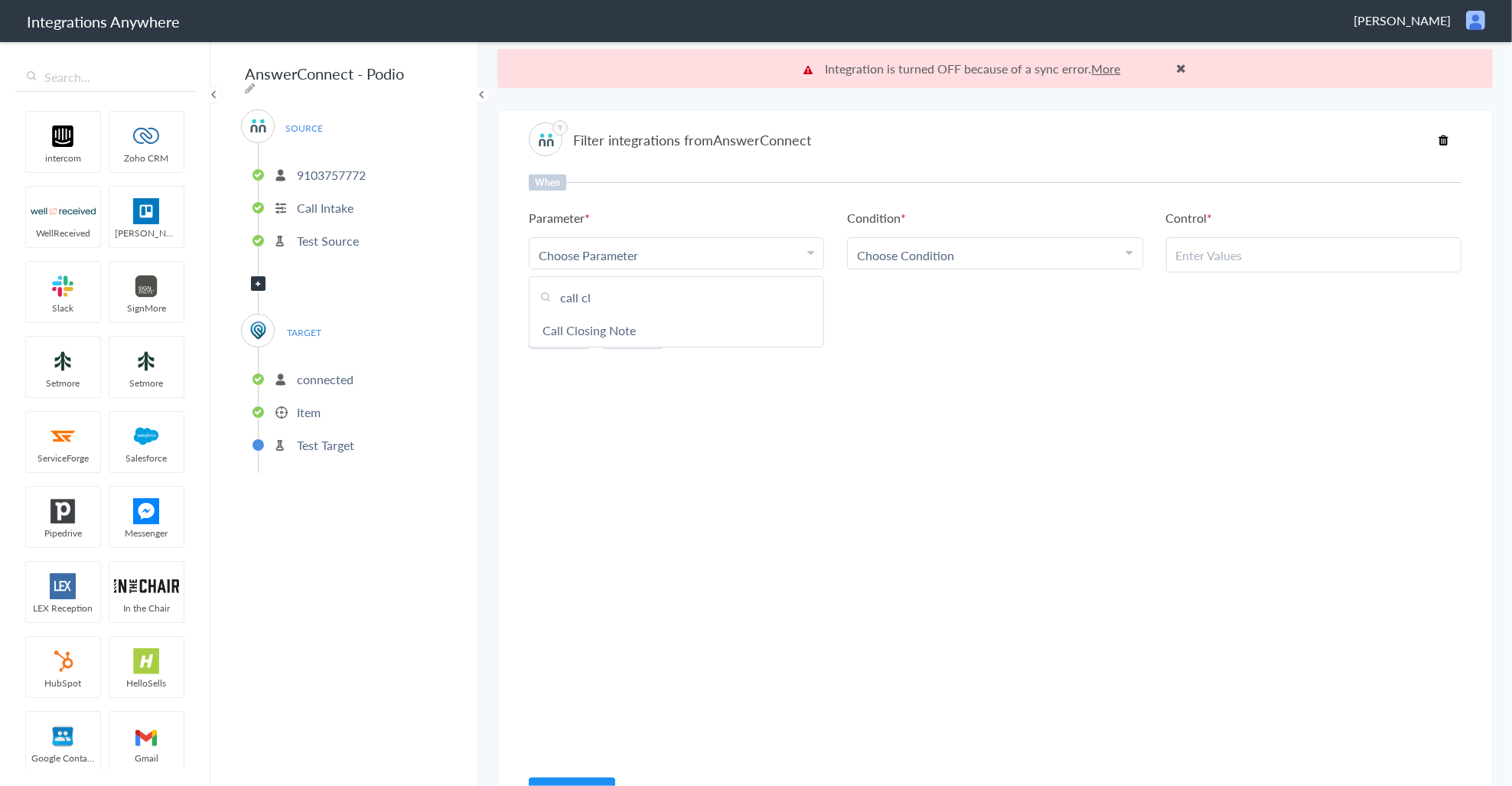
click at [978, 257] on div "Choose Condition" at bounding box center [995, 255] width 276 height 17
click at [698, 249] on div "Choose Parameter" at bounding box center [676, 255] width 276 height 17
click at [668, 323] on link "Call Closing Note" at bounding box center [676, 330] width 294 height 33
click at [938, 243] on link "Choose Condition" at bounding box center [994, 253] width 294 height 31
click at [932, 386] on link "Does Not Exists" at bounding box center [994, 396] width 294 height 33
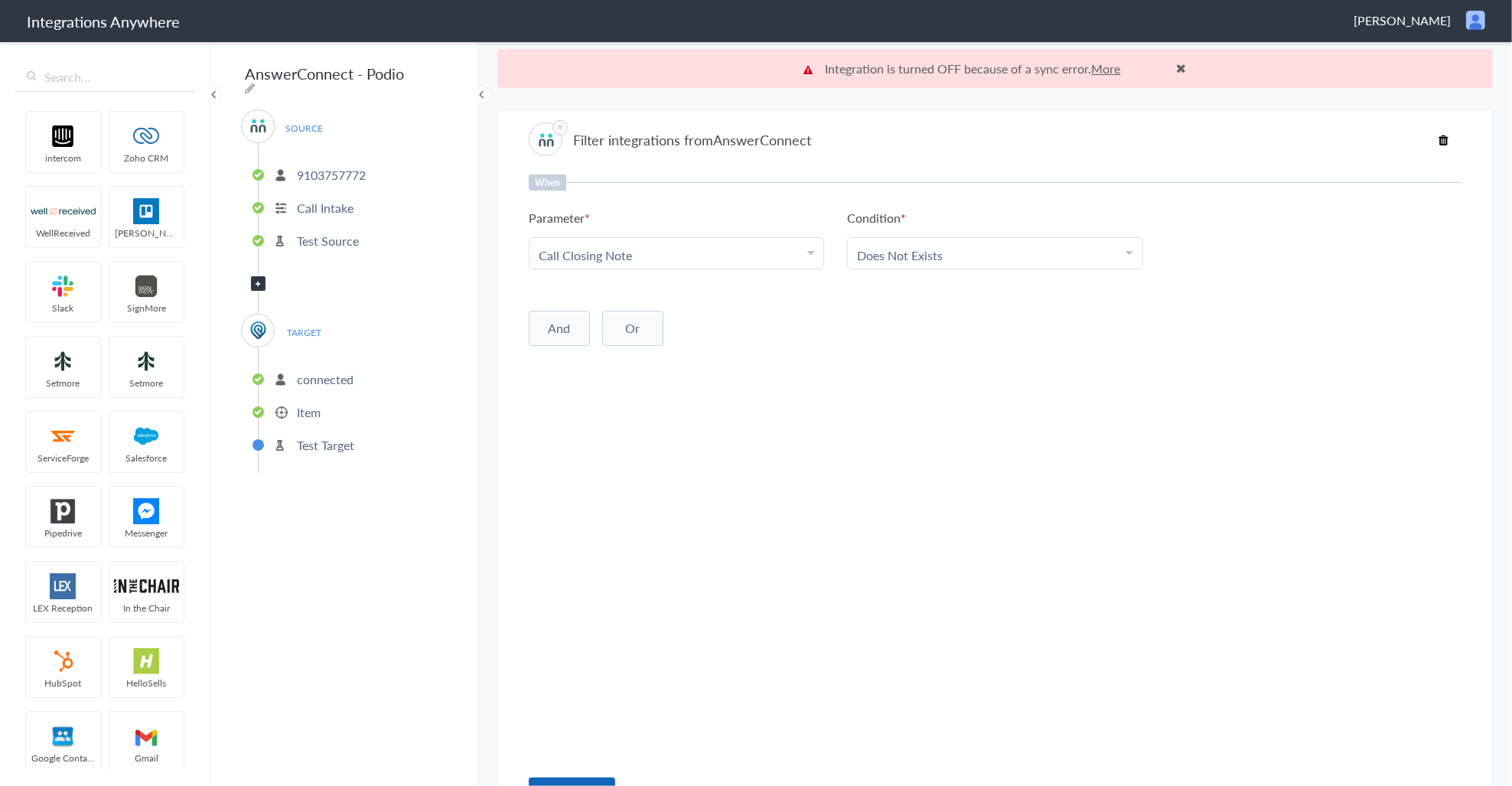
click at [555, 778] on button "Continue" at bounding box center [572, 792] width 86 height 30
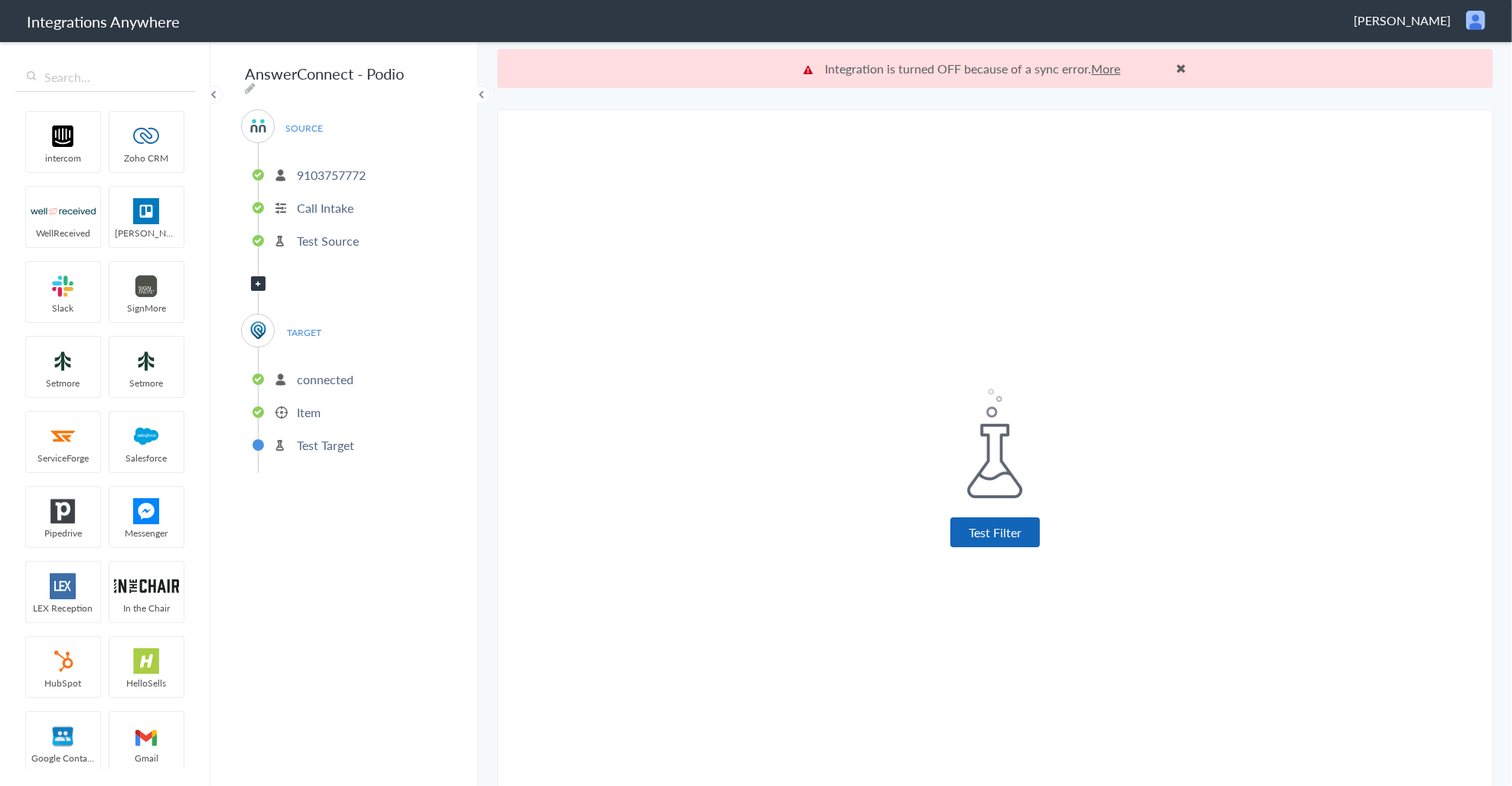
click at [986, 523] on button "Test Filter" at bounding box center [995, 532] width 89 height 30
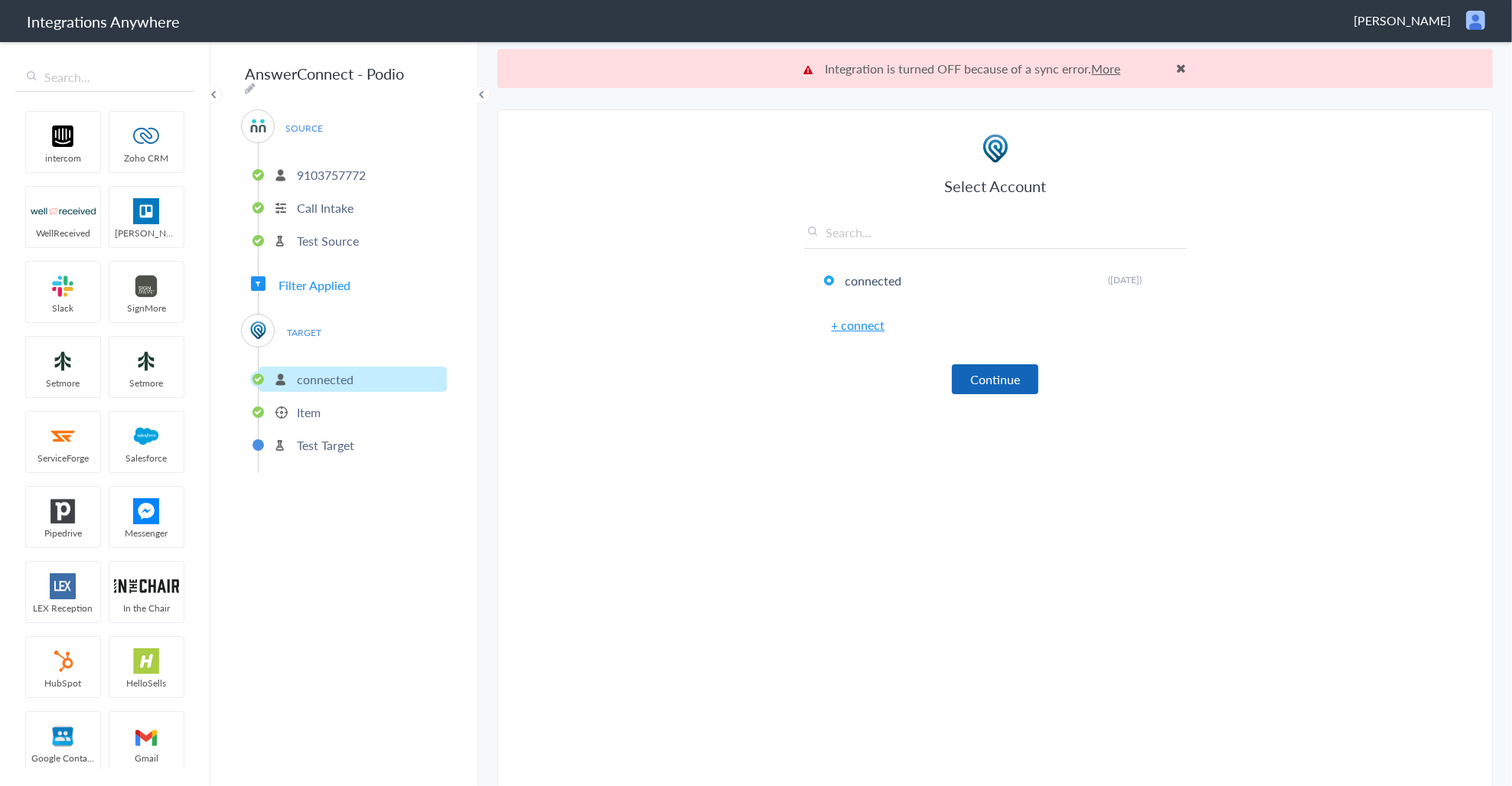
click at [1002, 383] on button "Continue" at bounding box center [995, 379] width 86 height 30
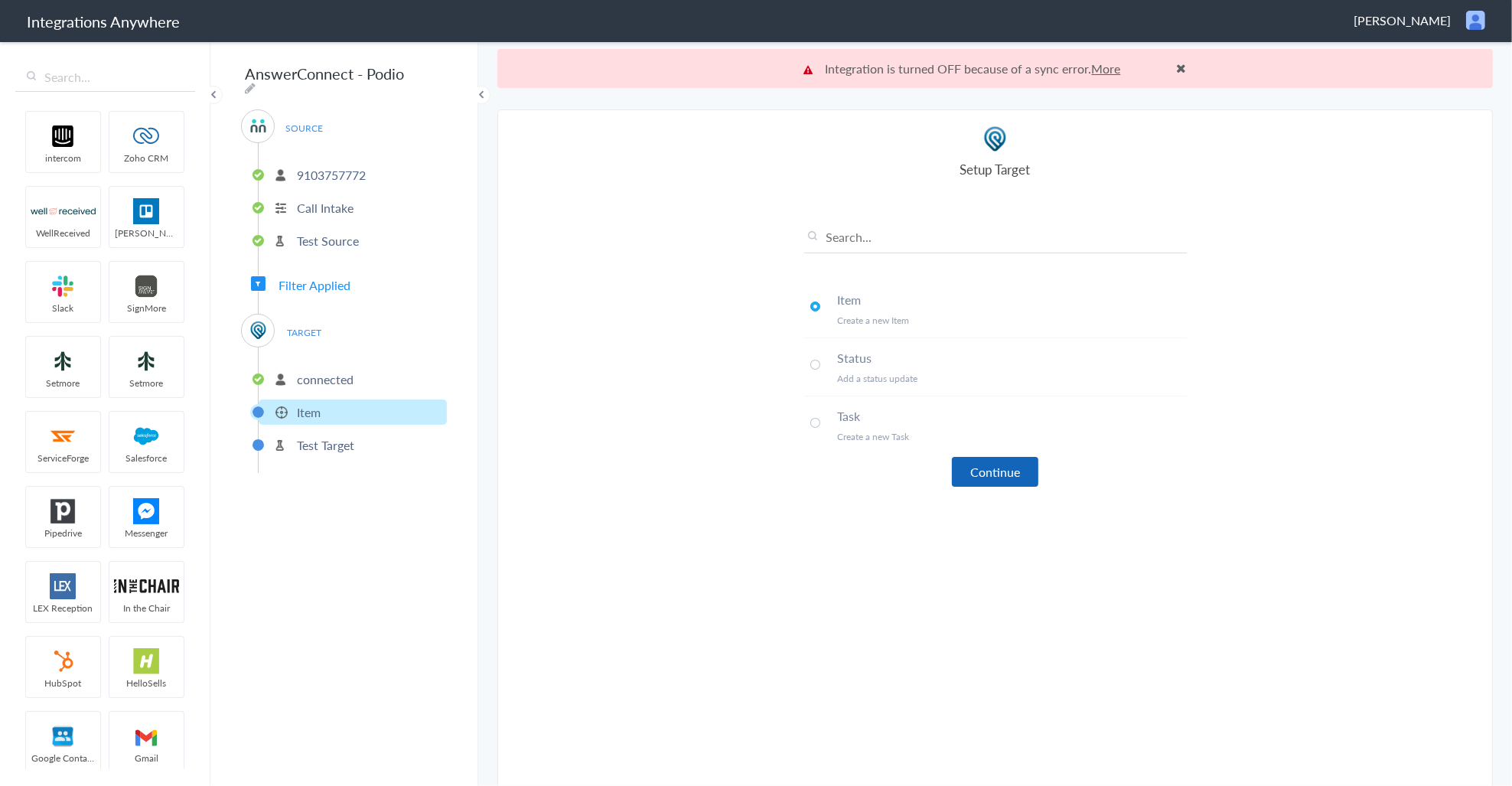
click at [1005, 461] on button "Continue" at bounding box center [995, 472] width 86 height 30
click at [984, 478] on button "Continue" at bounding box center [995, 472] width 86 height 30
click at [987, 472] on button "Continue" at bounding box center [995, 472] width 86 height 30
click at [875, 314] on p "Create a new Item" at bounding box center [1012, 320] width 349 height 13
click at [872, 235] on input "text" at bounding box center [996, 241] width 382 height 26
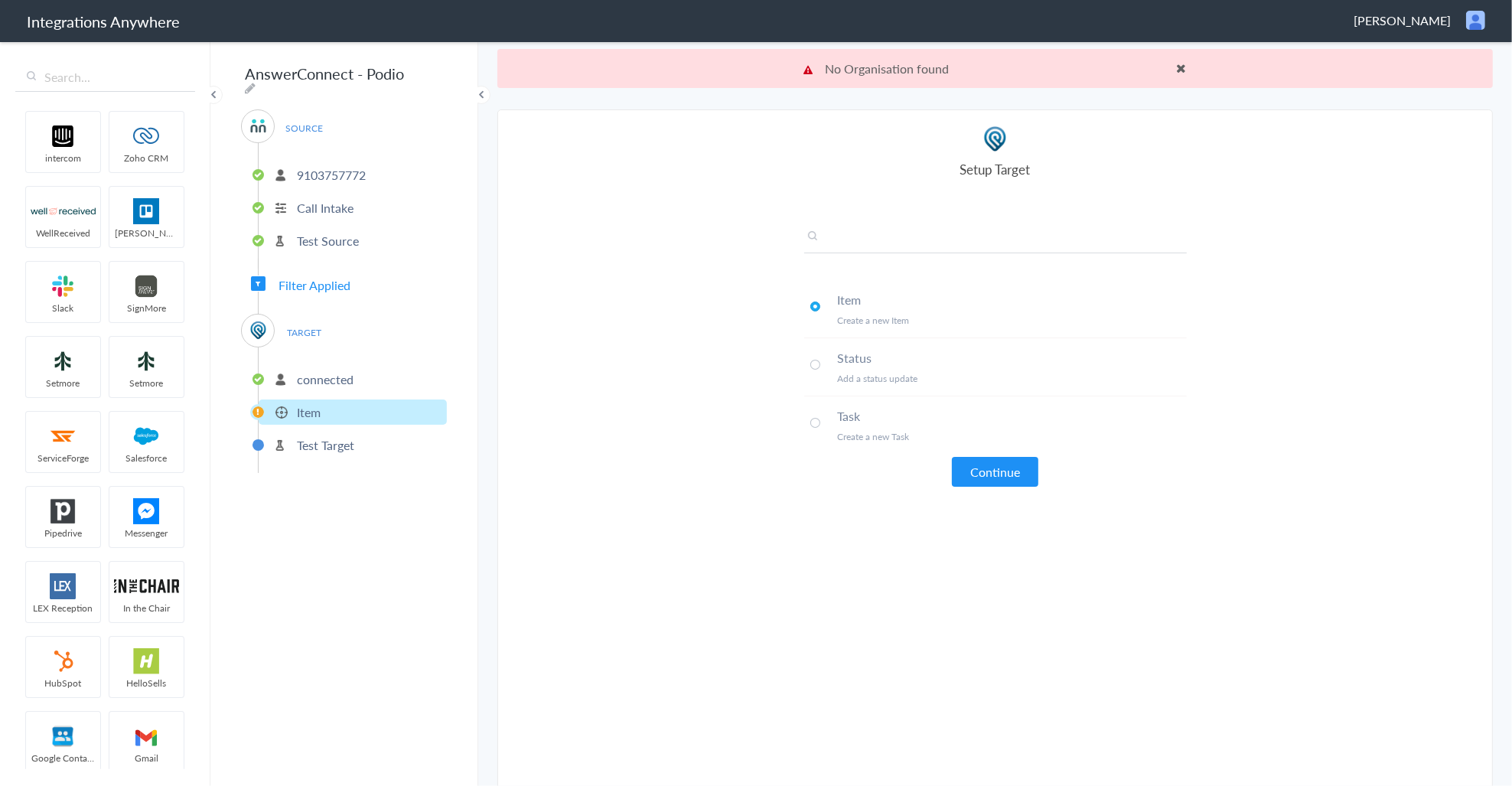
click at [878, 230] on input "text" at bounding box center [996, 241] width 382 height 26
click at [323, 372] on p "connected" at bounding box center [325, 379] width 56 height 17
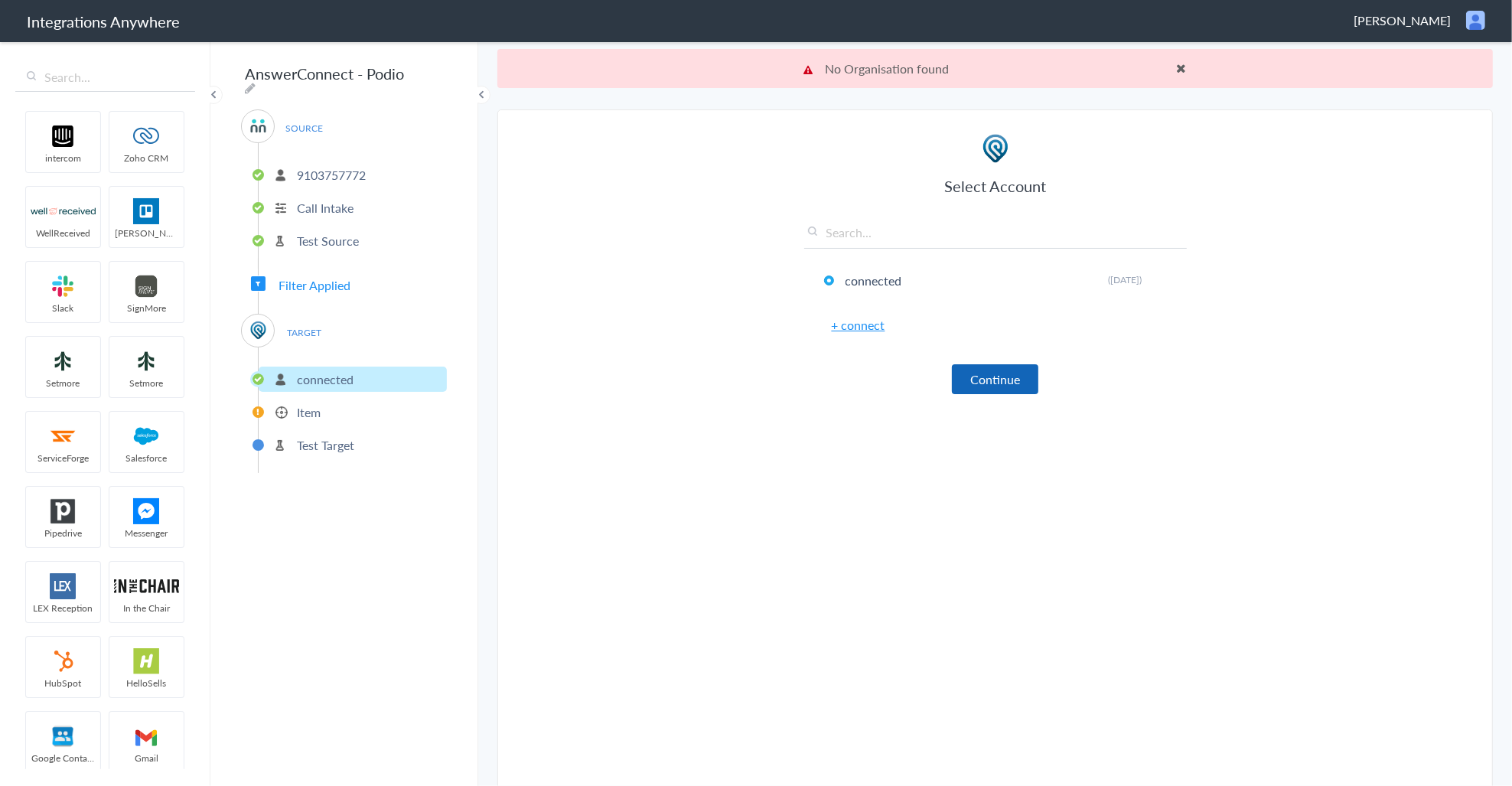
click at [996, 370] on button "Continue" at bounding box center [995, 379] width 86 height 30
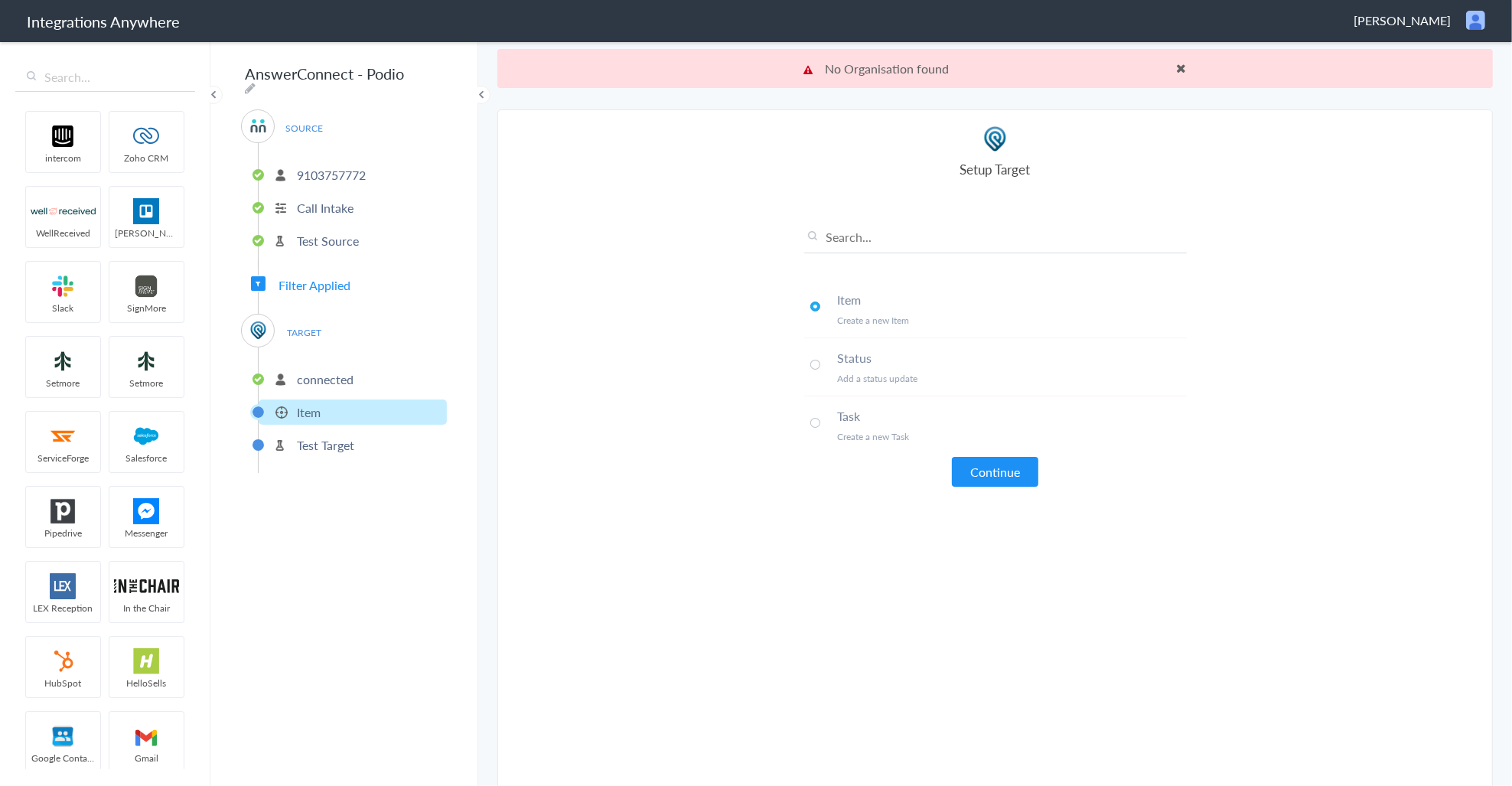
click at [846, 368] on li "Status Add a status update" at bounding box center [996, 367] width 382 height 58
click at [969, 461] on button "Continue" at bounding box center [995, 472] width 86 height 30
click at [810, 302] on span at bounding box center [815, 306] width 10 height 10
click at [1014, 463] on button "Continue" at bounding box center [995, 472] width 86 height 30
click at [1177, 63] on span at bounding box center [1182, 68] width 10 height 12
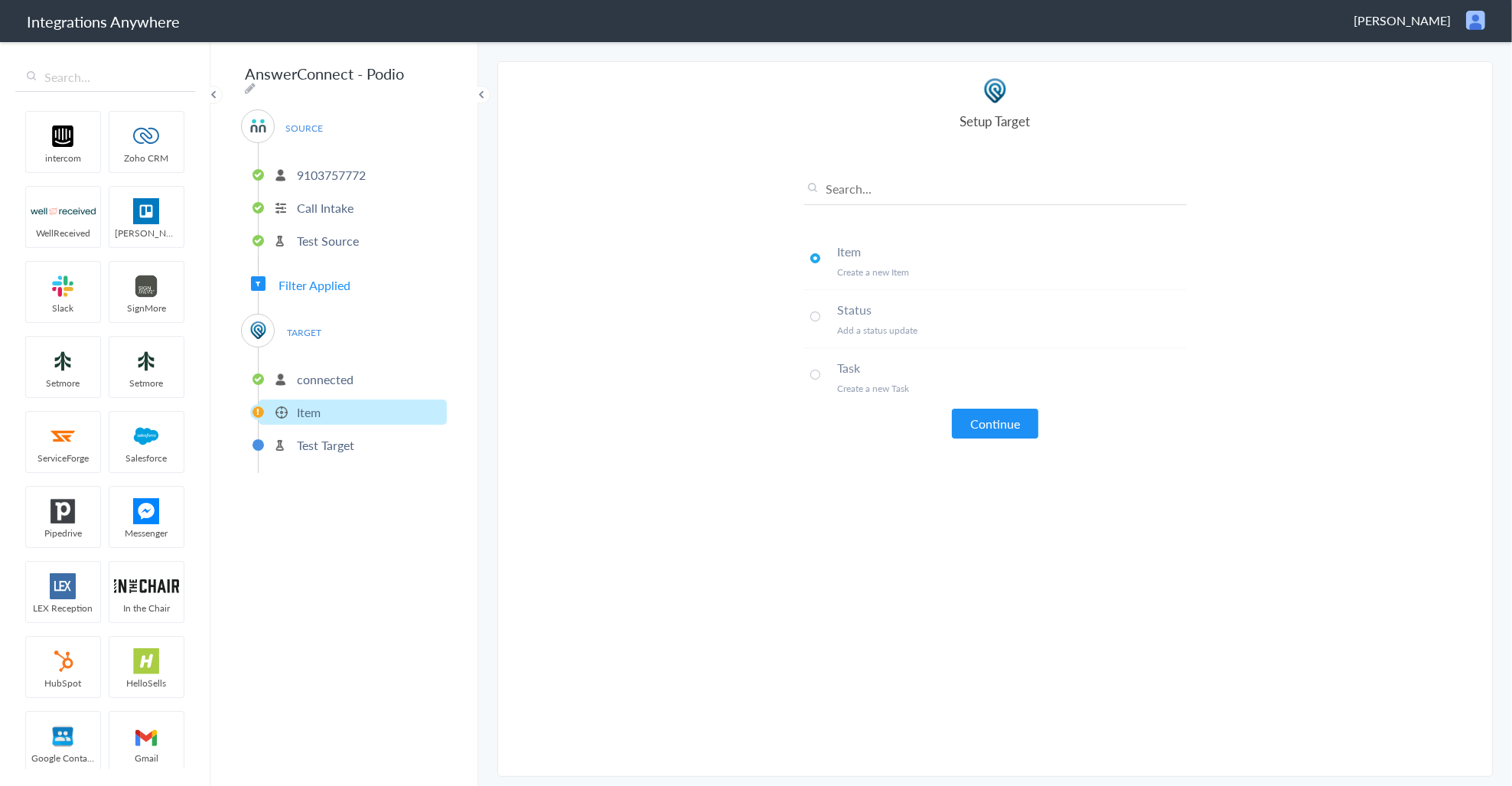
click at [988, 444] on article "Select Account connected Rename Delete (10 days ago) + connect Continue Setup T…" at bounding box center [996, 419] width 382 height 683
click at [996, 426] on button "Continue" at bounding box center [995, 424] width 86 height 30
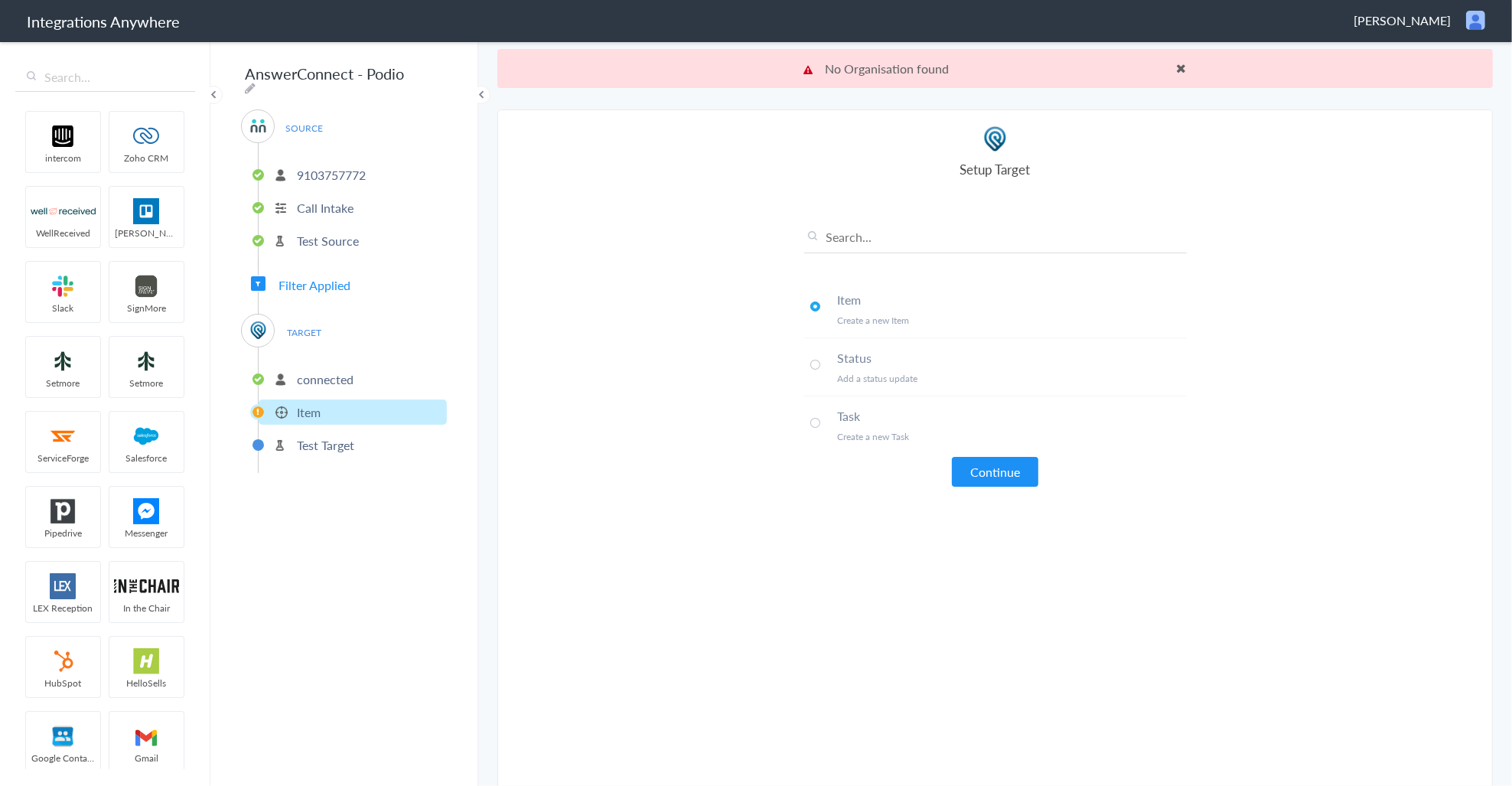
click at [339, 438] on p "Test Target" at bounding box center [325, 444] width 57 height 17
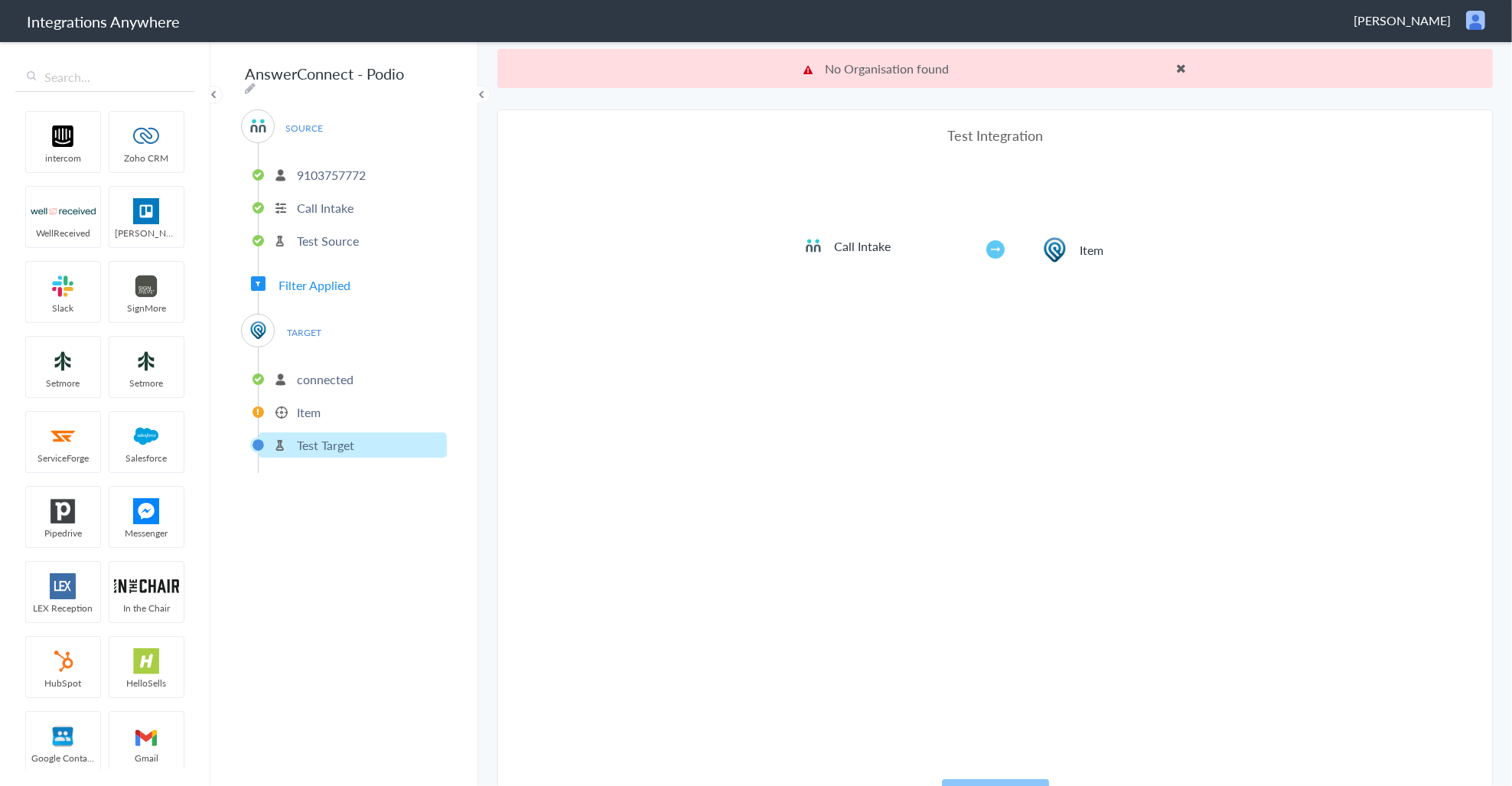
click at [330, 372] on p "connected" at bounding box center [325, 379] width 56 height 17
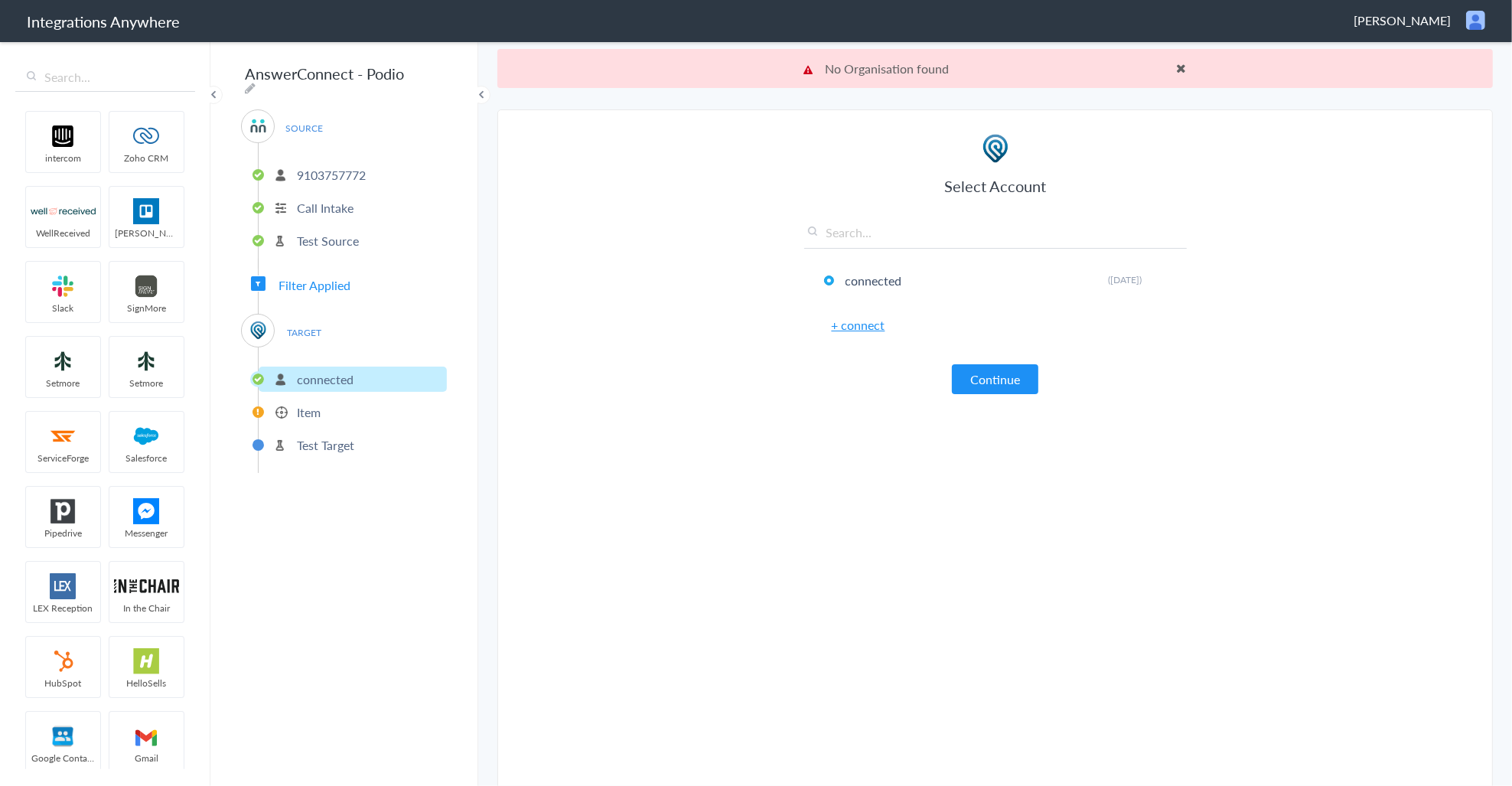
click at [857, 327] on link "+ connect" at bounding box center [858, 324] width 54 height 17
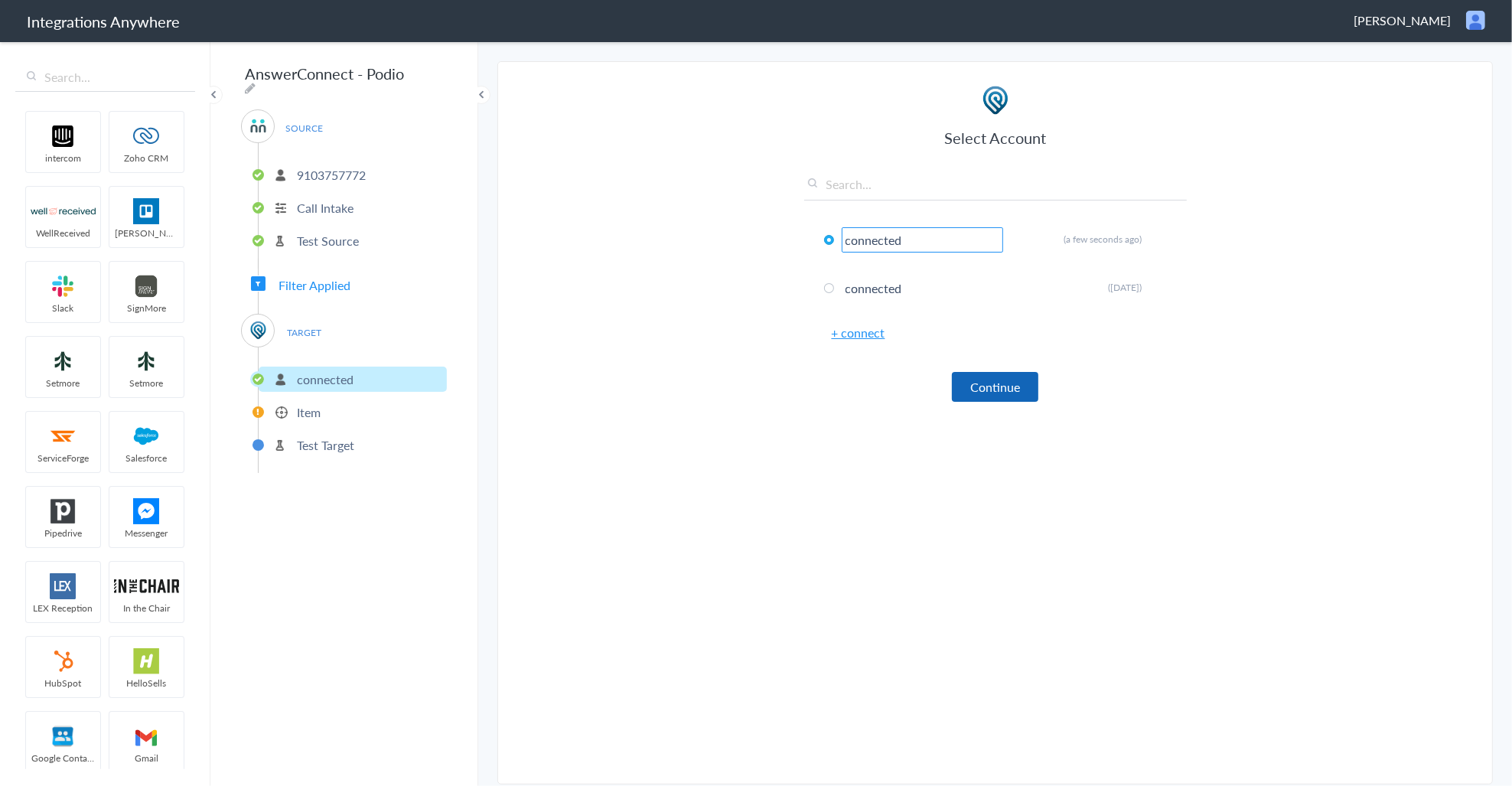
click at [973, 381] on button "Continue" at bounding box center [995, 386] width 86 height 30
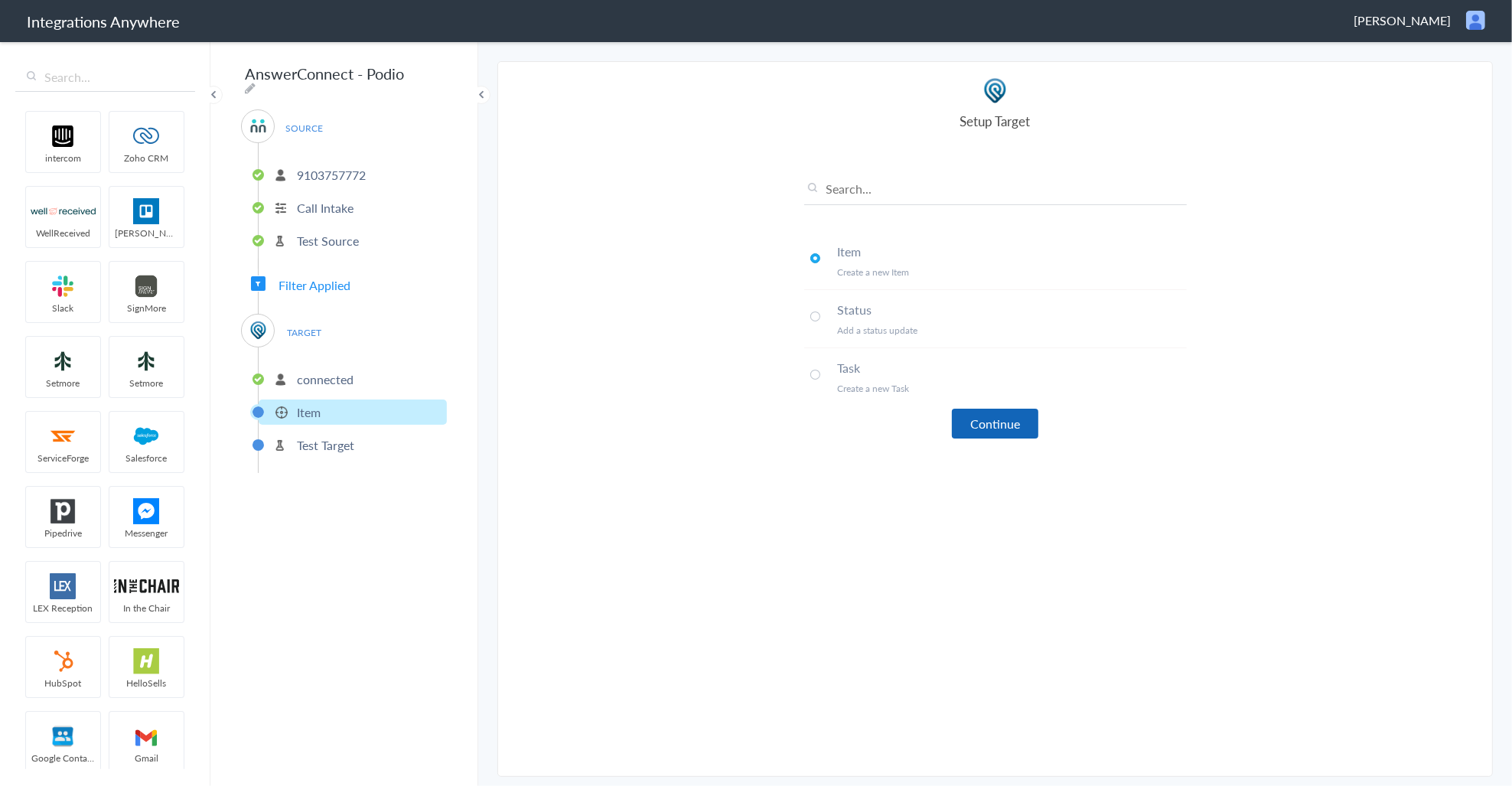
click at [1005, 419] on button "Continue" at bounding box center [995, 424] width 86 height 30
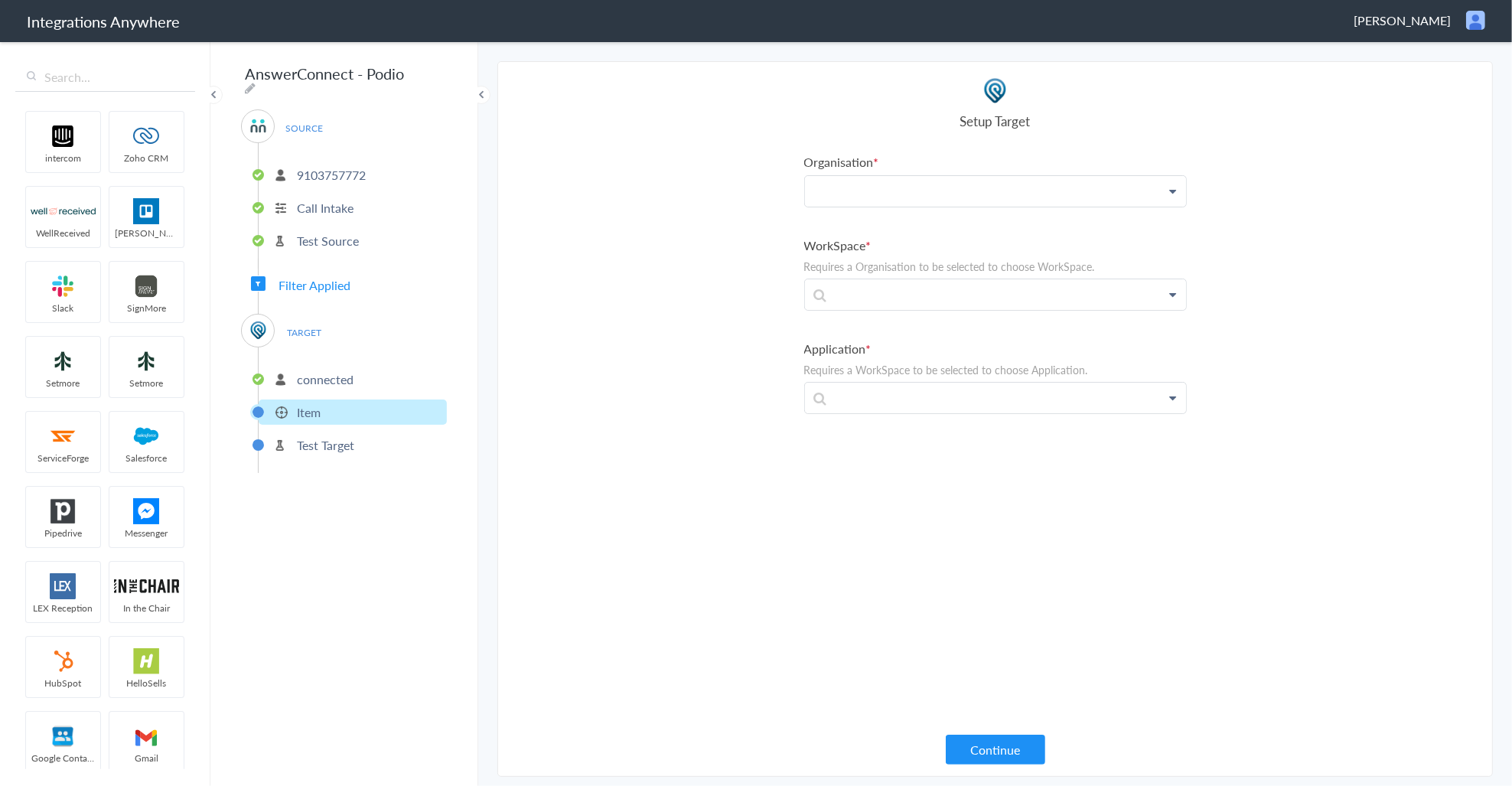
click at [924, 191] on p at bounding box center [996, 191] width 381 height 31
click at [919, 228] on link "HomeVestors" at bounding box center [996, 235] width 381 height 33
click at [877, 311] on p at bounding box center [996, 302] width 381 height 31
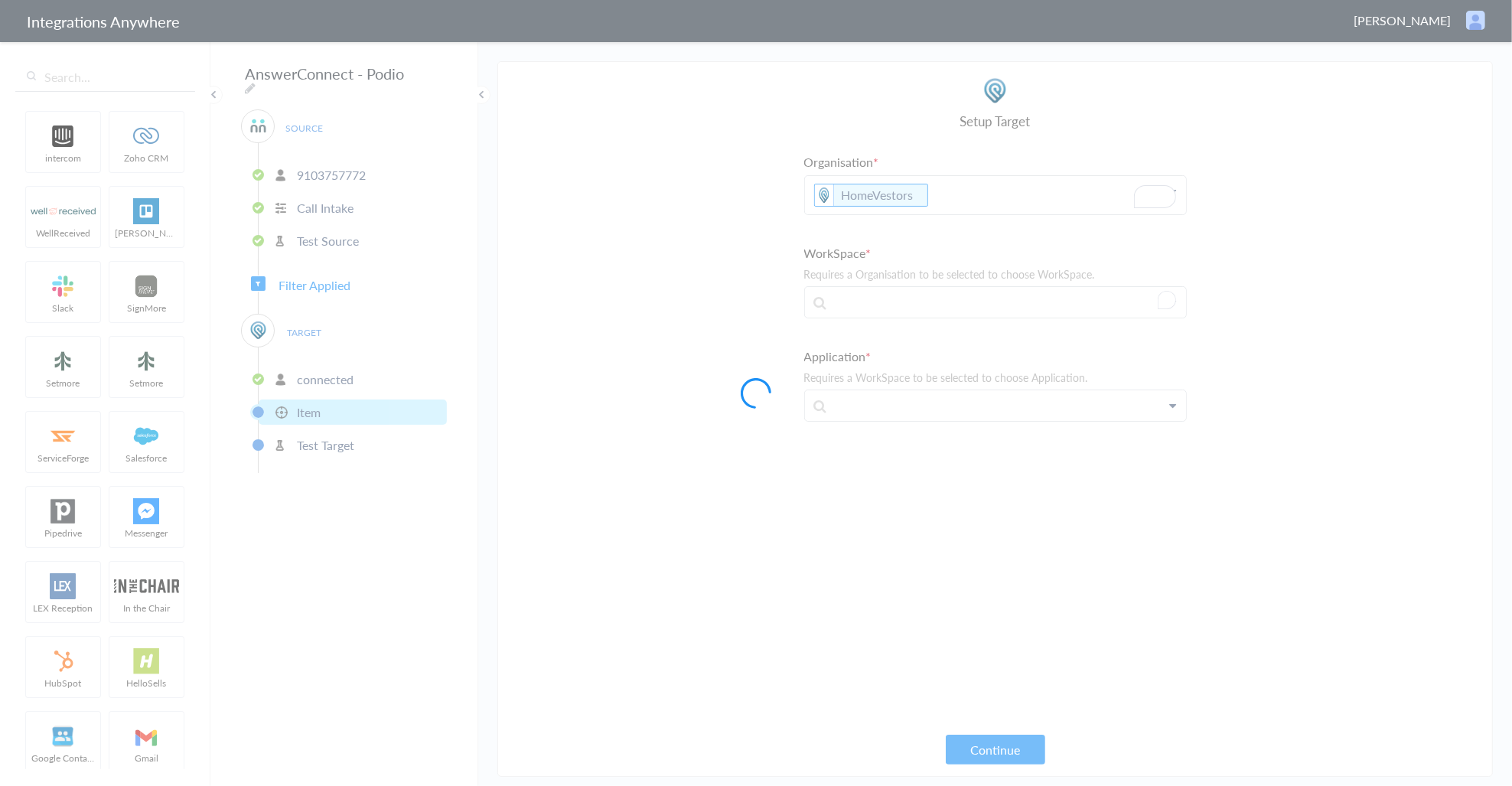
click at [880, 295] on div at bounding box center [756, 393] width 1512 height 786
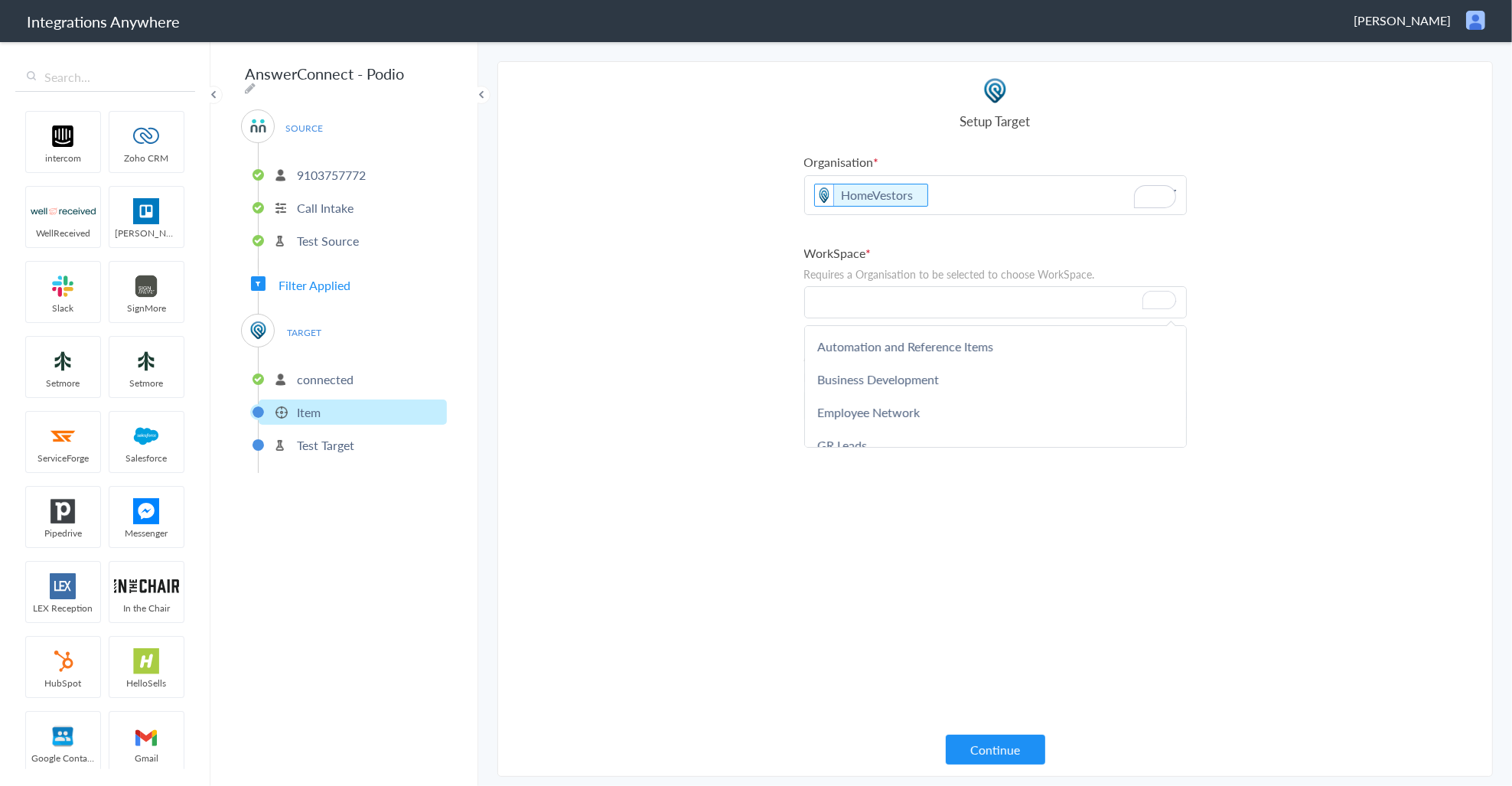
click at [889, 295] on p "To enrich screen reader interactions, please activate Accessibility in Grammarl…" at bounding box center [996, 302] width 381 height 31
click at [899, 411] on link "Seller Leads" at bounding box center [996, 412] width 381 height 33
click at [891, 413] on p at bounding box center [996, 413] width 381 height 31
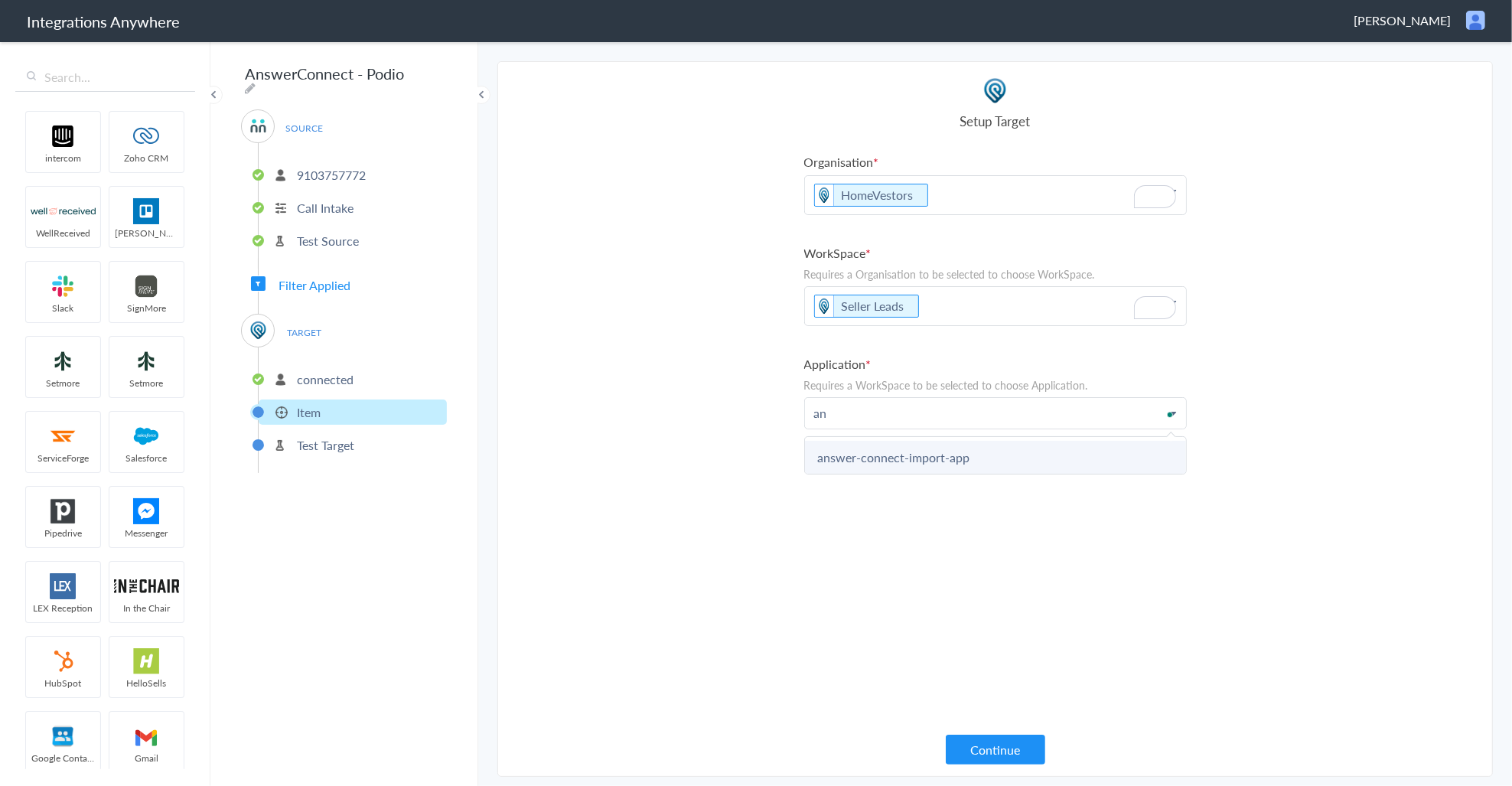
click at [920, 462] on link "answer-connect-import-app" at bounding box center [996, 458] width 381 height 33
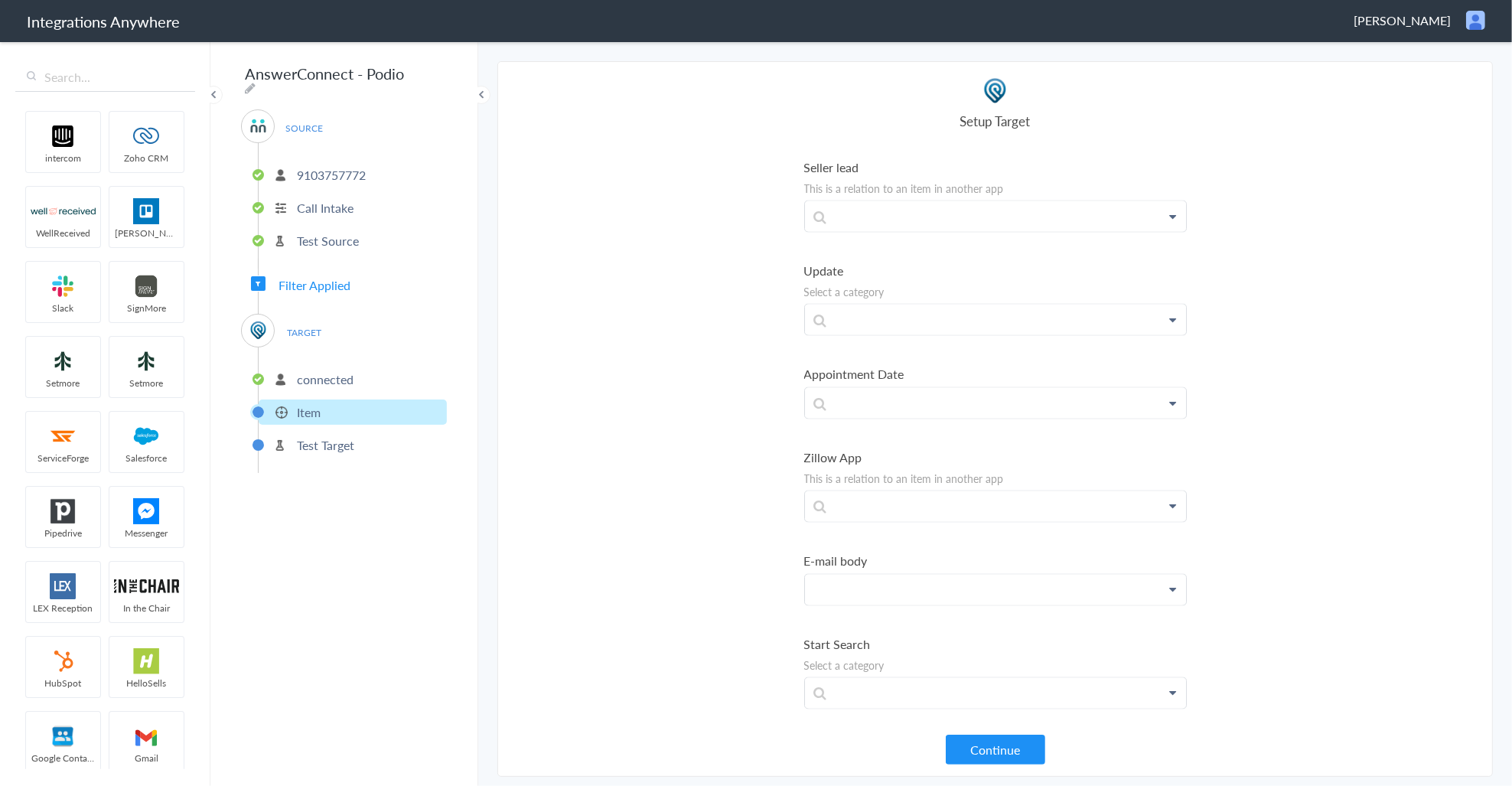
click at [878, 585] on p at bounding box center [996, 589] width 381 height 31
click at [852, 636] on link "Message" at bounding box center [996, 634] width 381 height 33
click at [727, 612] on section "Select Account 9103757772 Rename Delete (10 days ago) + connect Continue Setup …" at bounding box center [995, 419] width 996 height 716
click at [976, 747] on button "Continue" at bounding box center [996, 750] width 99 height 30
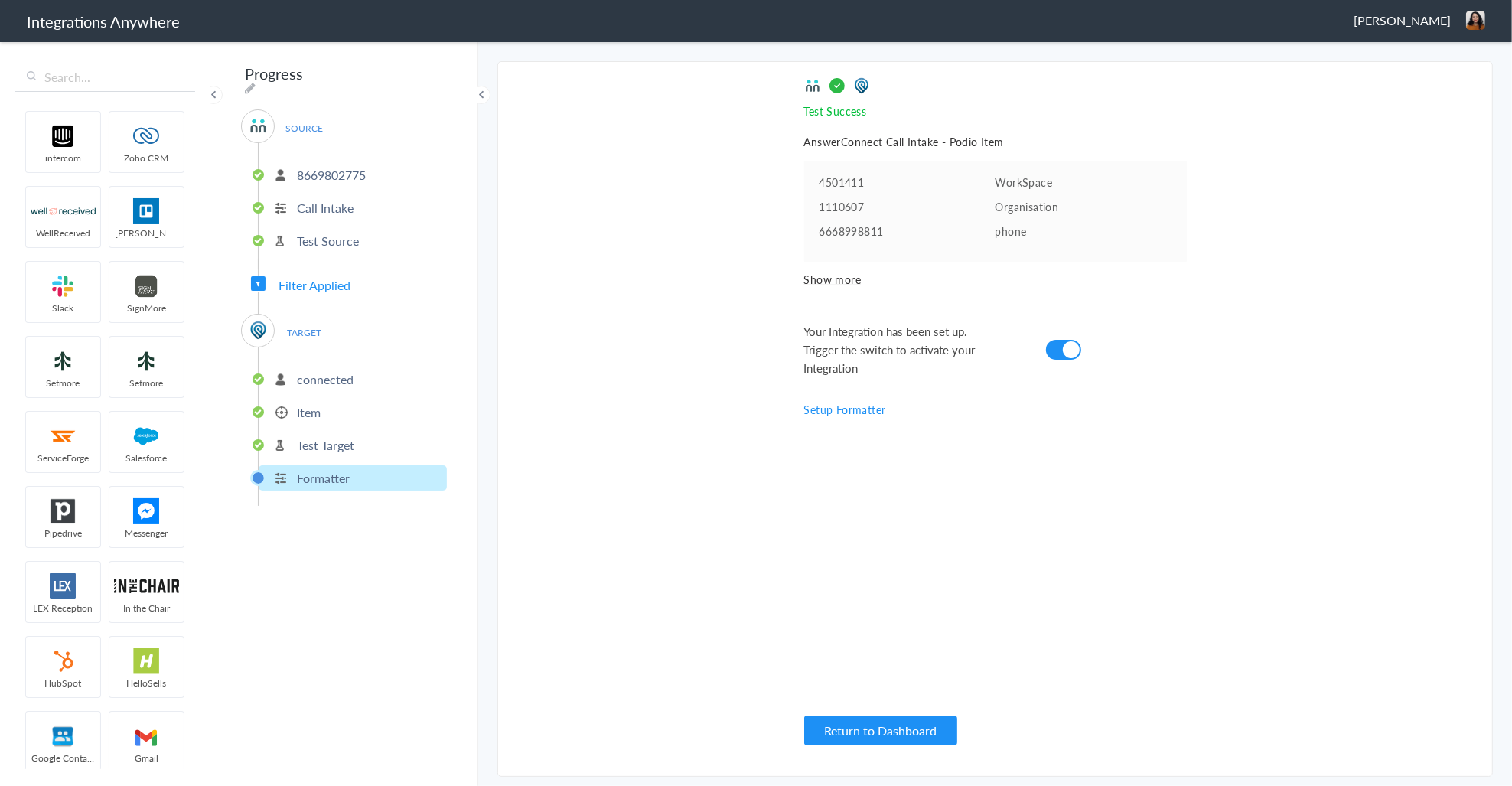
click at [300, 371] on p "connected" at bounding box center [325, 379] width 56 height 17
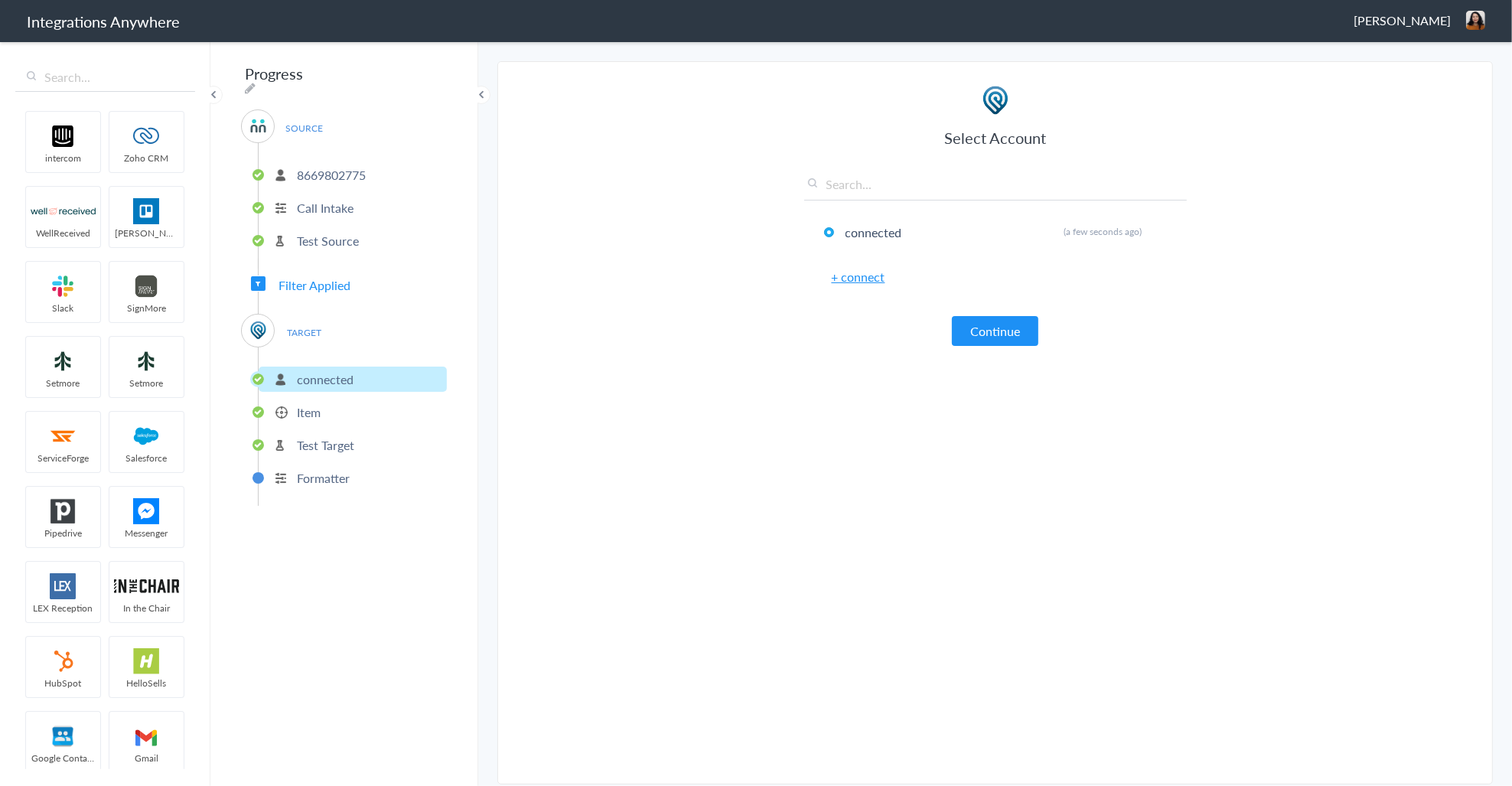
click at [325, 411] on li "Item" at bounding box center [353, 412] width 188 height 26
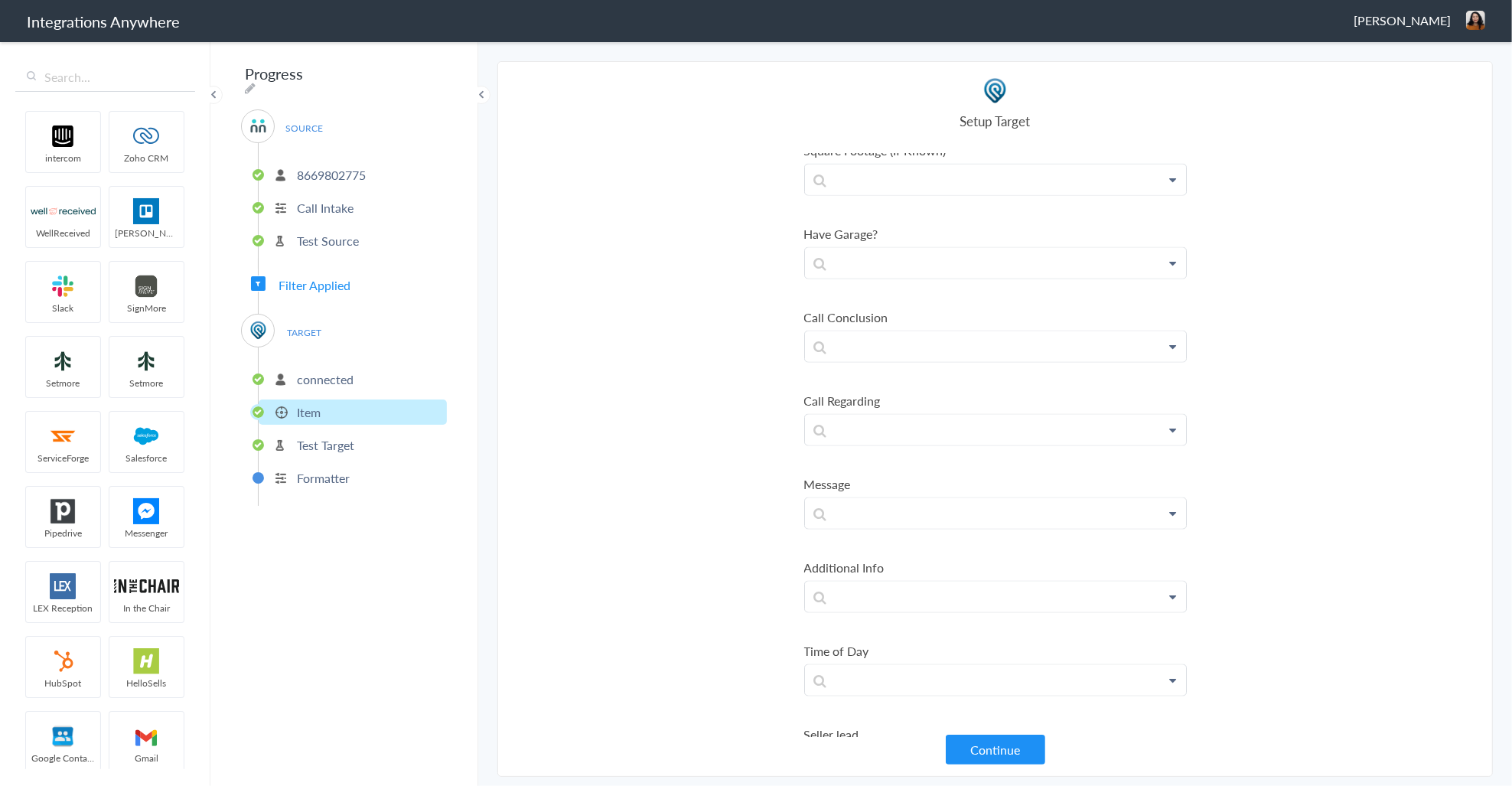
drag, startPoint x: 1267, startPoint y: 93, endPoint x: 1260, endPoint y: 82, distance: 13.0
click at [1264, 86] on section "Select Account 8669802775 Rename Delete (a few seconds ago) 3369414366 Rename D…" at bounding box center [995, 419] width 996 height 716
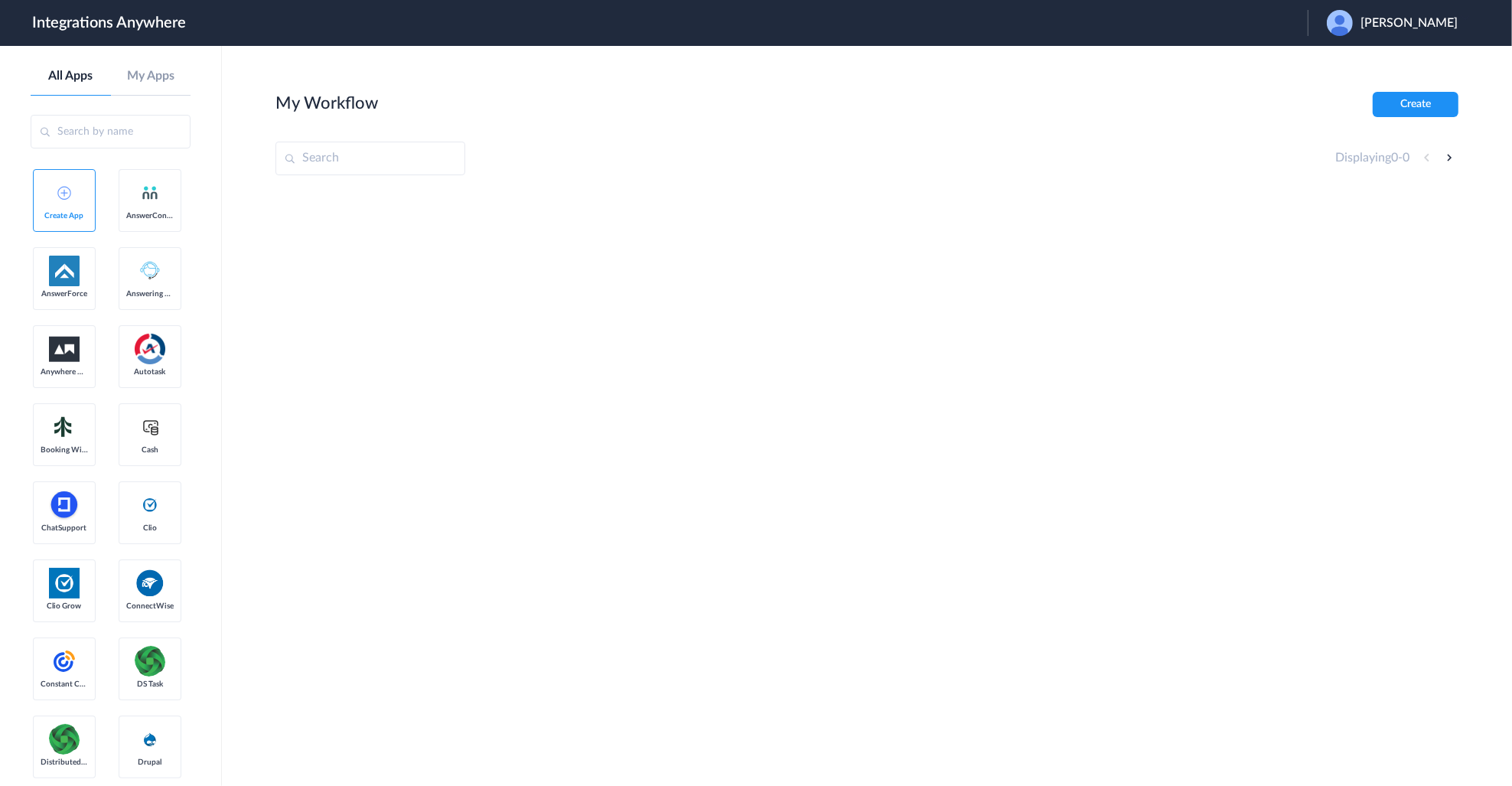
drag, startPoint x: 1363, startPoint y: 50, endPoint x: 1359, endPoint y: 78, distance: 28.3
click at [1363, 50] on main "My Workflow Create Displaying 0 - 0" at bounding box center [866, 415] width 1290 height 740
click at [1316, 223] on div at bounding box center [866, 304] width 1183 height 229
click at [1457, 352] on div at bounding box center [866, 304] width 1183 height 229
click at [1041, 108] on div "My Workflow Create" at bounding box center [866, 104] width 1183 height 26
